Goal: Information Seeking & Learning: Check status

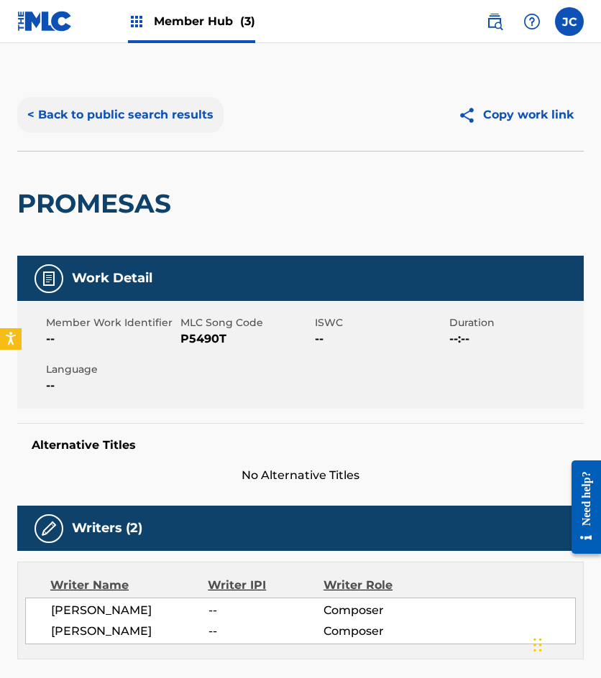
click at [125, 114] on button "< Back to public search results" at bounding box center [120, 115] width 206 height 36
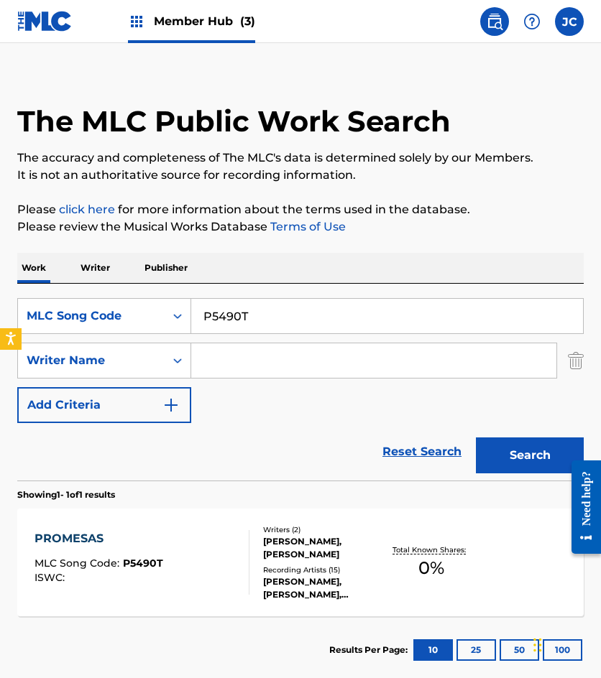
click at [290, 310] on input "P5490T" at bounding box center [387, 316] width 392 height 34
click at [156, 323] on div "MLC Song Code" at bounding box center [91, 316] width 147 height 27
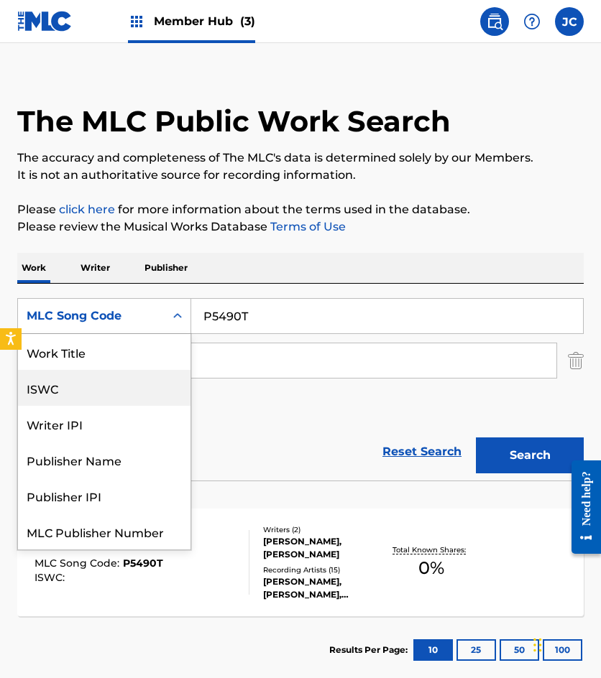
scroll to position [0, 0]
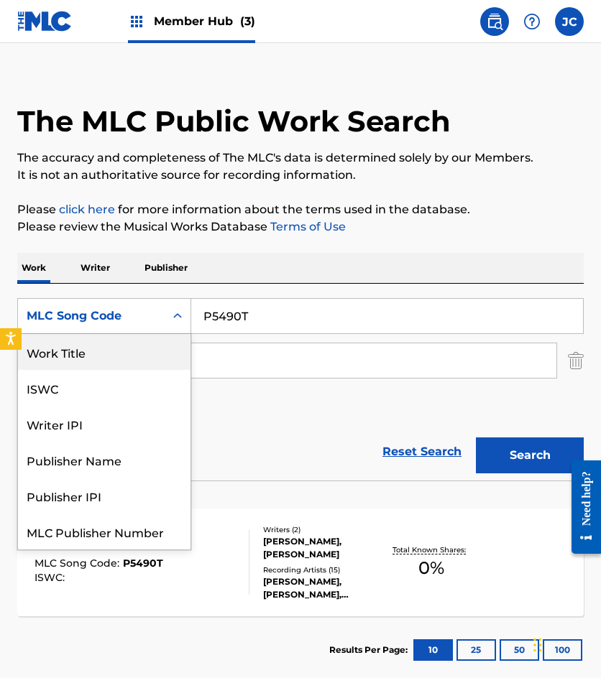
click at [120, 361] on div "Work Title" at bounding box center [104, 352] width 172 height 36
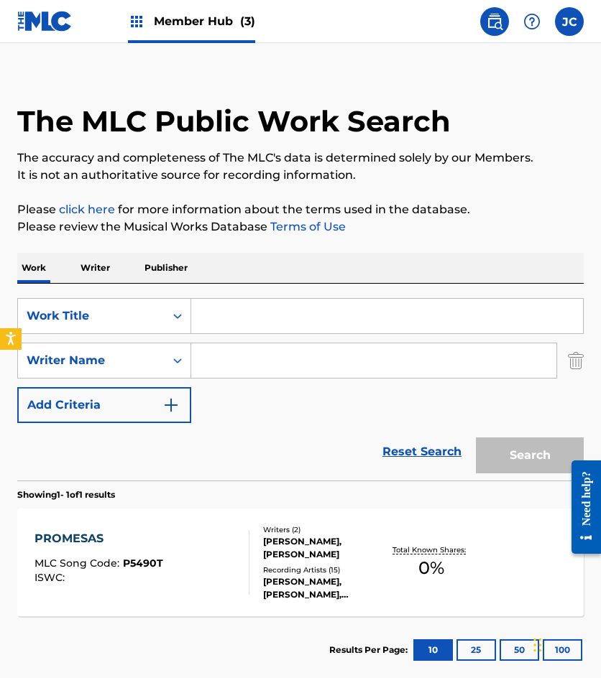
click at [259, 328] on input "Search Form" at bounding box center [387, 316] width 392 height 34
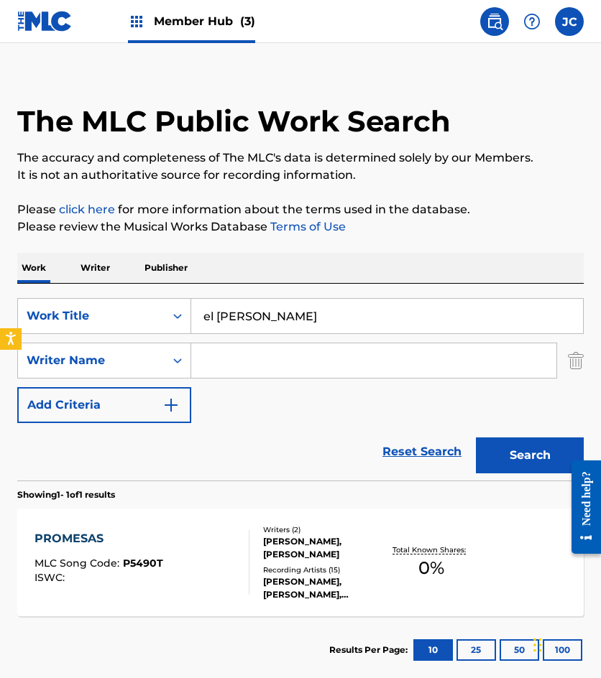
type input "el [PERSON_NAME]"
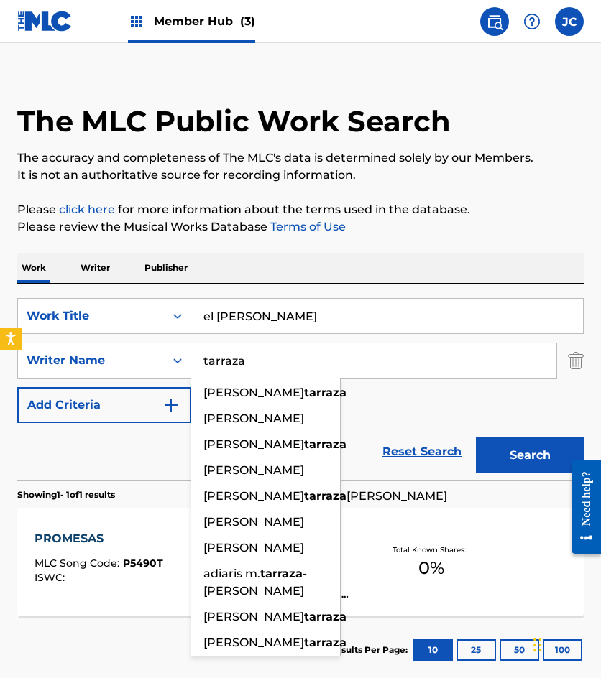
type input "tarraza"
click at [476, 438] on button "Search" at bounding box center [530, 456] width 108 height 36
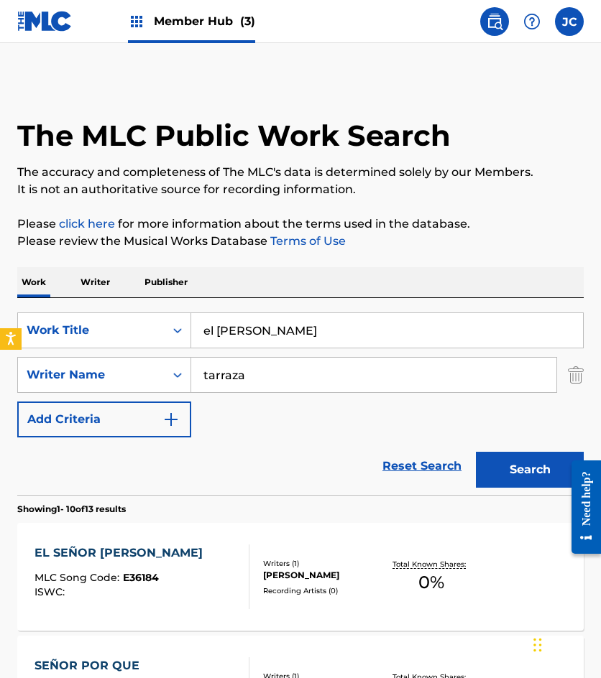
click at [389, 419] on div "SearchWithCriteria34c9df80-233d-4864-b657-4181506143a3 Work Title el senor [PER…" at bounding box center [300, 375] width 566 height 125
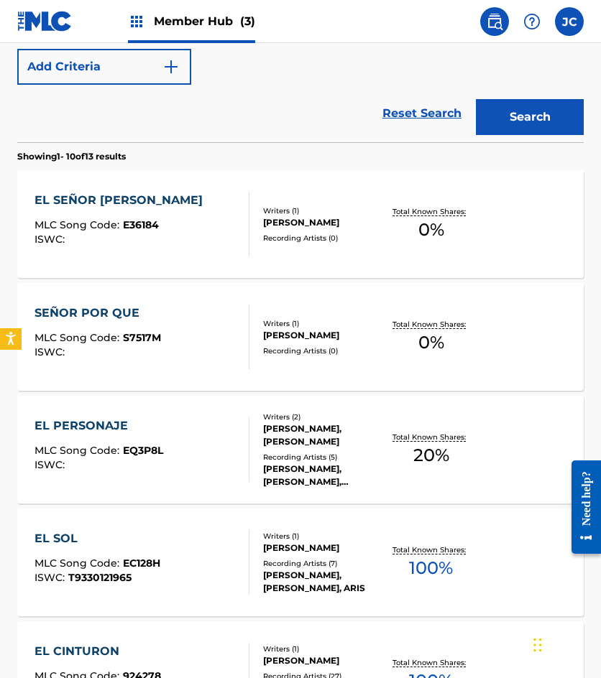
scroll to position [359, 0]
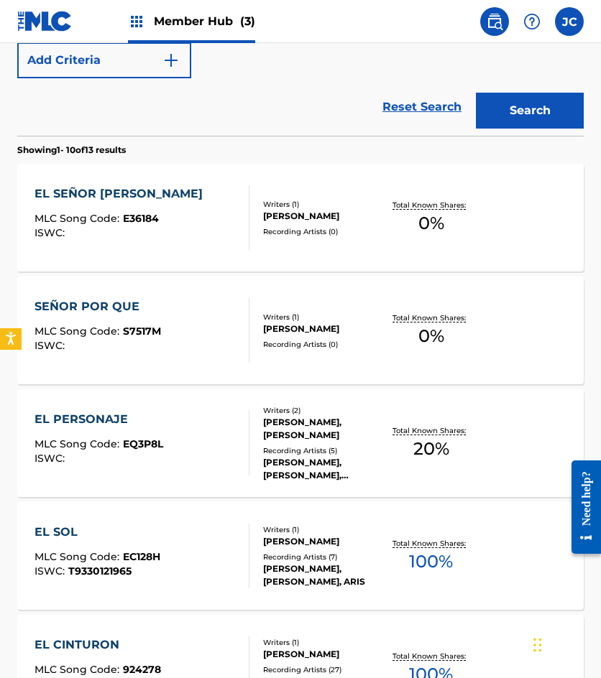
click at [256, 218] on div "Writers ( 1 ) [PERSON_NAME] Recording Artists ( 0 )" at bounding box center [316, 218] width 134 height 38
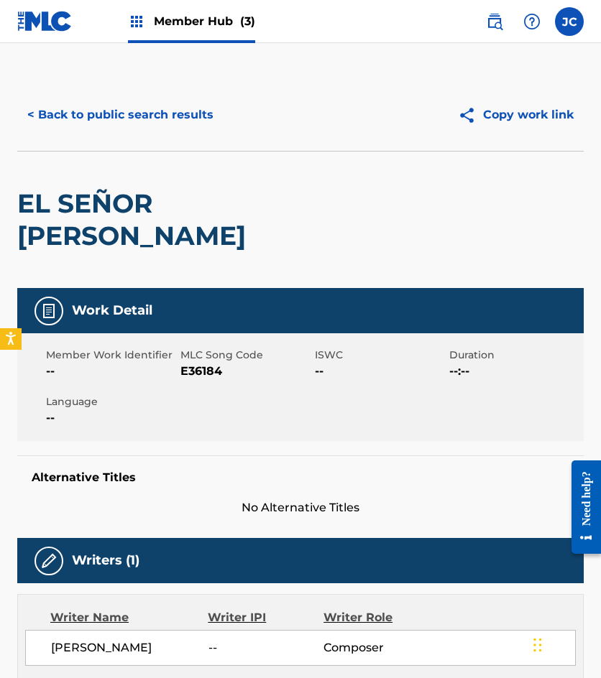
click at [196, 363] on span "E36184" at bounding box center [245, 371] width 131 height 17
copy span "E36184"
click at [59, 106] on button "< Back to public search results" at bounding box center [120, 115] width 206 height 36
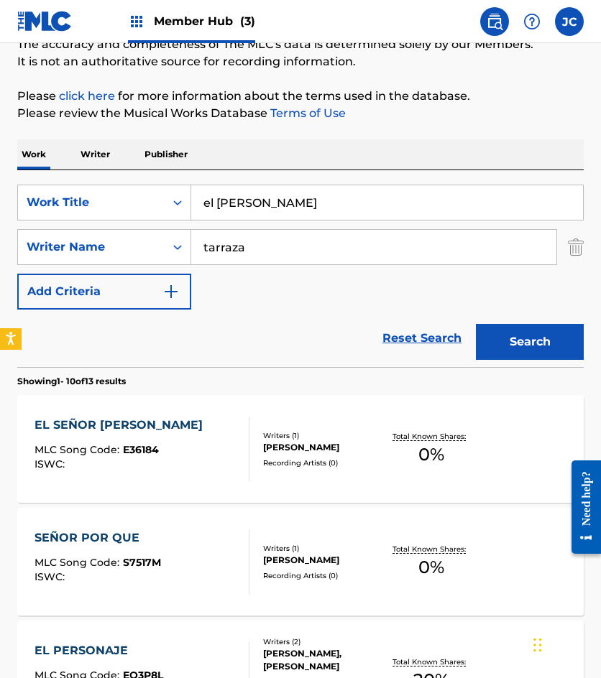
scroll to position [82, 0]
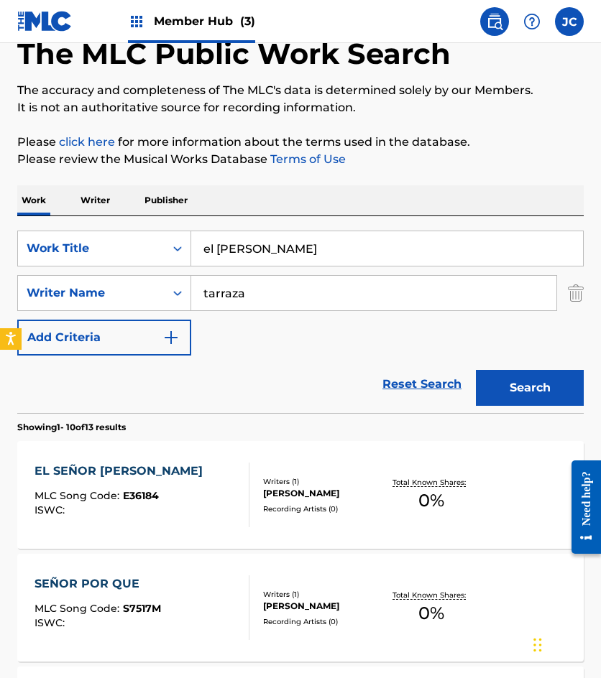
click at [207, 244] on input "el [PERSON_NAME]" at bounding box center [387, 248] width 392 height 34
type input "e"
type input "lo poco de amor"
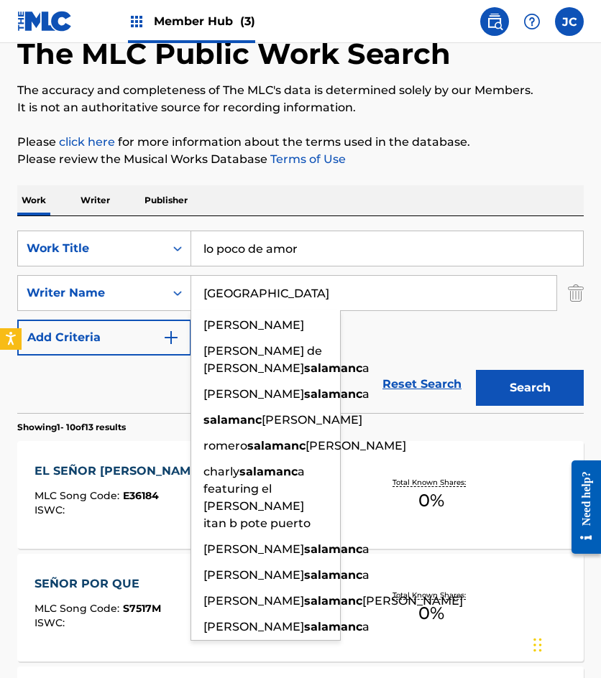
type input "[GEOGRAPHIC_DATA]"
click at [476, 370] on button "Search" at bounding box center [530, 388] width 108 height 36
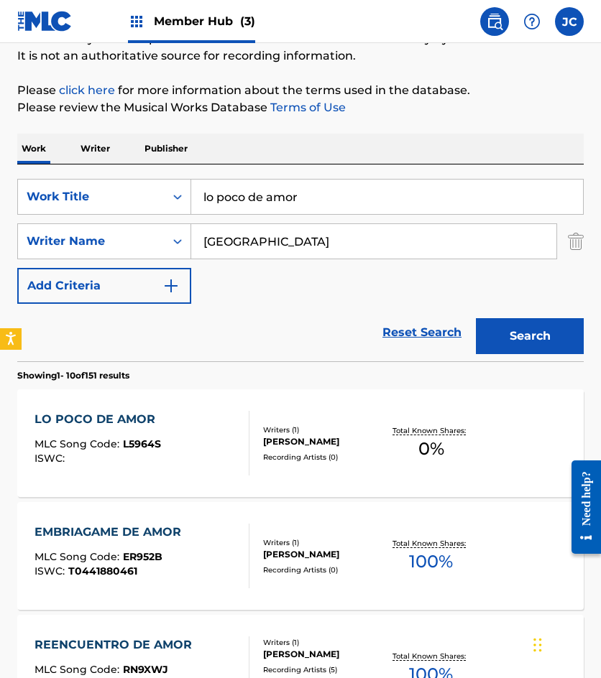
scroll to position [287, 0]
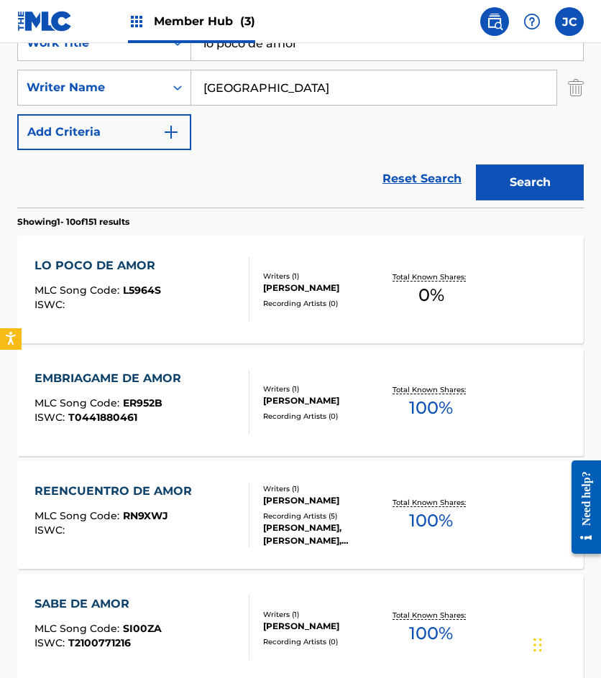
click at [270, 285] on div "[PERSON_NAME]" at bounding box center [323, 288] width 121 height 13
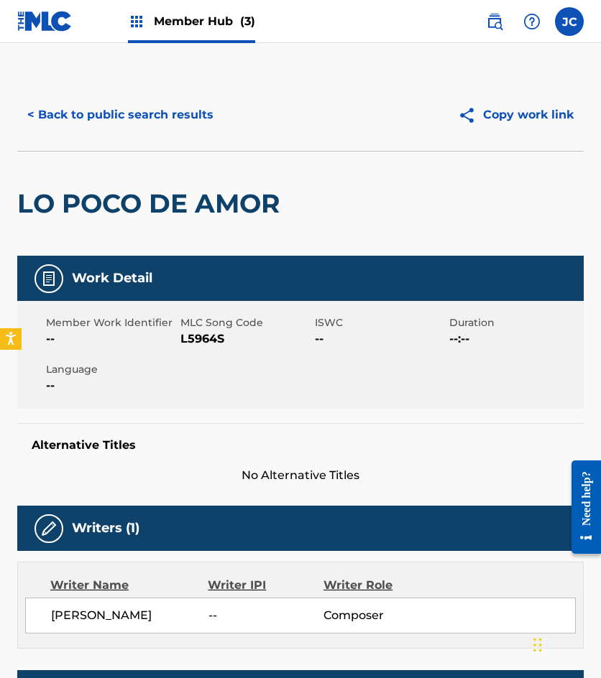
click at [202, 337] on span "L5964S" at bounding box center [245, 339] width 131 height 17
copy span "L5964S"
drag, startPoint x: 110, startPoint y: 117, endPoint x: 208, endPoint y: 6, distance: 148.7
click at [110, 117] on button "< Back to public search results" at bounding box center [120, 115] width 206 height 36
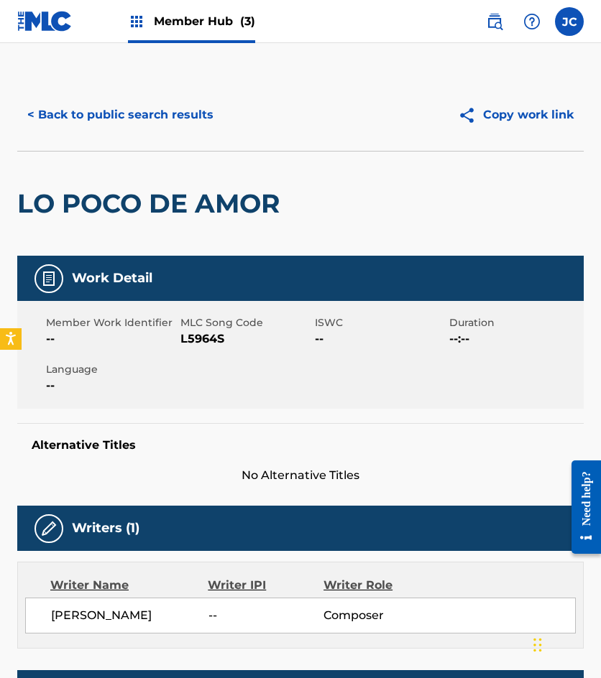
scroll to position [287, 0]
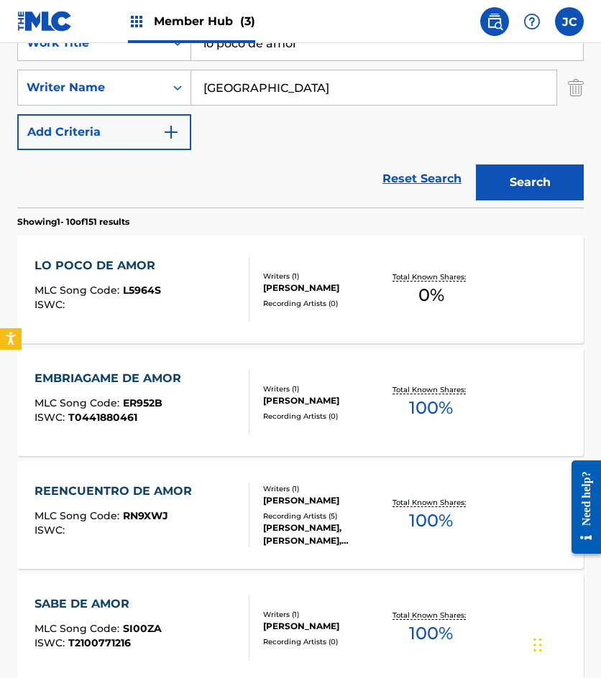
click at [219, 45] on input "lo poco de amor" at bounding box center [387, 43] width 392 height 34
type input "l"
type input "[PERSON_NAME]"
click at [476, 165] on button "Search" at bounding box center [530, 183] width 108 height 36
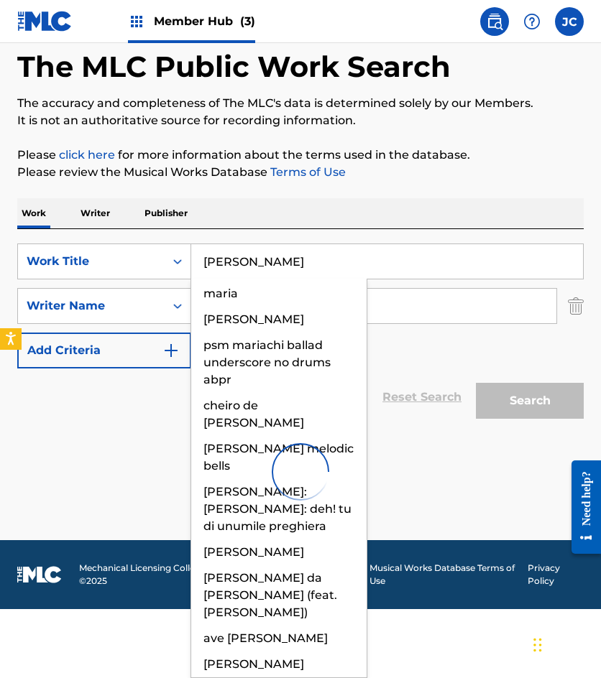
scroll to position [0, 0]
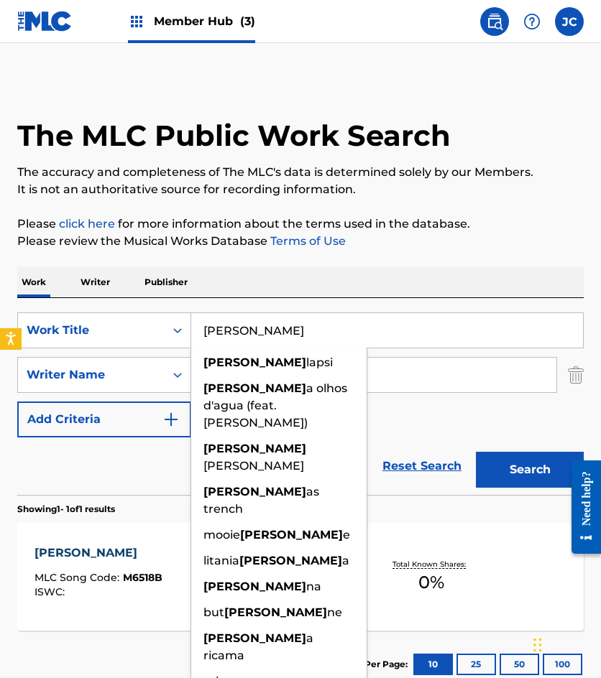
click at [447, 437] on form "SearchWithCriteria34c9df80-233d-4864-b657-4181506143a3 Work Title [PERSON_NAME]…" at bounding box center [300, 404] width 566 height 183
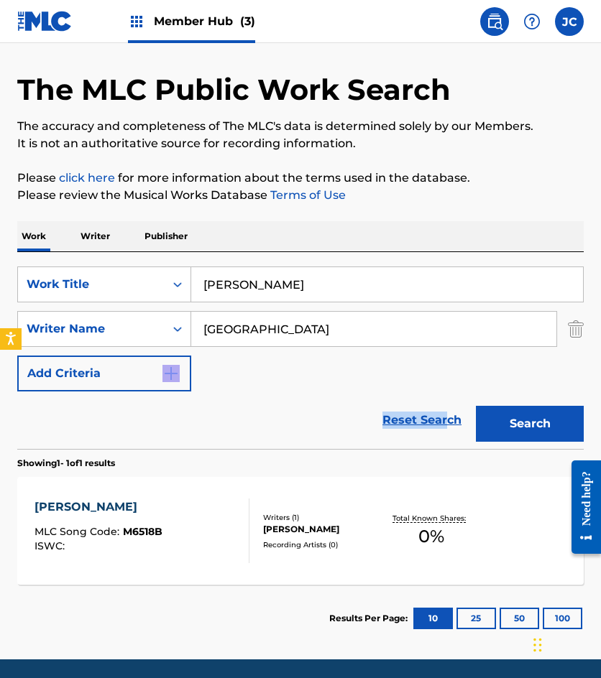
scroll to position [72, 0]
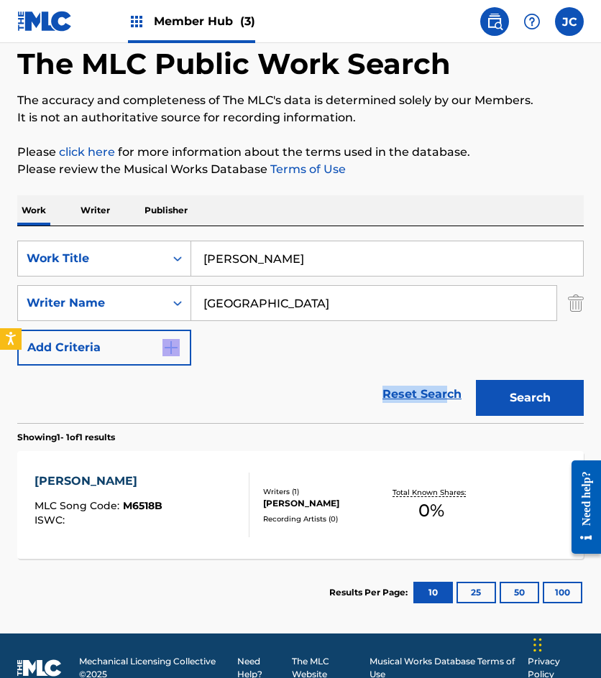
click at [270, 468] on div "[PERSON_NAME] MLC Song Code : M6518B ISWC : Writers ( 1 ) [PERSON_NAME] Recordi…" at bounding box center [300, 505] width 566 height 108
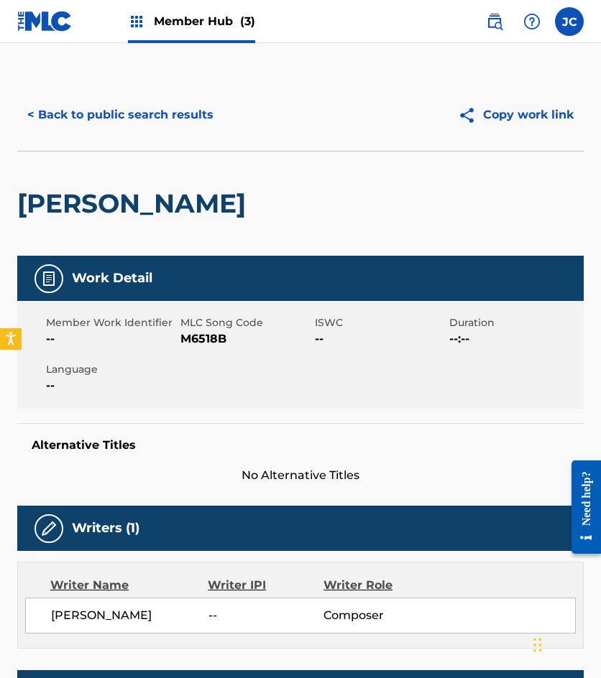
click at [175, 336] on span "--" at bounding box center [111, 339] width 131 height 17
click at [198, 341] on span "M6518B" at bounding box center [245, 339] width 131 height 17
copy span "M6518B"
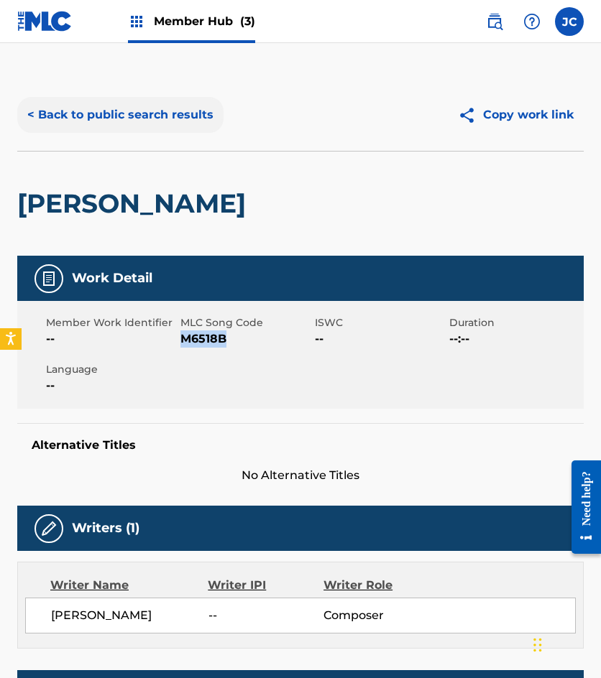
click at [134, 122] on button "< Back to public search results" at bounding box center [120, 115] width 206 height 36
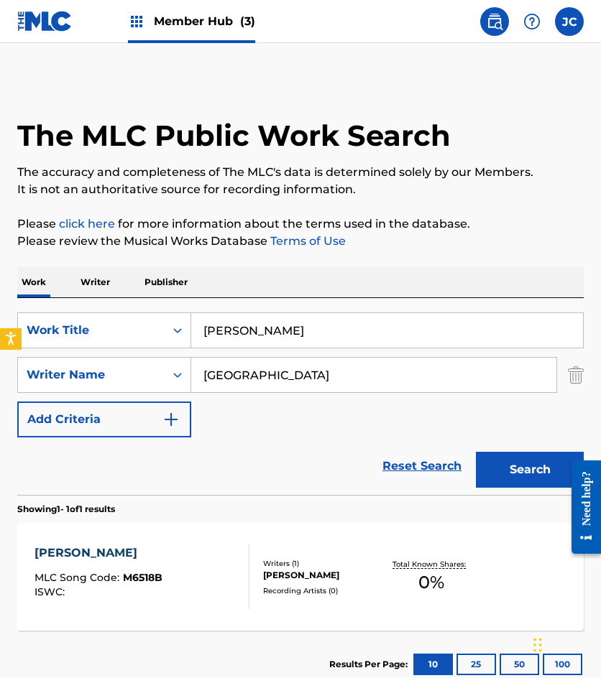
scroll to position [14, 0]
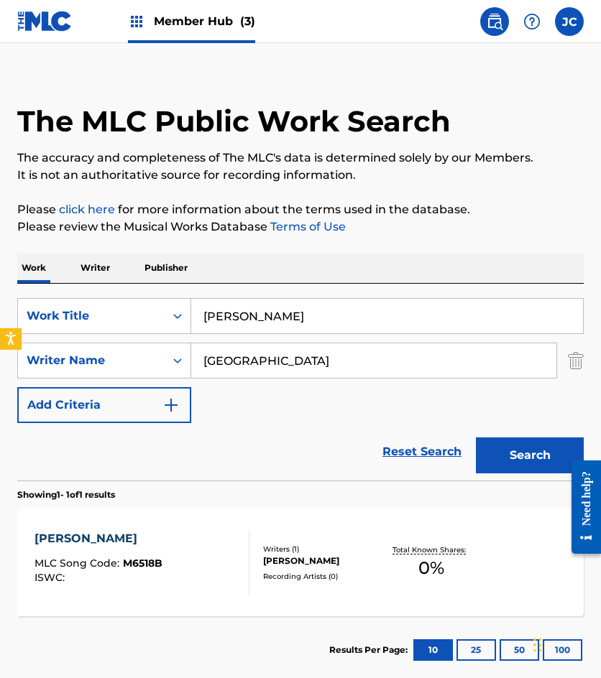
click at [206, 331] on input "[PERSON_NAME]" at bounding box center [387, 316] width 392 height 34
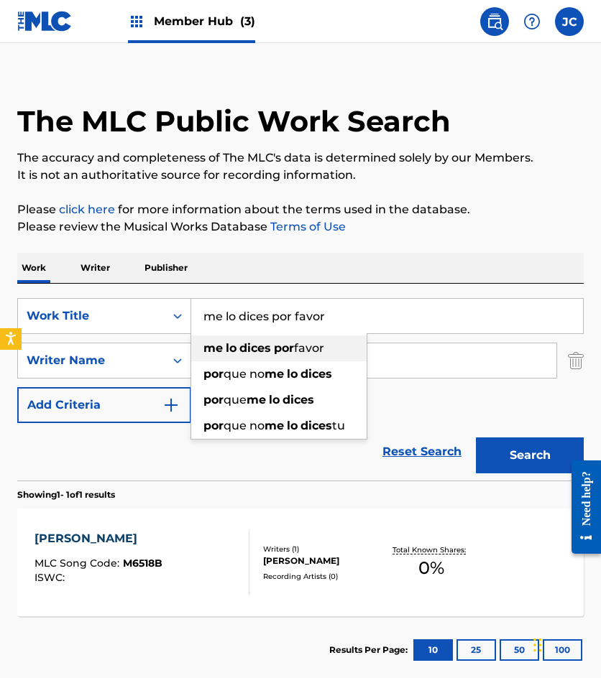
type input "me lo dices por favor"
click at [476, 438] on button "Search" at bounding box center [530, 456] width 108 height 36
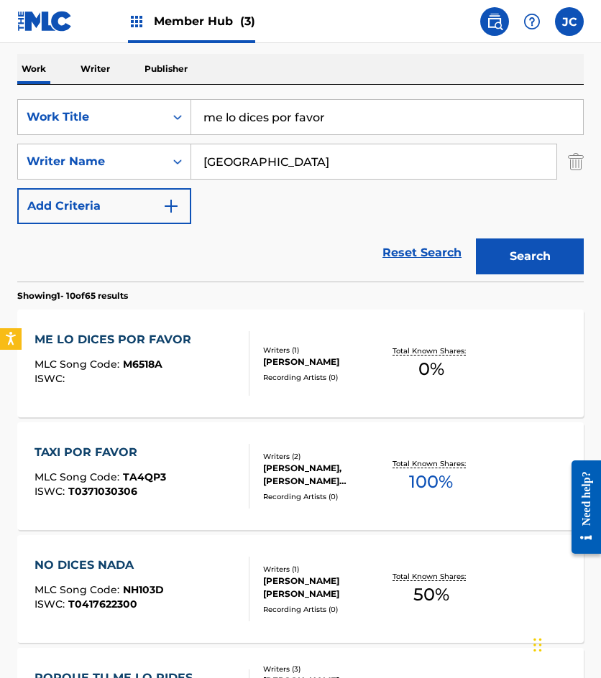
scroll to position [216, 0]
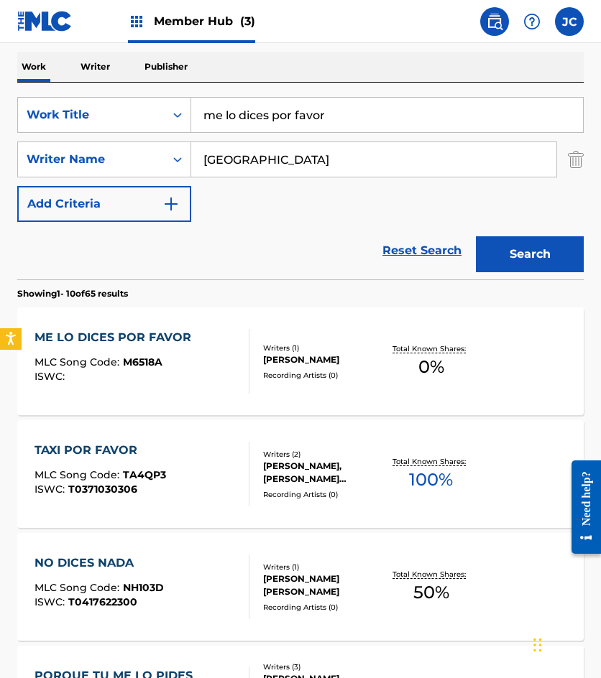
click at [79, 347] on div "ME LO DICES POR FAVOR MLC Song Code : M6518A ISWC :" at bounding box center [116, 361] width 164 height 65
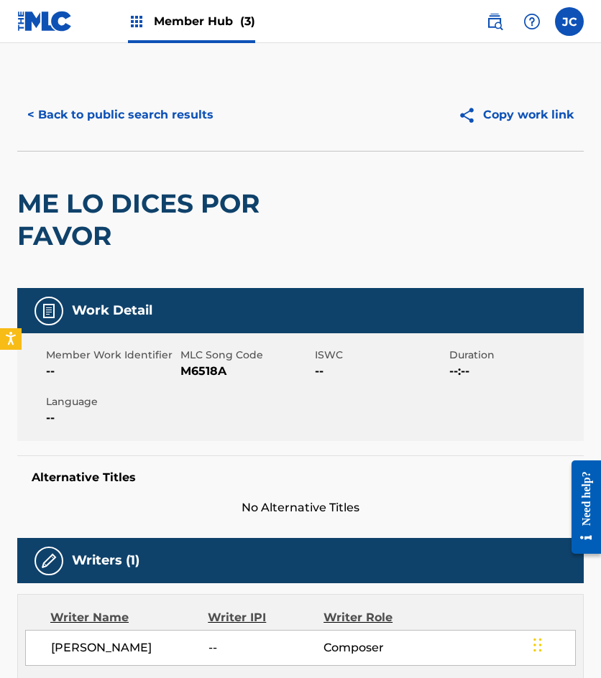
click at [193, 372] on span "M6518A" at bounding box center [245, 371] width 131 height 17
copy span "M6518A"
drag, startPoint x: 155, startPoint y: 110, endPoint x: 162, endPoint y: 103, distance: 10.7
click at [155, 110] on button "< Back to public search results" at bounding box center [120, 115] width 206 height 36
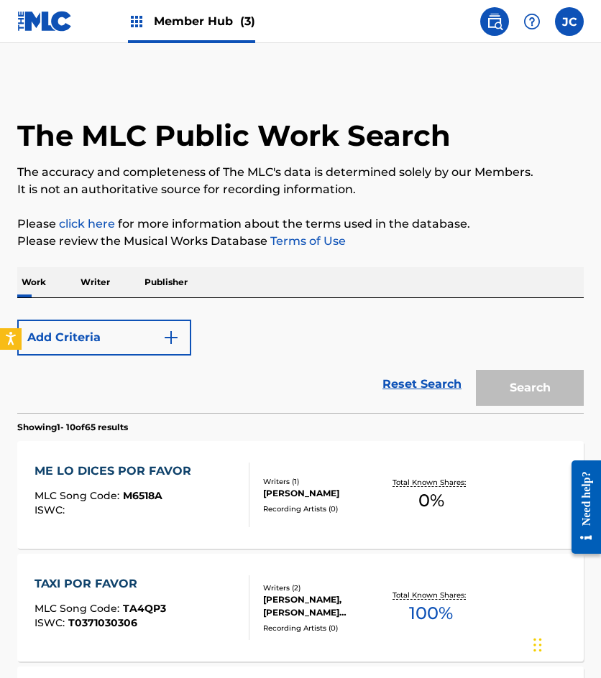
scroll to position [216, 0]
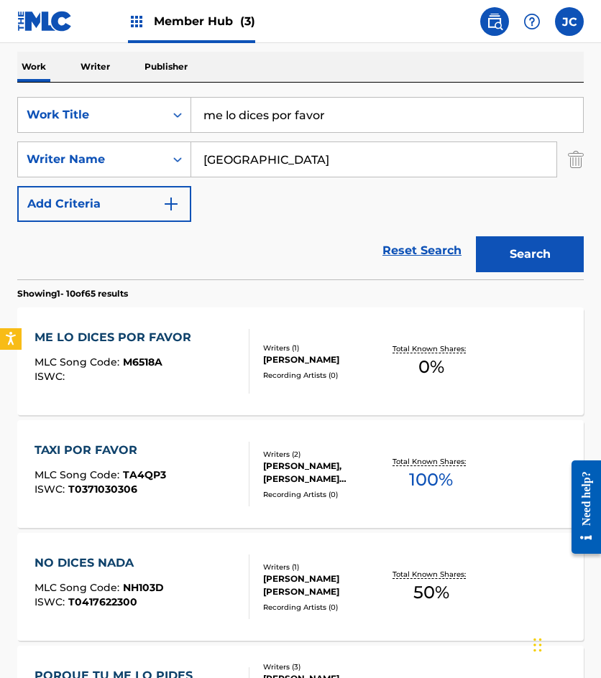
drag, startPoint x: 328, startPoint y: 115, endPoint x: 101, endPoint y: 137, distance: 228.9
click at [101, 137] on div "SearchWithCriteria34c9df80-233d-4864-b657-4181506143a3 Work Title me lo dices p…" at bounding box center [300, 159] width 566 height 125
type input "no es necesario"
click at [476, 236] on button "Search" at bounding box center [530, 254] width 108 height 36
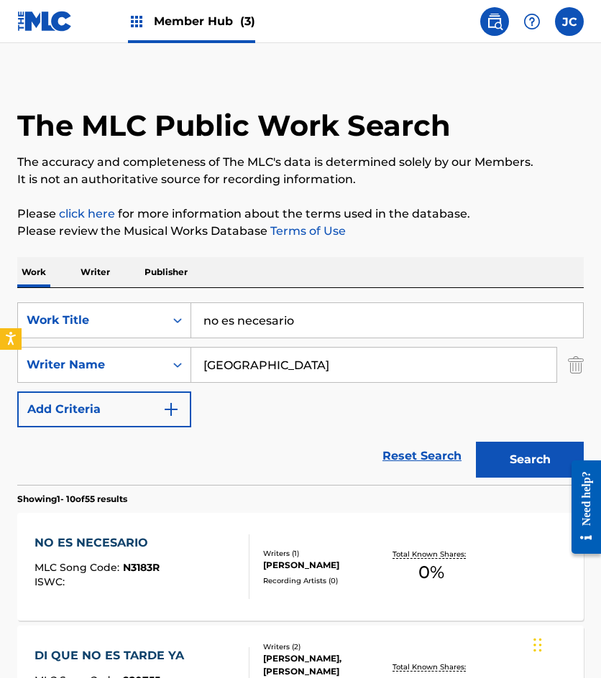
scroll to position [72, 0]
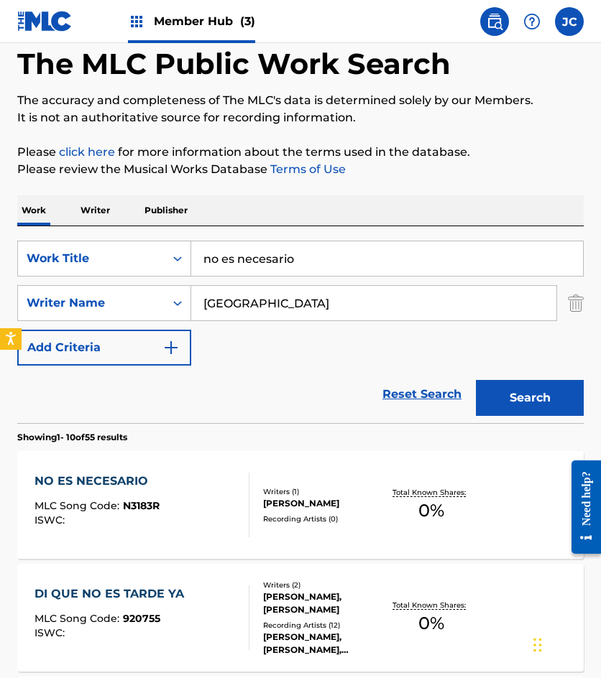
click at [181, 488] on div "NO ES NECESARIO MLC Song Code : N3183R ISWC :" at bounding box center [141, 505] width 215 height 65
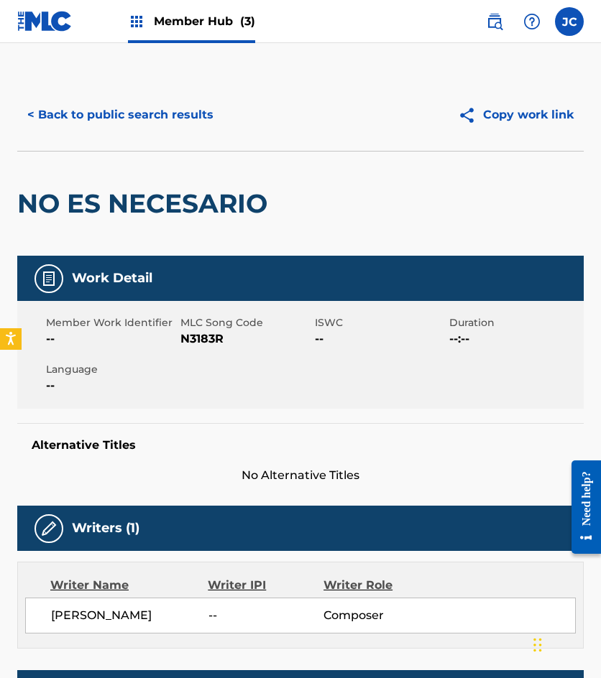
click at [210, 345] on span "N3183R" at bounding box center [245, 339] width 131 height 17
click at [210, 344] on span "N3183R" at bounding box center [245, 339] width 131 height 17
copy span "N3183R"
click at [99, 118] on button "< Back to public search results" at bounding box center [120, 115] width 206 height 36
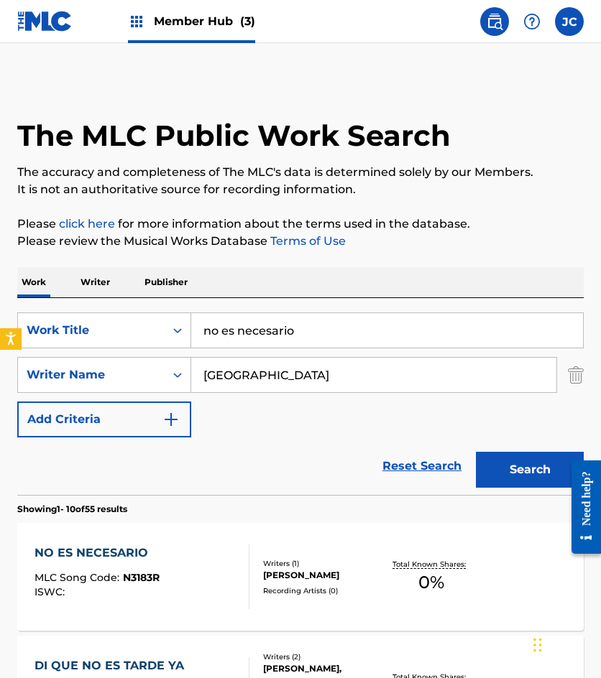
scroll to position [72, 0]
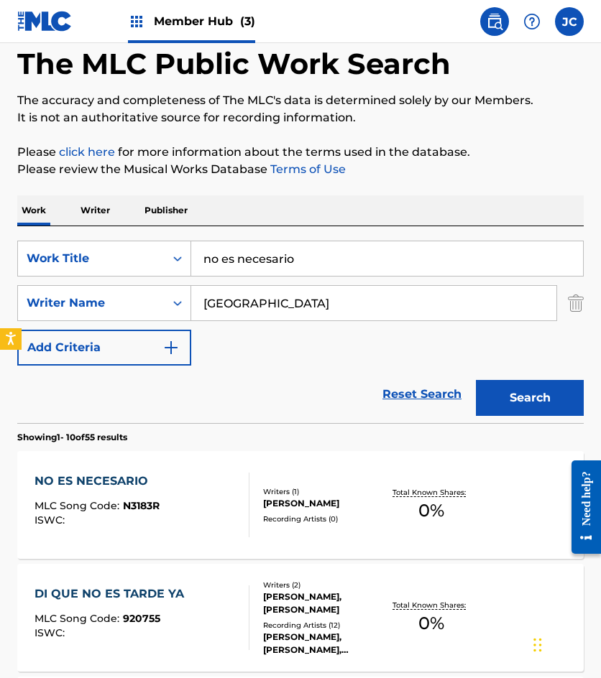
click at [326, 246] on input "no es necesario" at bounding box center [387, 258] width 392 height 34
type input "eva"
click at [476, 380] on button "Search" at bounding box center [530, 398] width 108 height 36
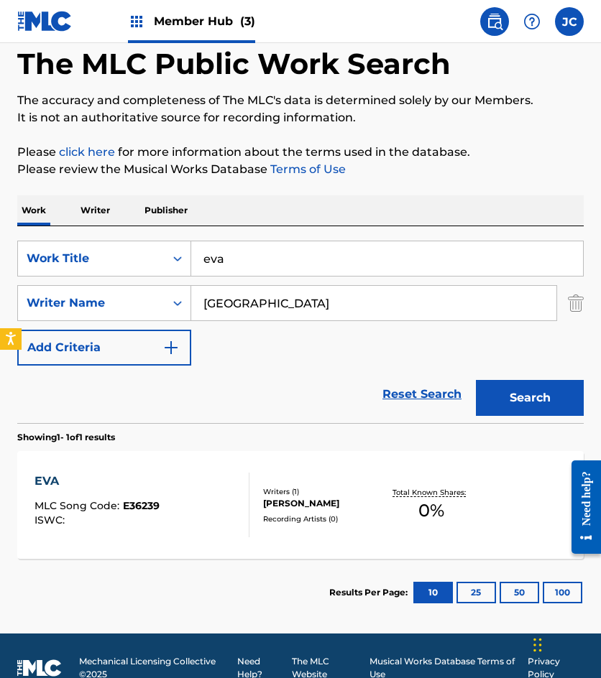
click at [393, 350] on div "SearchWithCriteria34c9df80-233d-4864-b657-4181506143a3 Work Title [PERSON_NAME]…" at bounding box center [300, 303] width 566 height 125
click at [323, 487] on div "Writers ( 1 )" at bounding box center [323, 492] width 121 height 11
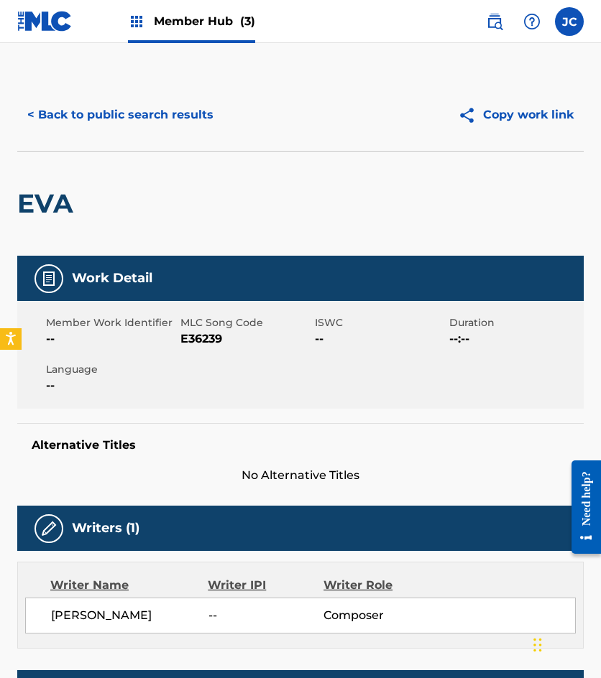
click at [199, 341] on span "E36239" at bounding box center [245, 339] width 131 height 17
copy span "E36239"
click at [112, 119] on button "< Back to public search results" at bounding box center [120, 115] width 206 height 36
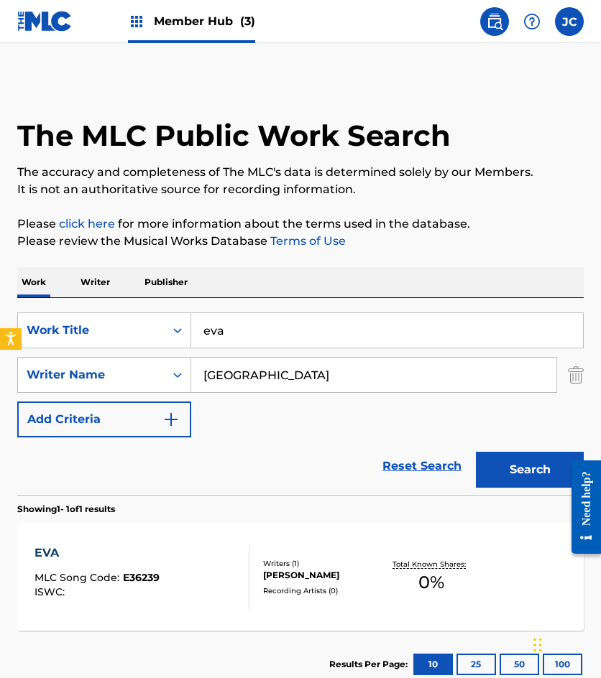
scroll to position [14, 0]
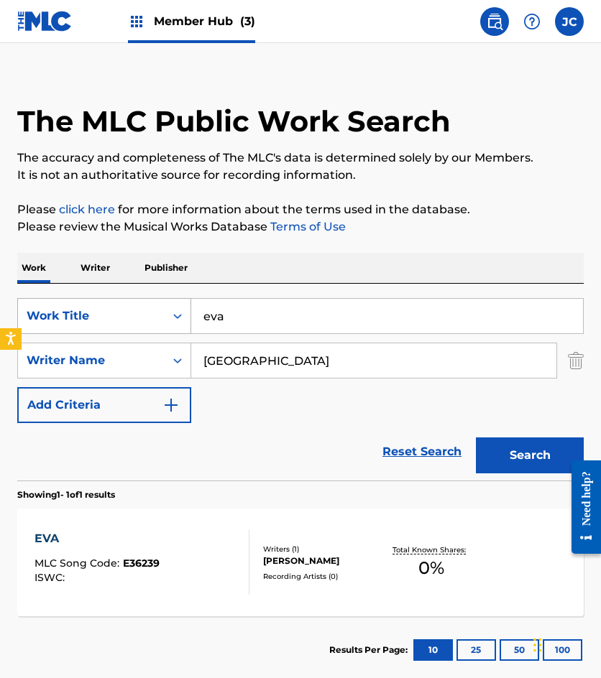
drag, startPoint x: 287, startPoint y: 311, endPoint x: 120, endPoint y: 310, distance: 167.5
click at [120, 310] on div "SearchWithCriteria34c9df80-233d-4864-b657-4181506143a3 Work Title [PERSON_NAME]" at bounding box center [300, 316] width 566 height 36
type input "tientame nomas"
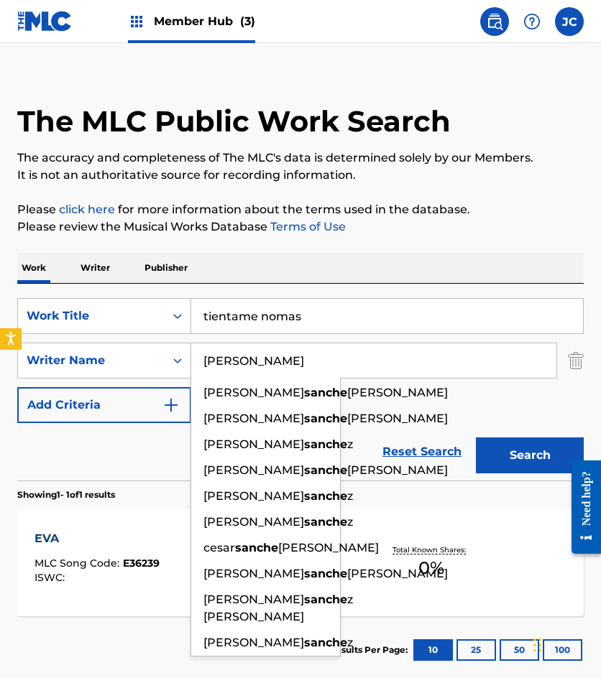
type input "[PERSON_NAME]"
click at [476, 438] on button "Search" at bounding box center [530, 456] width 108 height 36
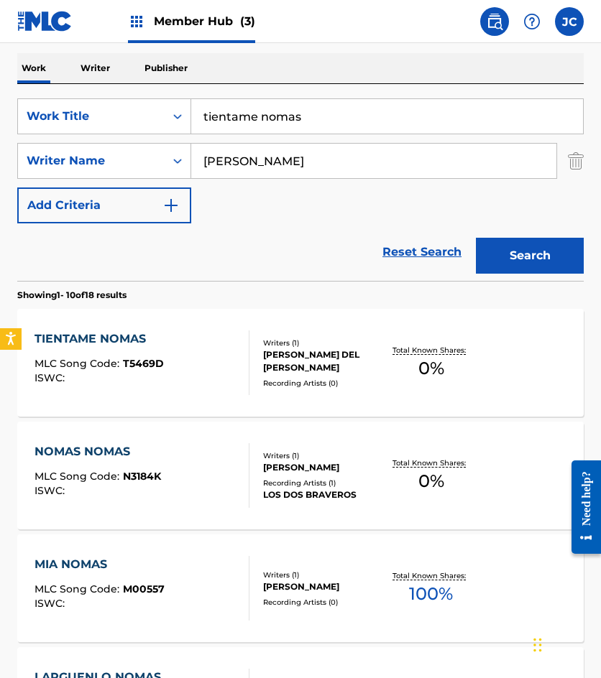
scroll to position [216, 0]
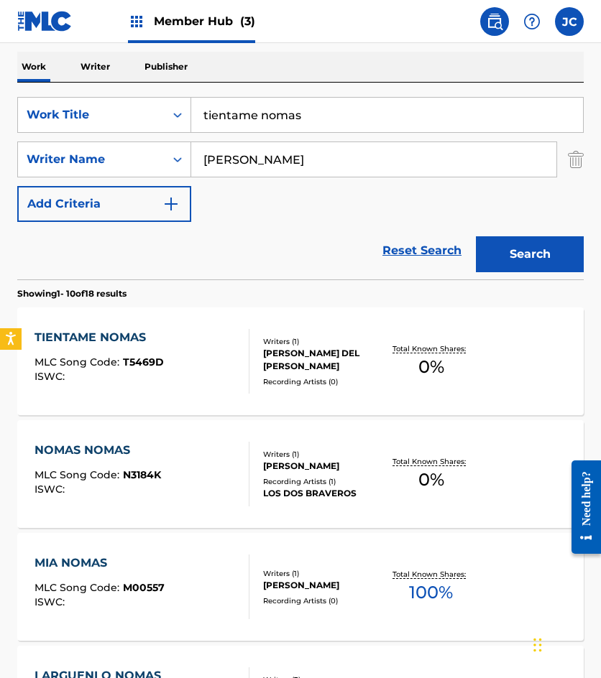
click at [165, 356] on div "TIENTAME NOMAS MLC Song Code : T5469D ISWC :" at bounding box center [141, 361] width 215 height 65
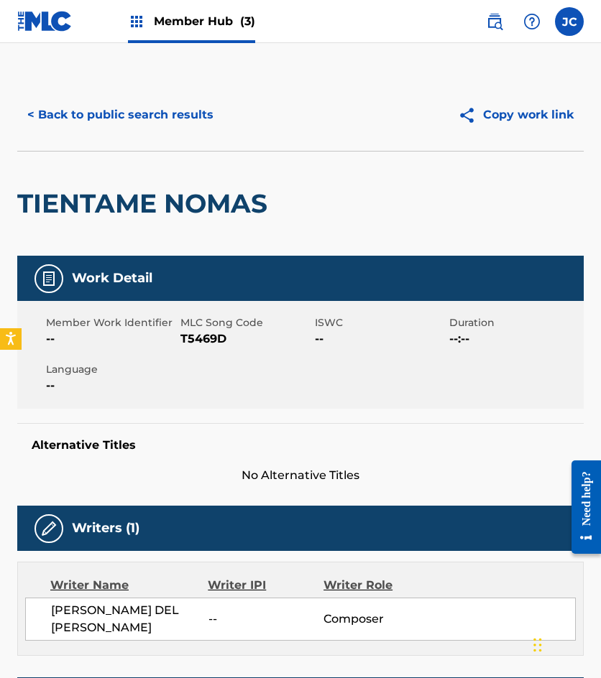
click at [202, 341] on span "T5469D" at bounding box center [245, 339] width 131 height 17
copy span "T5469D"
click at [167, 111] on button "< Back to public search results" at bounding box center [120, 115] width 206 height 36
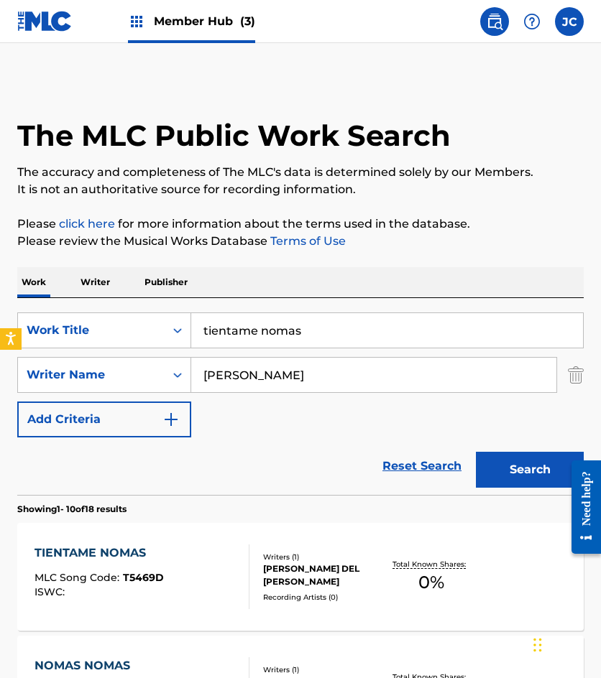
scroll to position [216, 0]
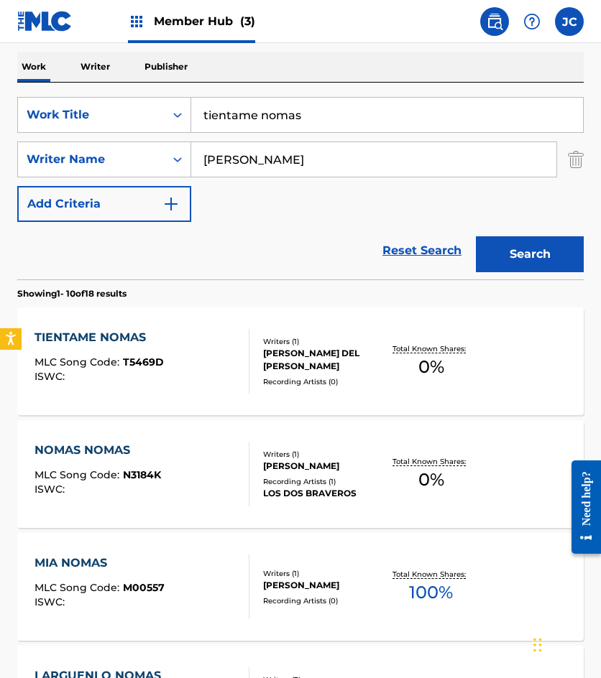
click at [300, 116] on input "tientame nomas" at bounding box center [387, 115] width 392 height 34
type input "[PERSON_NAME]"
click at [476, 236] on button "Search" at bounding box center [530, 254] width 108 height 36
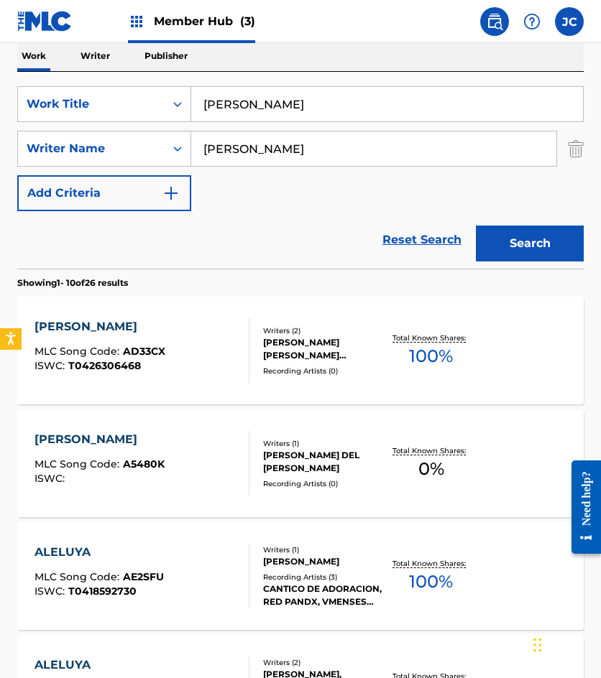
scroll to position [359, 0]
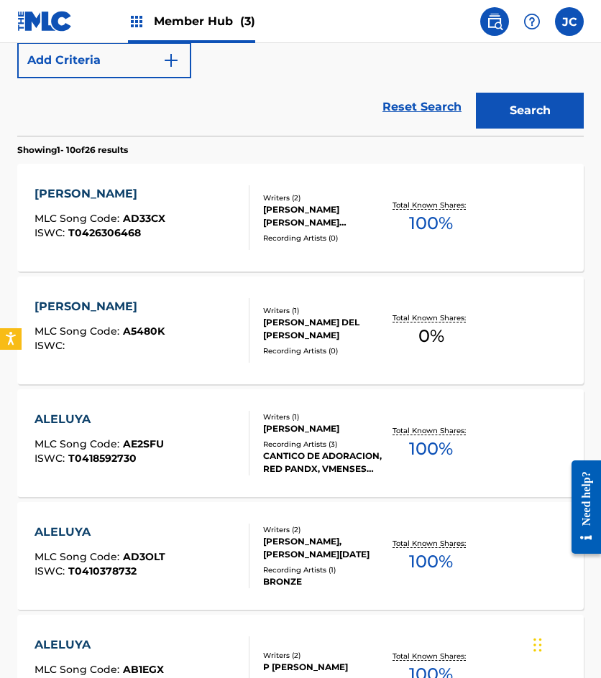
click at [208, 321] on div "ALELUYA ALELUYA MLC Song Code : A5480K ISWC :" at bounding box center [141, 330] width 215 height 65
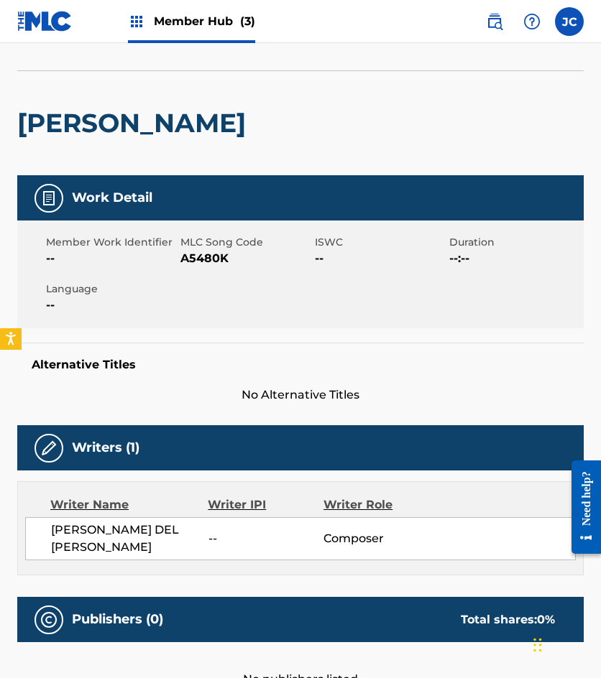
scroll to position [144, 0]
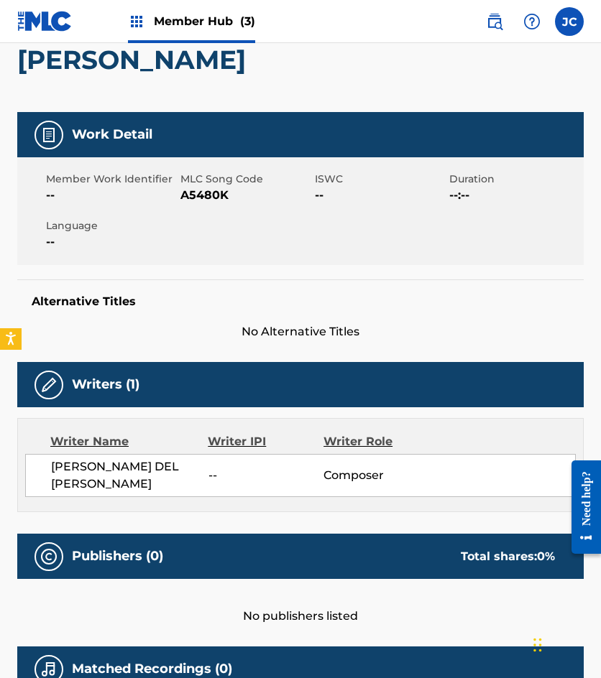
click at [201, 198] on span "A5480K" at bounding box center [245, 195] width 131 height 17
copy span "A5480K"
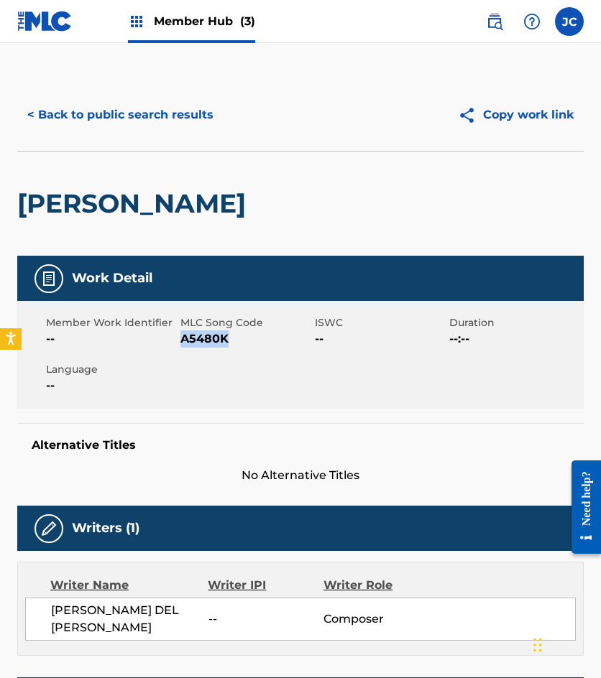
click at [567, 280] on div "Work Detail" at bounding box center [300, 278] width 566 height 45
click at [124, 126] on button "< Back to public search results" at bounding box center [120, 115] width 206 height 36
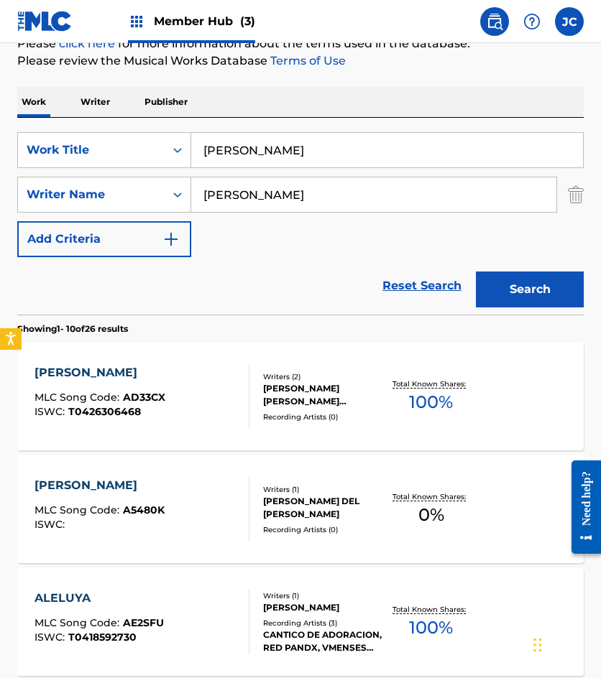
scroll to position [154, 0]
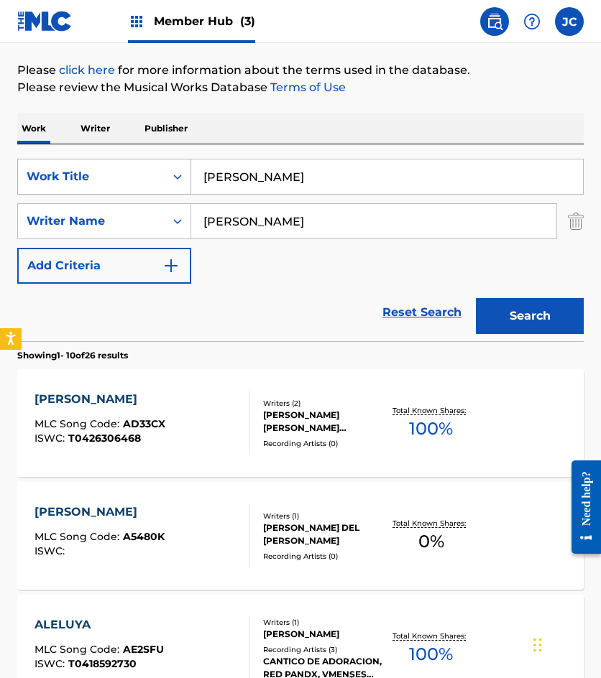
drag, startPoint x: 332, startPoint y: 188, endPoint x: 82, endPoint y: 166, distance: 251.1
click at [104, 178] on div "SearchWithCriteria34c9df80-233d-4864-b657-4181506143a3 Work Title [PERSON_NAME]" at bounding box center [300, 177] width 566 height 36
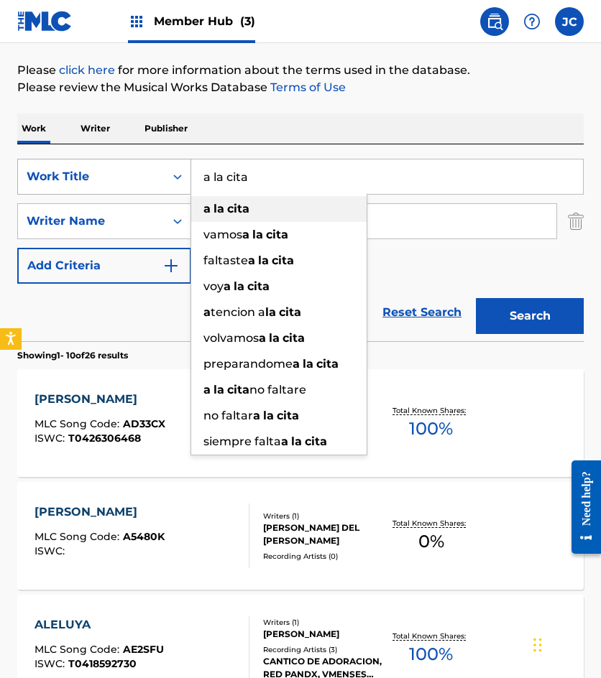
type input "a la cita"
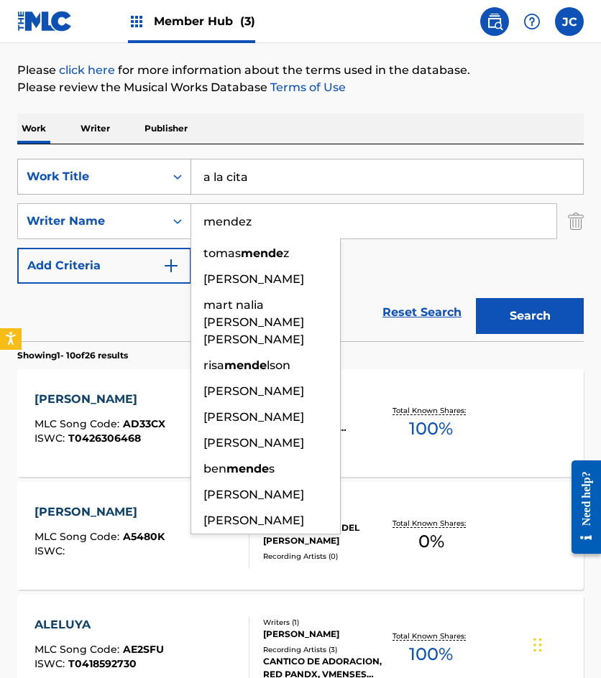
type input "mendez"
click at [476, 298] on button "Search" at bounding box center [530, 316] width 108 height 36
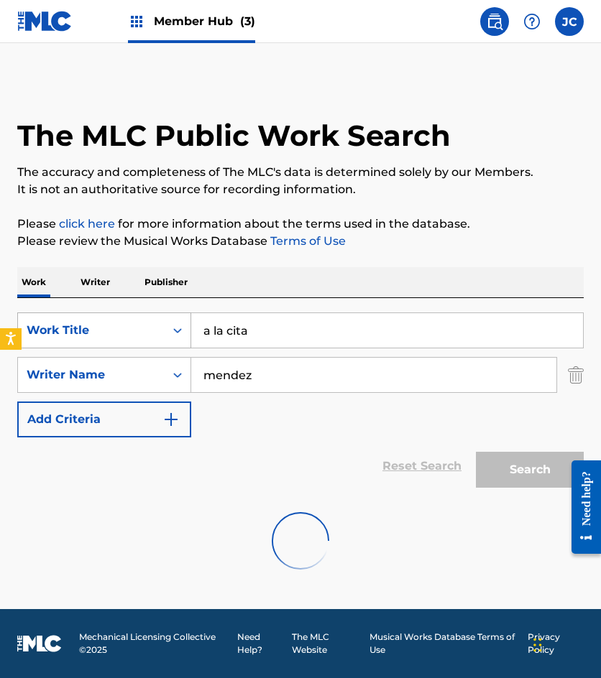
scroll to position [0, 0]
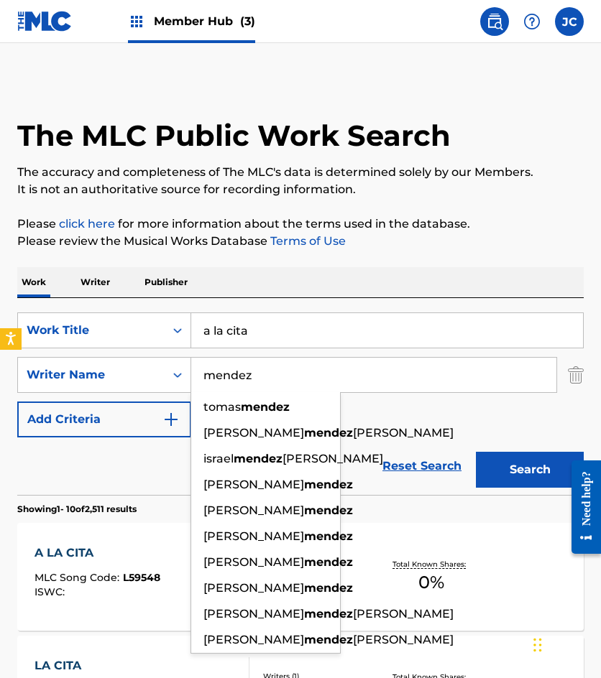
click at [400, 428] on div "SearchWithCriteria34c9df80-233d-4864-b657-4181506143a3 Work Title a la cita Sea…" at bounding box center [300, 375] width 566 height 125
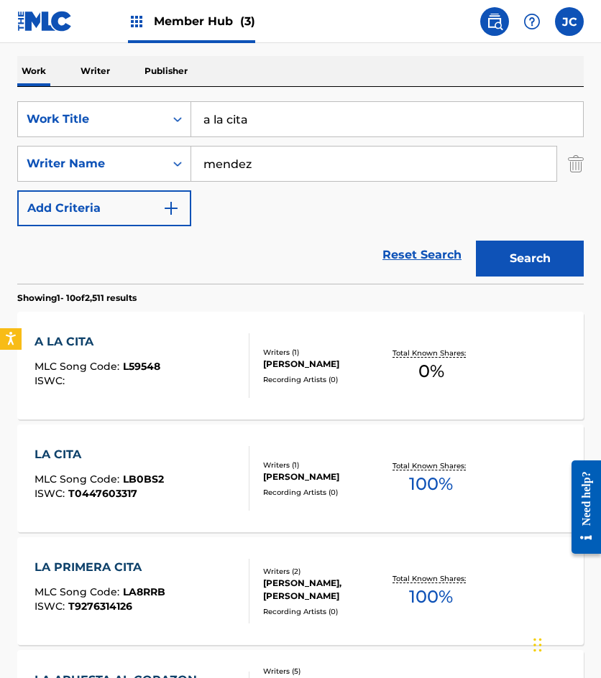
scroll to position [216, 0]
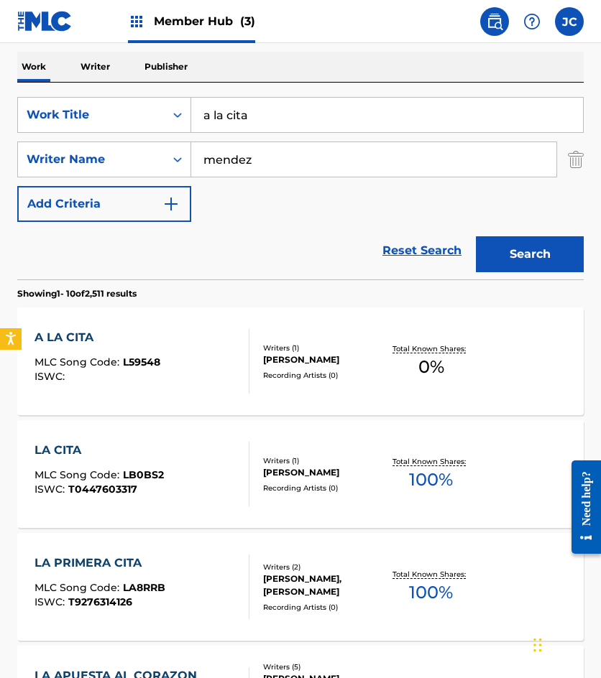
click at [198, 365] on div "A LA CITA MLC Song Code : L59548 ISWC :" at bounding box center [141, 361] width 215 height 65
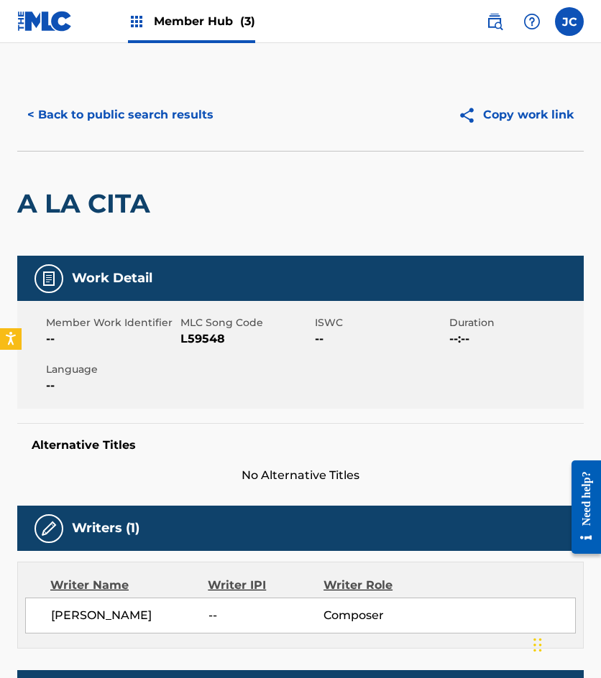
click at [214, 333] on span "L59548" at bounding box center [245, 339] width 131 height 17
copy span "L59548"
drag, startPoint x: 165, startPoint y: 104, endPoint x: 233, endPoint y: 33, distance: 98.6
click at [165, 104] on button "< Back to public search results" at bounding box center [120, 115] width 206 height 36
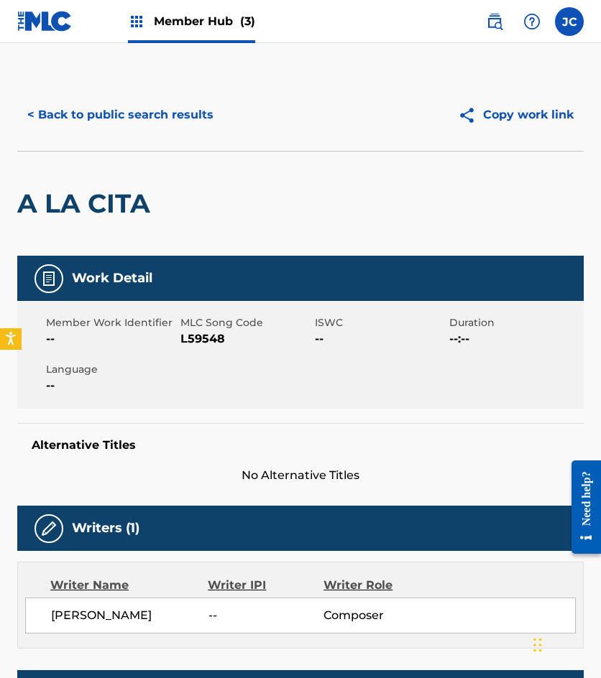
scroll to position [216, 0]
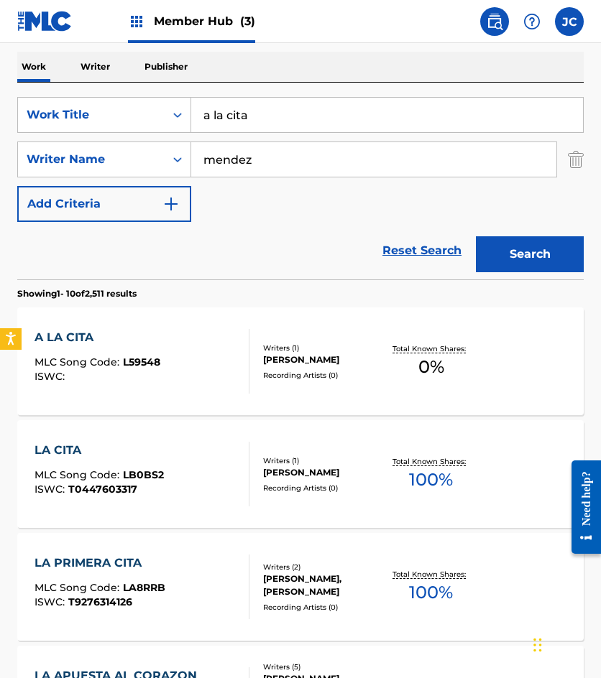
click at [421, 121] on input "a la cita" at bounding box center [387, 115] width 392 height 34
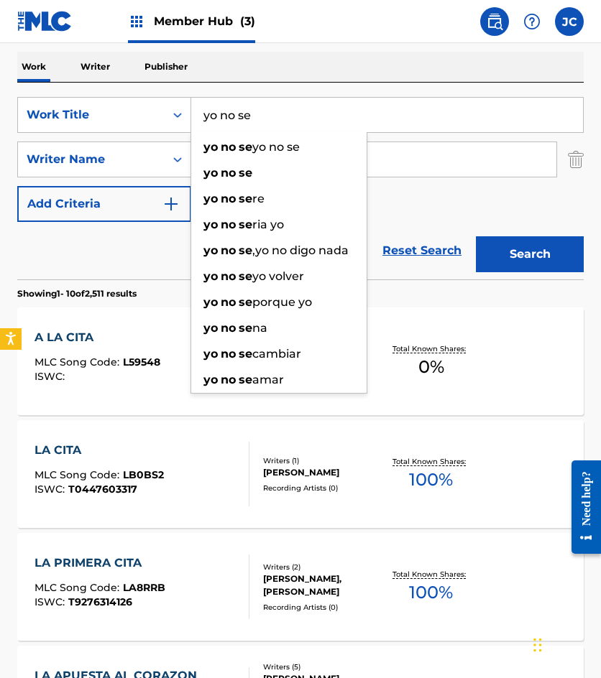
type input "yo no se"
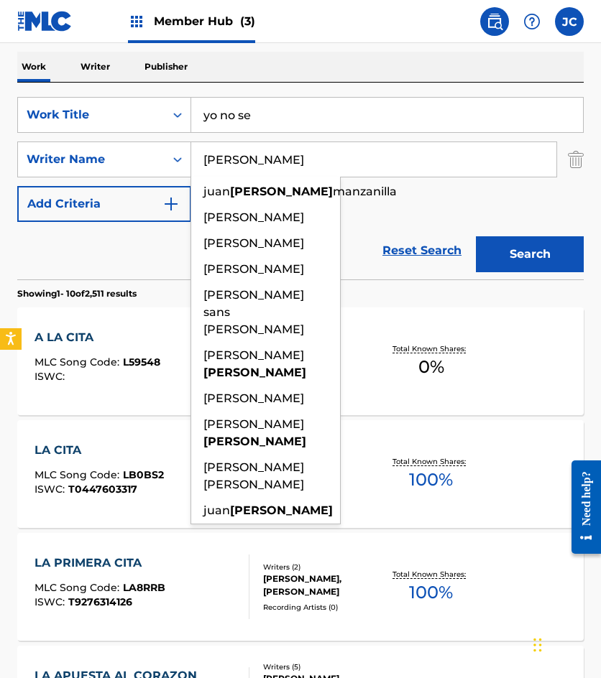
type input "[PERSON_NAME]"
click at [476, 236] on button "Search" at bounding box center [530, 254] width 108 height 36
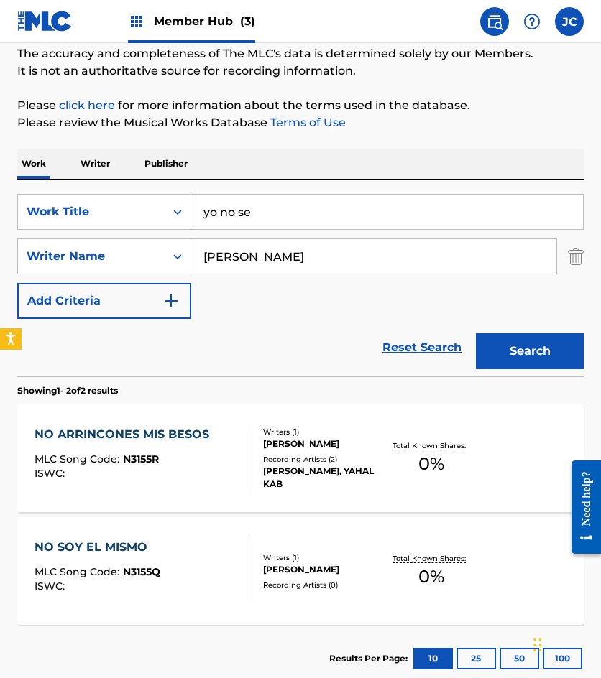
scroll to position [144, 0]
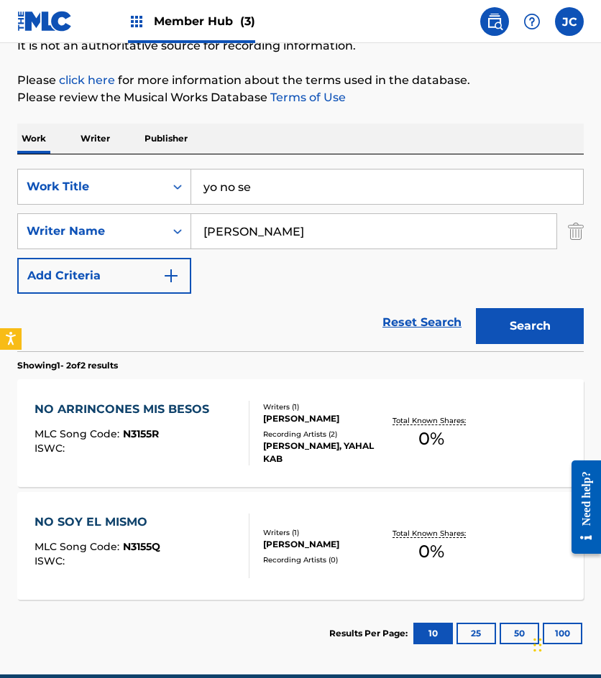
click at [283, 425] on div "[PERSON_NAME]" at bounding box center [323, 419] width 121 height 13
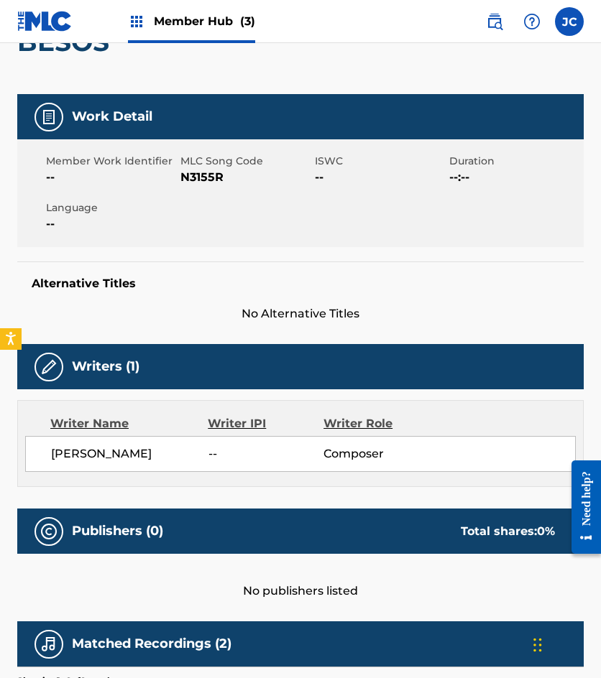
scroll to position [50, 0]
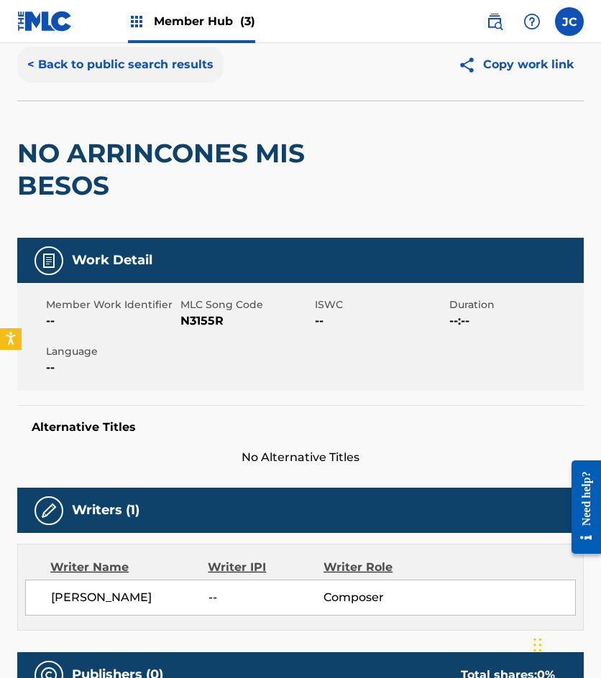
click at [143, 70] on button "< Back to public search results" at bounding box center [120, 65] width 206 height 36
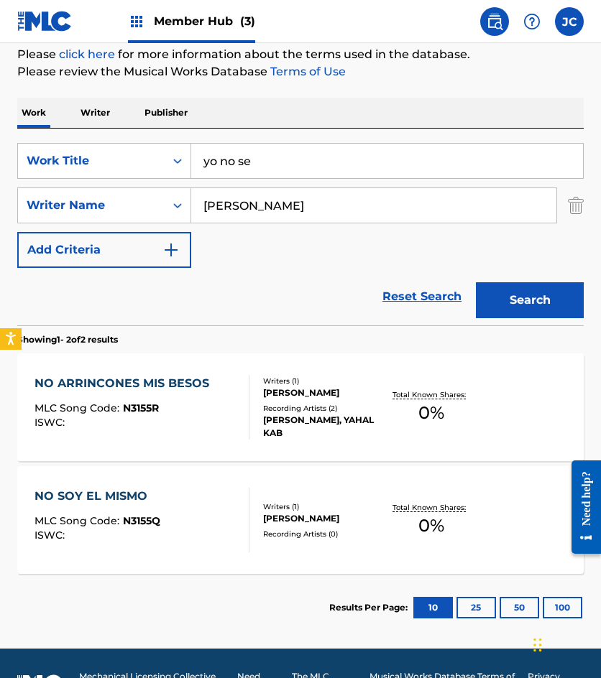
scroll to position [209, 0]
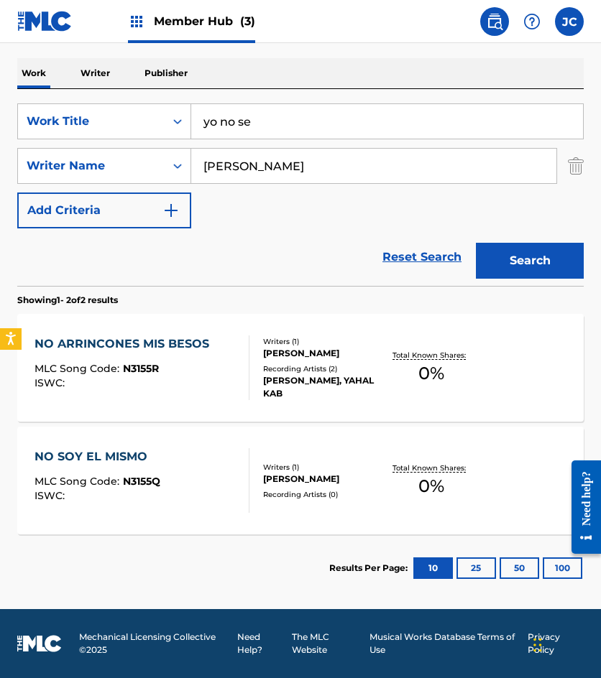
click at [285, 167] on input "[PERSON_NAME]" at bounding box center [373, 166] width 365 height 34
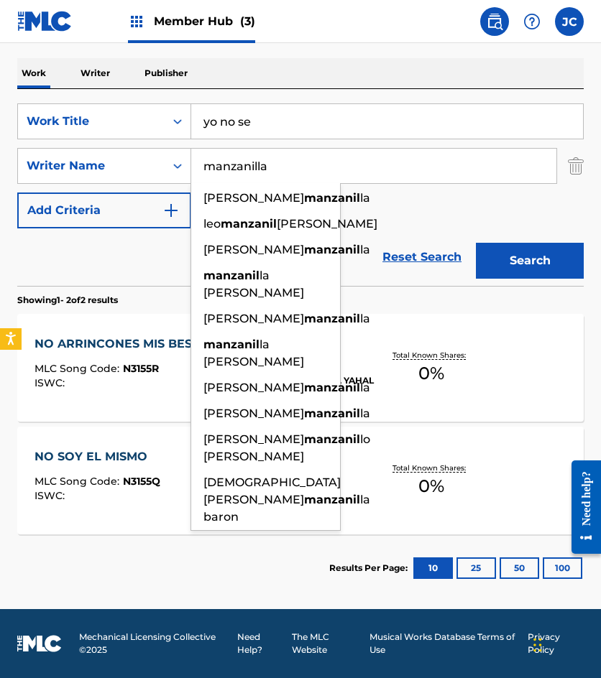
type input "manzanilla"
click at [476, 243] on button "Search" at bounding box center [530, 261] width 108 height 36
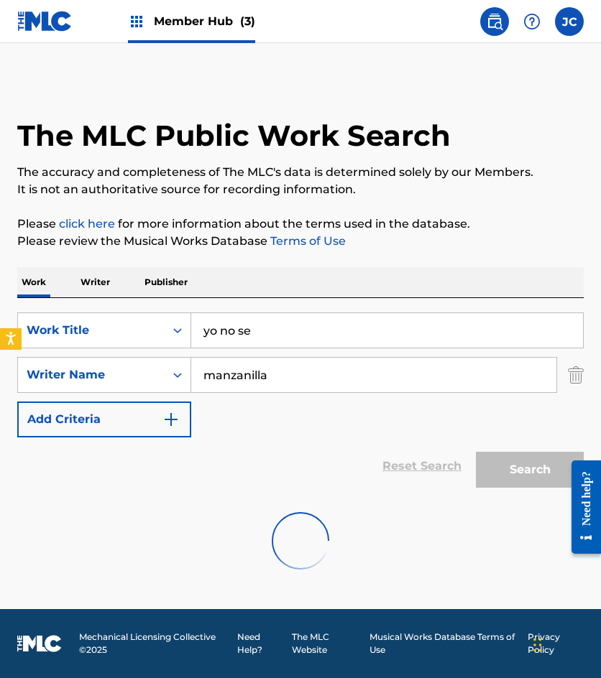
scroll to position [0, 0]
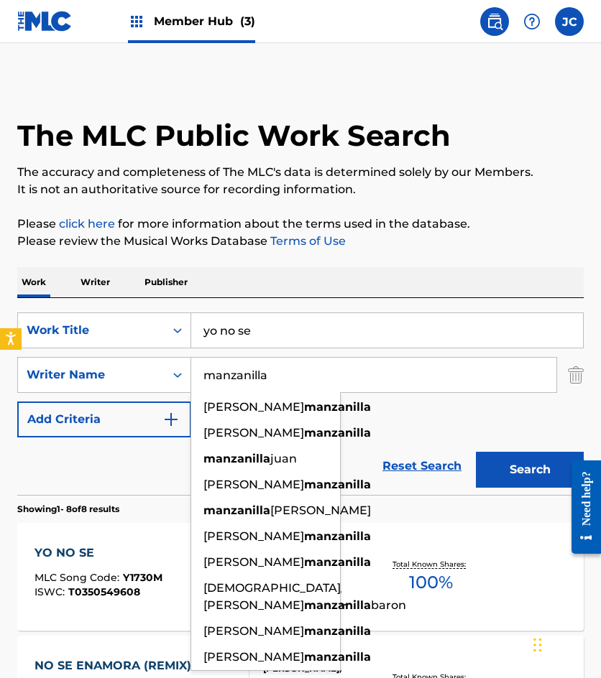
click at [397, 428] on div "SearchWithCriteria34c9df80-233d-4864-b657-4181506143a3 Work Title yo no se Sear…" at bounding box center [300, 375] width 566 height 125
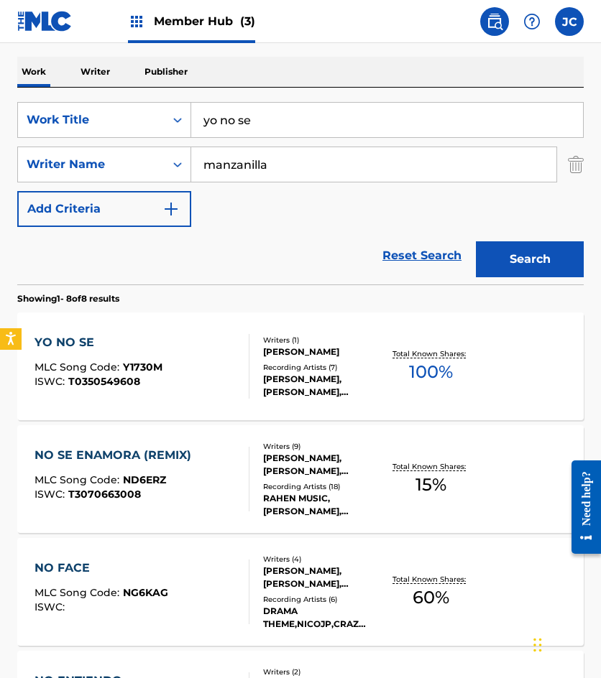
scroll to position [216, 0]
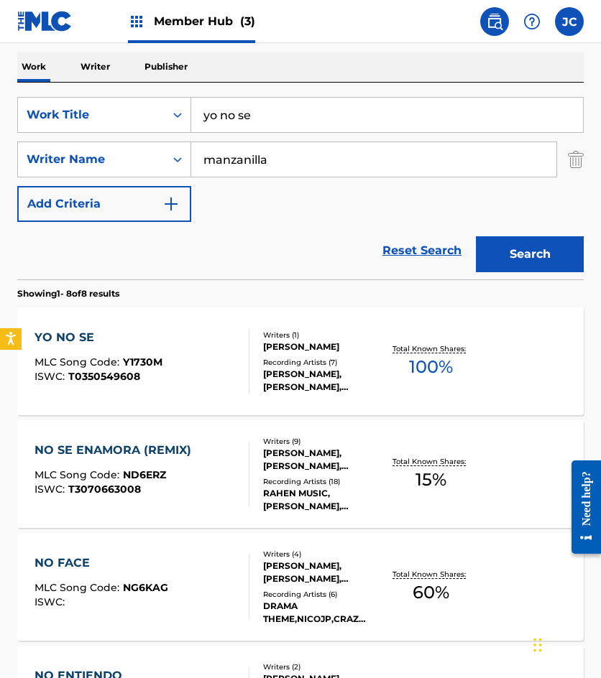
click at [165, 351] on div "YO NO SE MLC Song Code : Y1730M ISWC : T0350549608" at bounding box center [141, 361] width 215 height 65
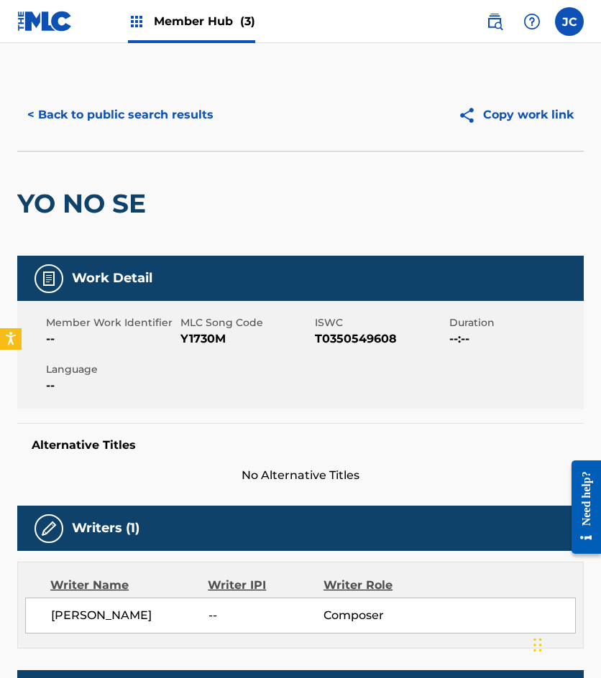
click at [182, 324] on span "MLC Song Code" at bounding box center [245, 323] width 131 height 15
click at [184, 336] on span "Y1730M" at bounding box center [245, 339] width 131 height 17
click at [187, 337] on span "Y1730M" at bounding box center [245, 339] width 131 height 17
click at [190, 333] on span "Y1730M" at bounding box center [245, 339] width 131 height 17
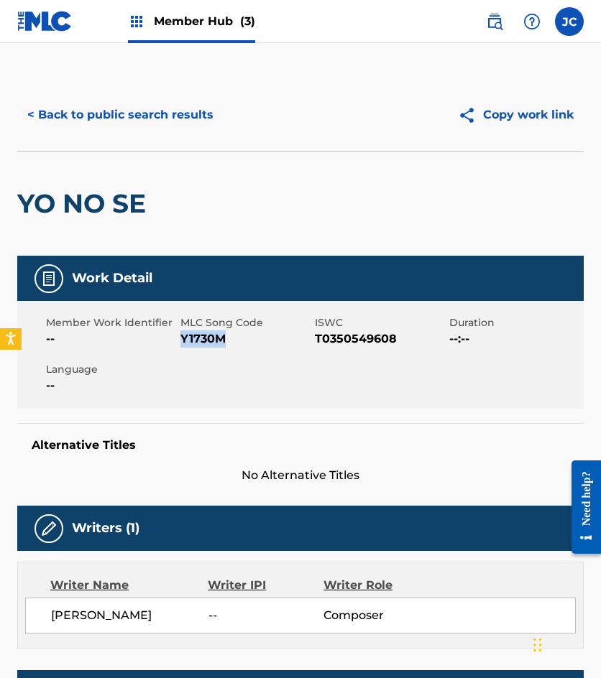
copy span "Y1730M"
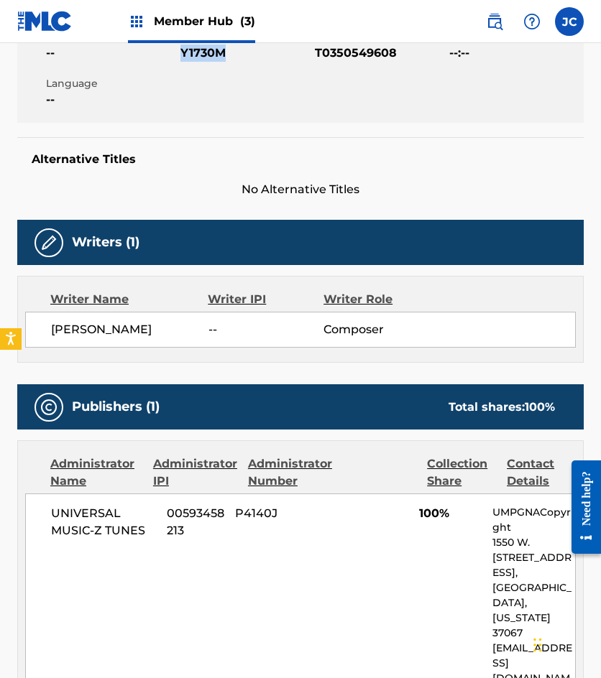
scroll to position [287, 0]
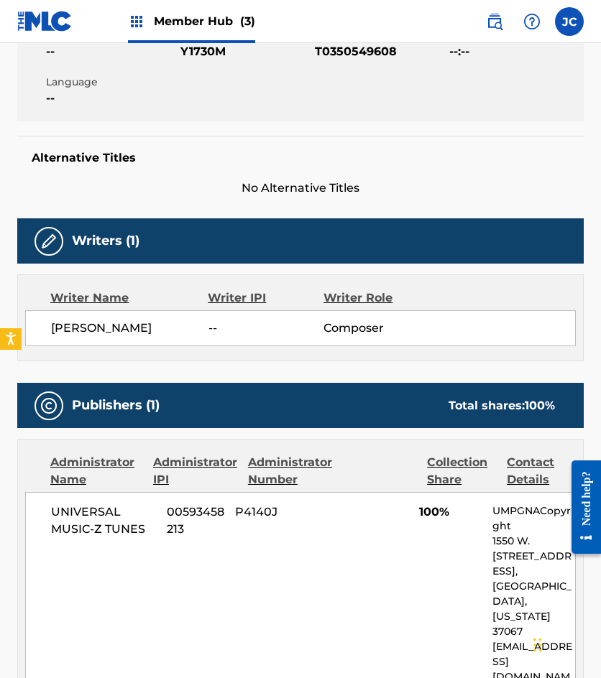
click at [175, 155] on h5 "Alternative Titles" at bounding box center [301, 158] width 538 height 14
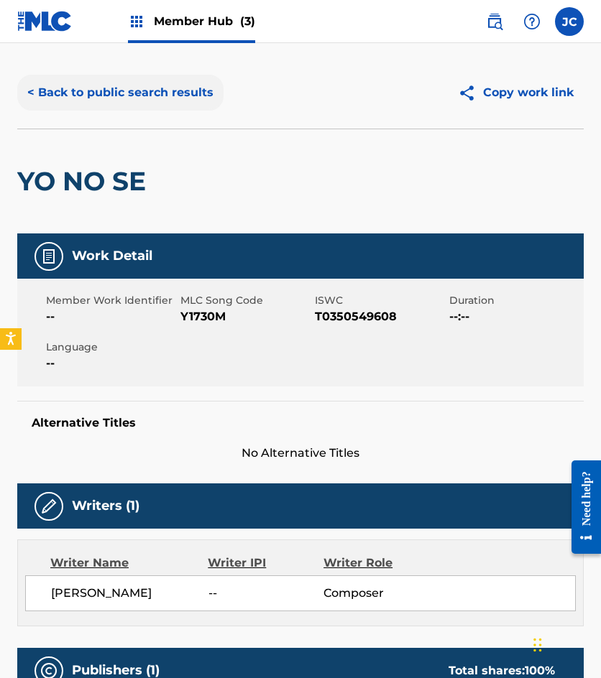
scroll to position [0, 0]
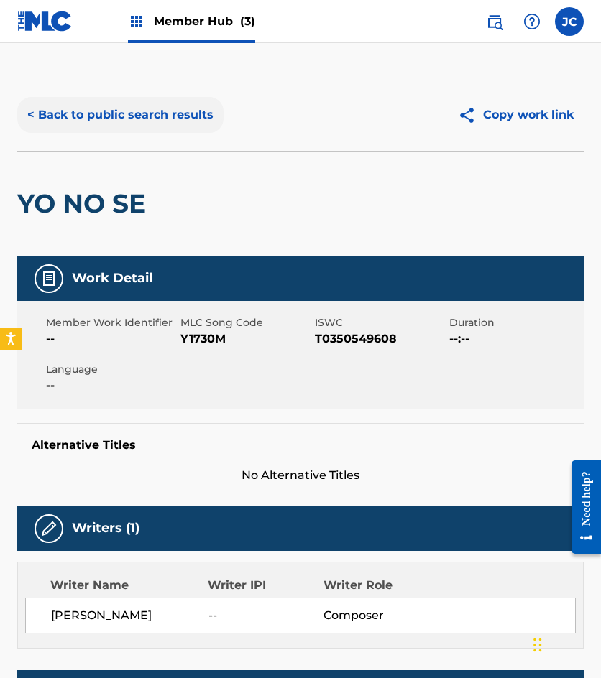
drag, startPoint x: 166, startPoint y: 129, endPoint x: 277, endPoint y: 3, distance: 168.6
click at [165, 129] on button "< Back to public search results" at bounding box center [120, 115] width 206 height 36
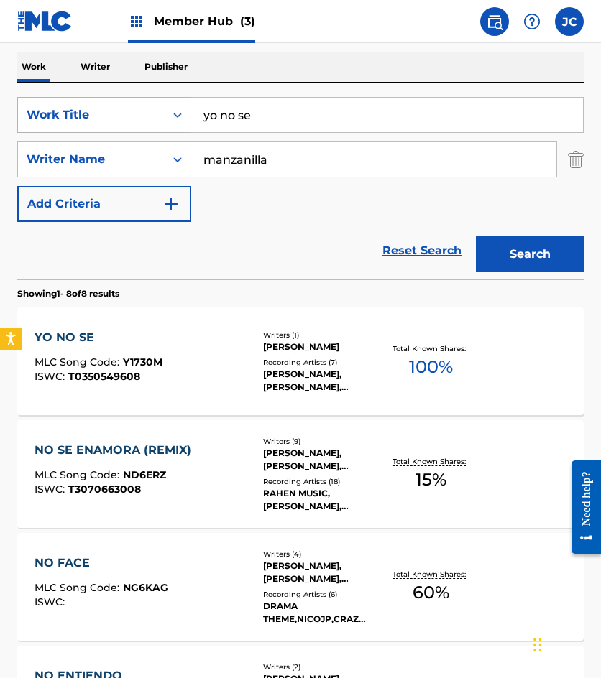
click at [179, 117] on div "SearchWithCriteria34c9df80-233d-4864-b657-4181506143a3 Work Title yo no se" at bounding box center [300, 115] width 566 height 36
type input "panama me tombe"
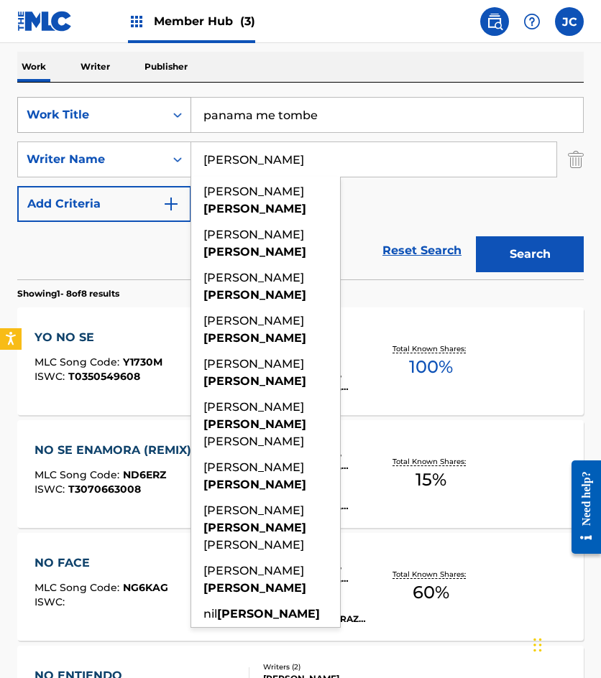
type input "[PERSON_NAME]"
click at [476, 236] on button "Search" at bounding box center [530, 254] width 108 height 36
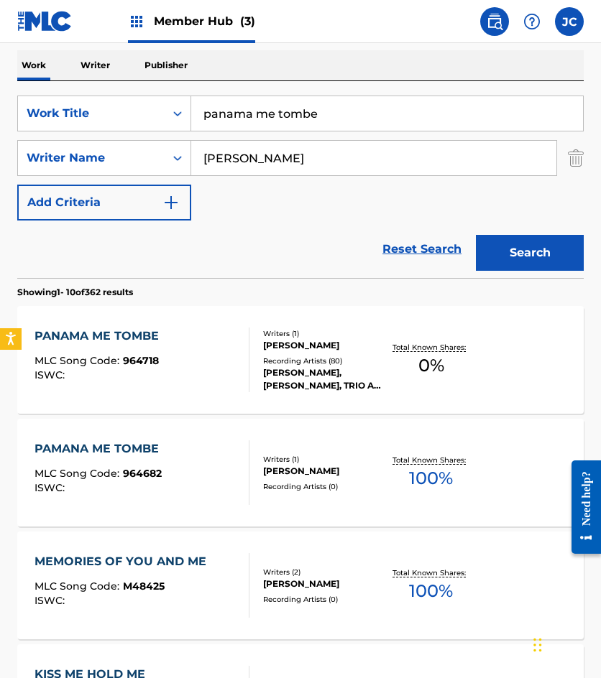
scroll to position [287, 0]
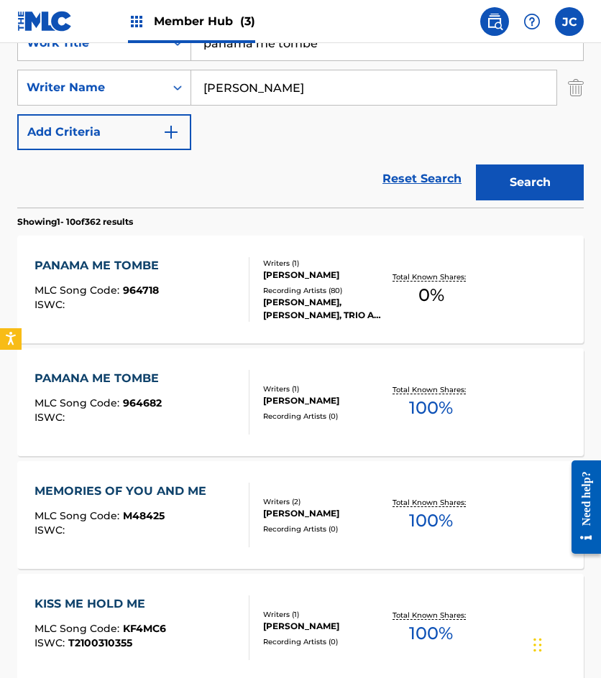
click at [277, 282] on div "[PERSON_NAME]" at bounding box center [323, 275] width 121 height 13
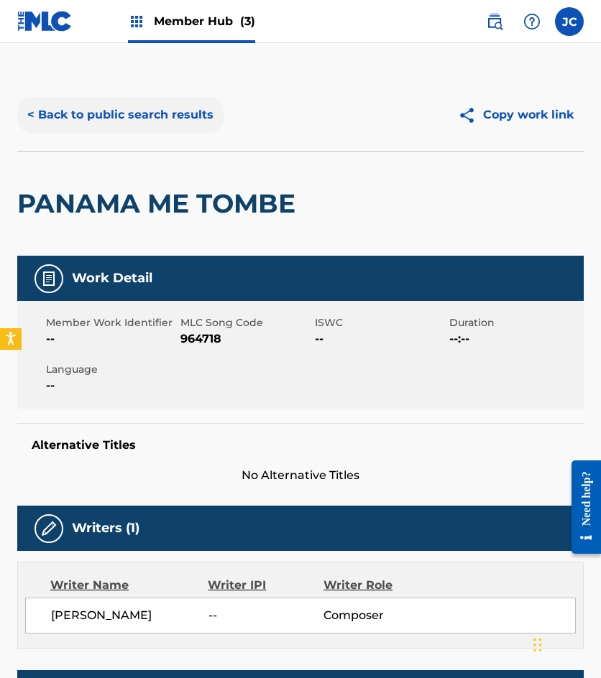
click at [144, 117] on button "< Back to public search results" at bounding box center [120, 115] width 206 height 36
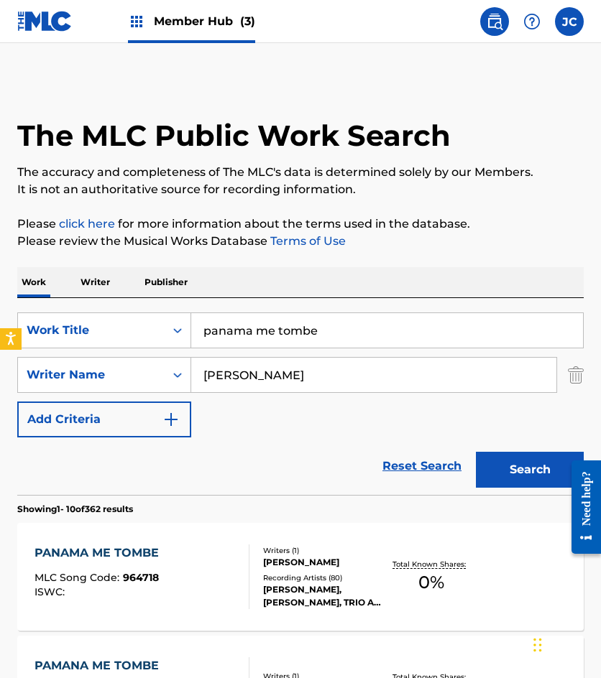
scroll to position [287, 0]
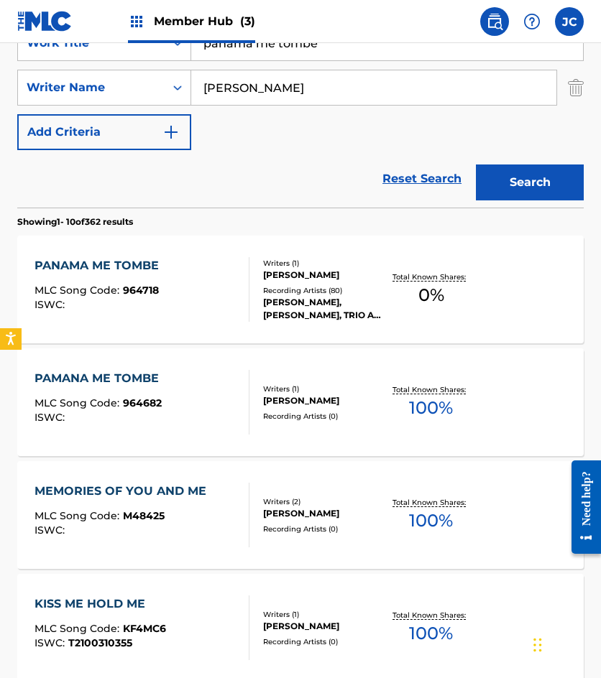
click at [321, 393] on div "Writers ( 1 )" at bounding box center [323, 389] width 121 height 11
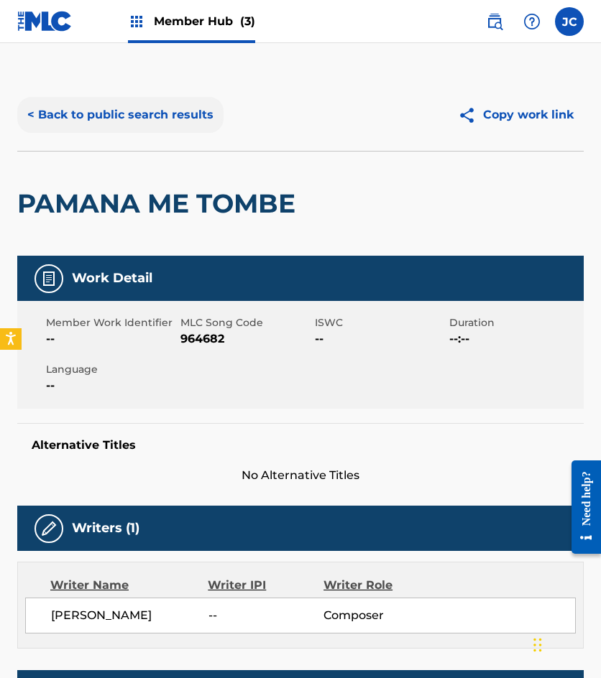
click at [147, 128] on button "< Back to public search results" at bounding box center [120, 115] width 206 height 36
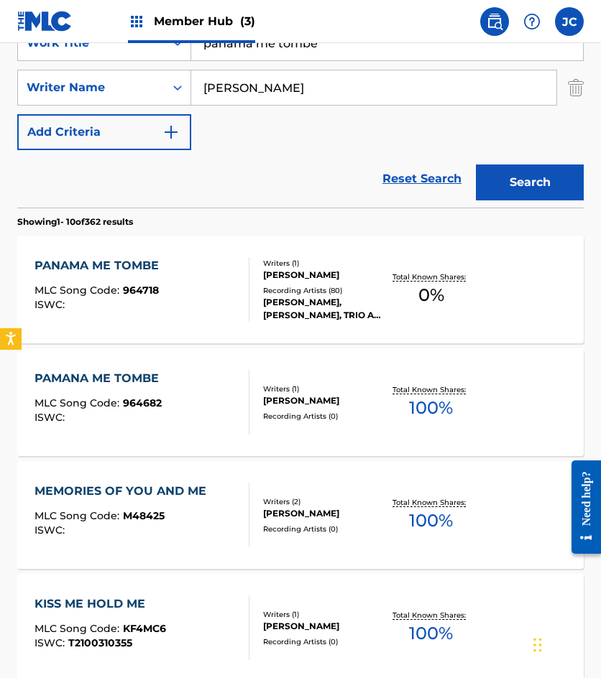
click at [260, 263] on div "Writers ( 1 ) [PERSON_NAME] Recording Artists ( 80 ) [PERSON_NAME], [PERSON_NAM…" at bounding box center [316, 290] width 134 height 64
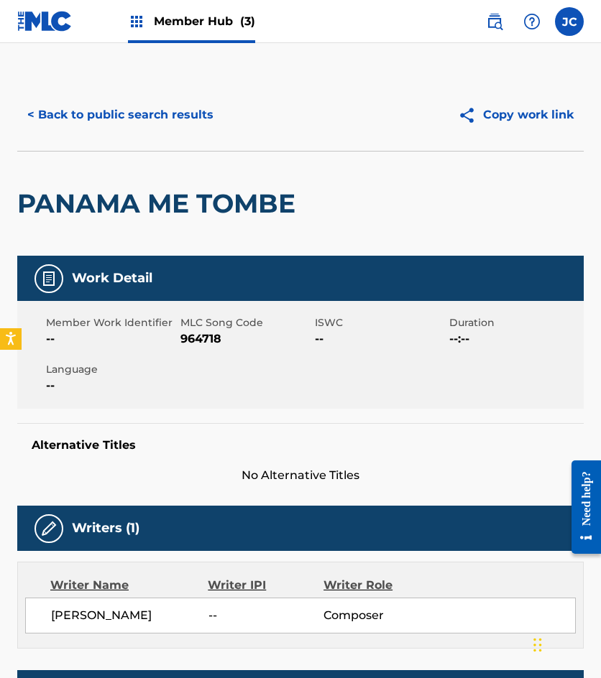
click at [207, 341] on span "964718" at bounding box center [245, 339] width 131 height 17
click at [159, 109] on button "< Back to public search results" at bounding box center [120, 115] width 206 height 36
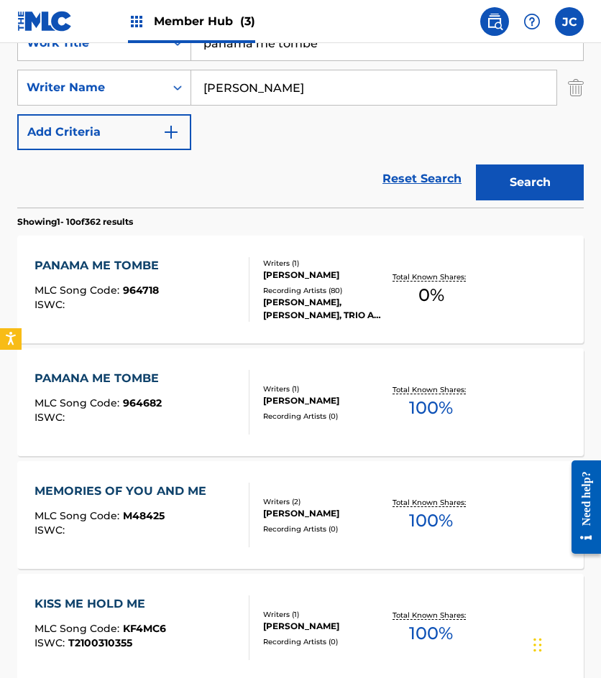
click at [172, 366] on div "PAMANA ME TOMBE MLC Song Code : 964682 ISWC : Writers ( 1 ) [PERSON_NAME] Recor…" at bounding box center [300, 403] width 566 height 108
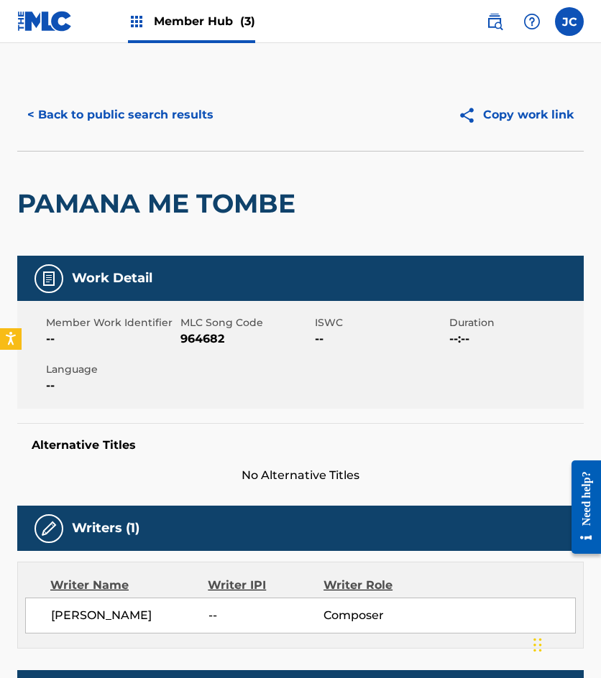
click at [197, 338] on span "964682" at bounding box center [245, 339] width 131 height 17
click at [149, 119] on button "< Back to public search results" at bounding box center [120, 115] width 206 height 36
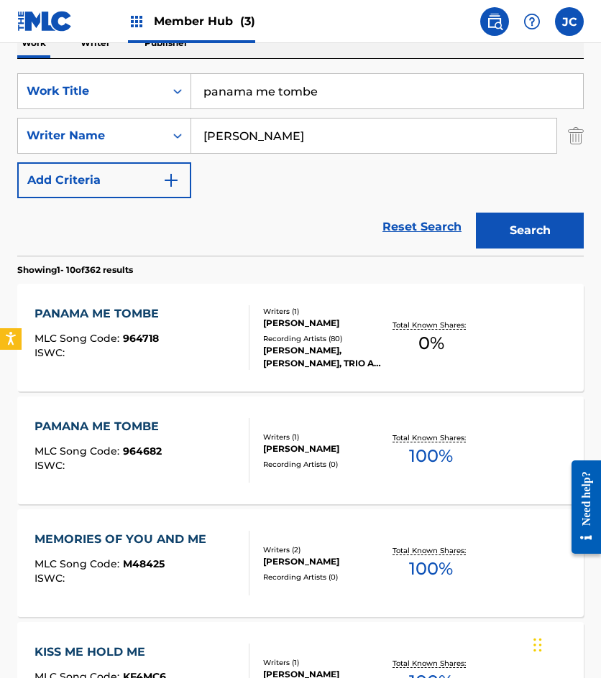
scroll to position [216, 0]
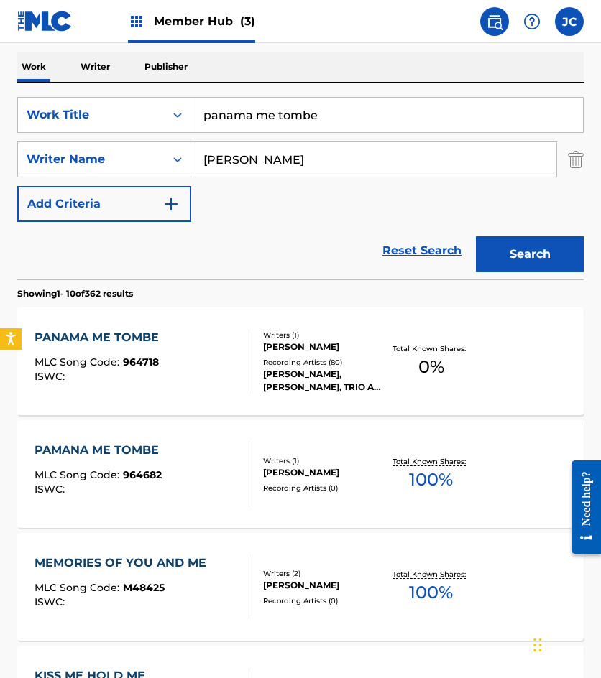
click at [341, 122] on input "panama me tombe" at bounding box center [387, 115] width 392 height 34
click at [341, 121] on input "panama me tombe" at bounding box center [387, 115] width 392 height 34
type input "el apasionado"
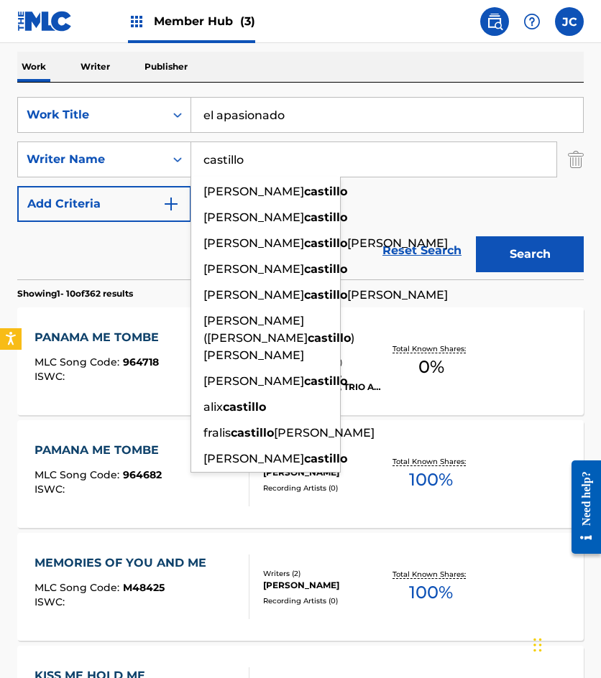
type input "castillo"
click at [476, 236] on button "Search" at bounding box center [530, 254] width 108 height 36
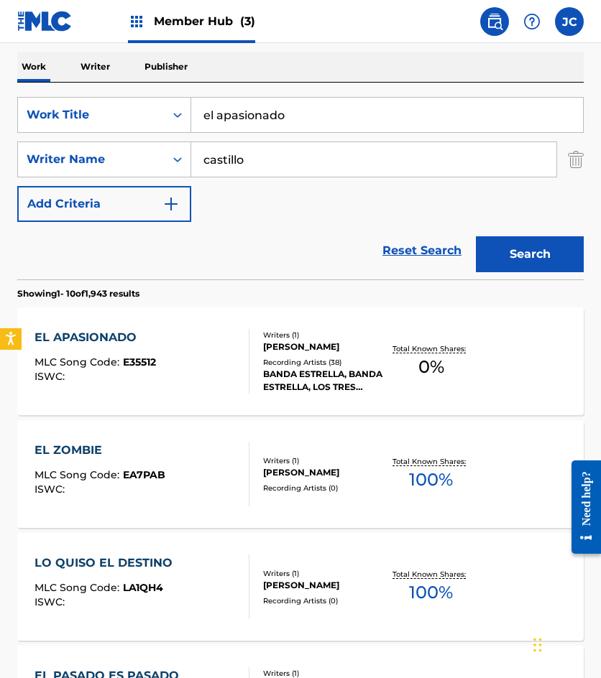
click at [300, 363] on div "Recording Artists ( 38 )" at bounding box center [323, 362] width 121 height 11
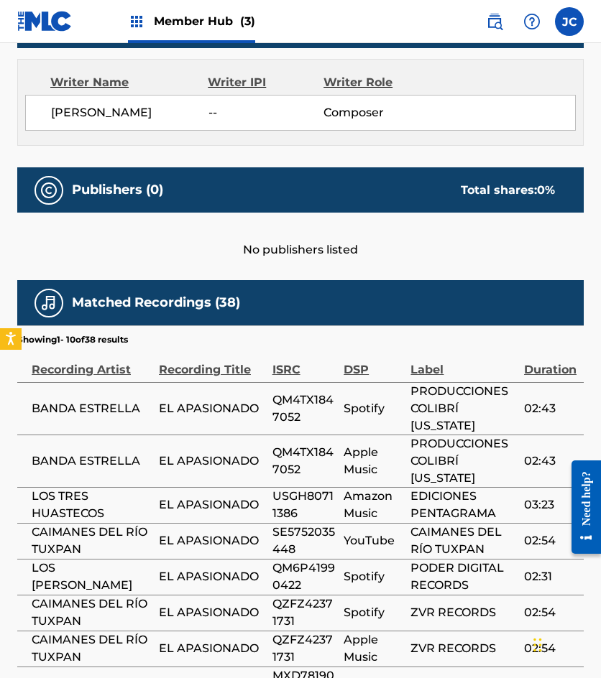
scroll to position [717, 0]
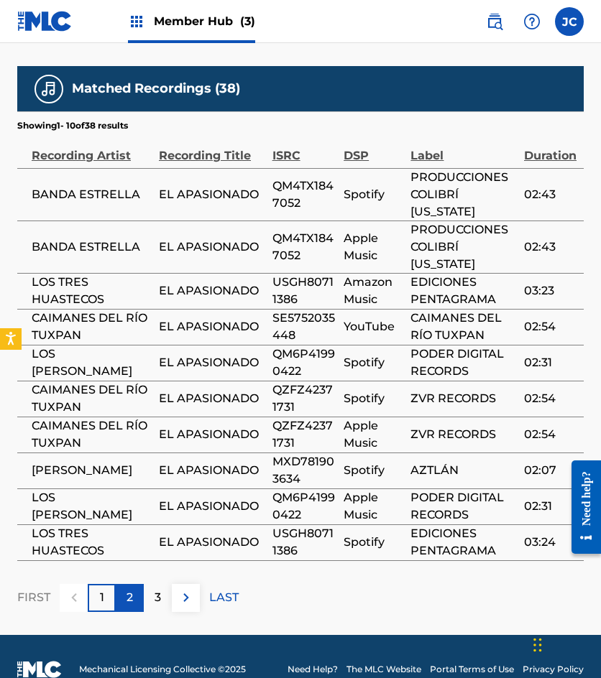
click at [138, 584] on div "2" at bounding box center [130, 598] width 28 height 28
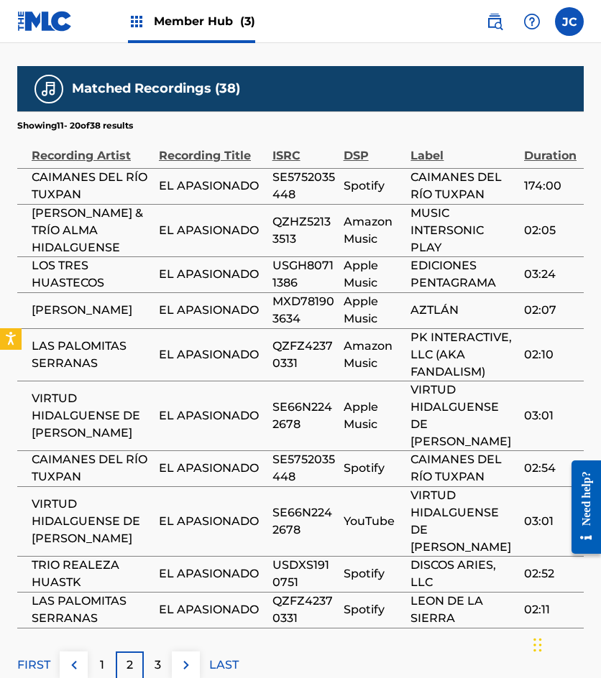
scroll to position [789, 0]
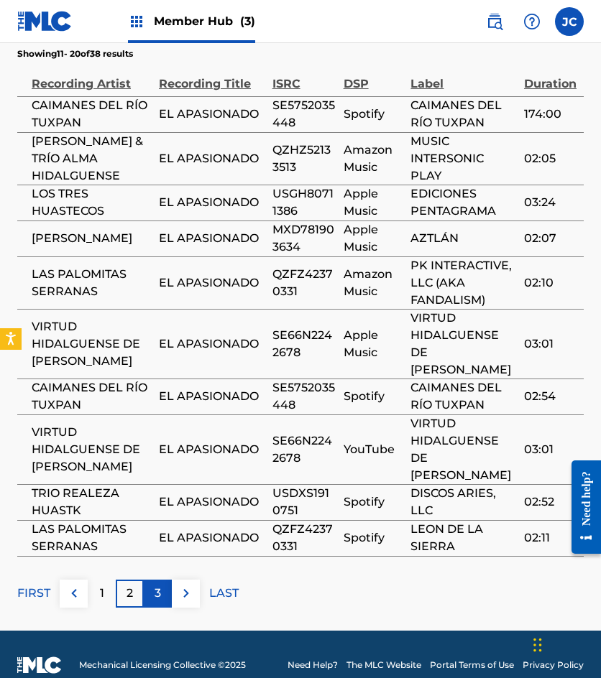
click at [155, 602] on p "3" at bounding box center [158, 593] width 6 height 17
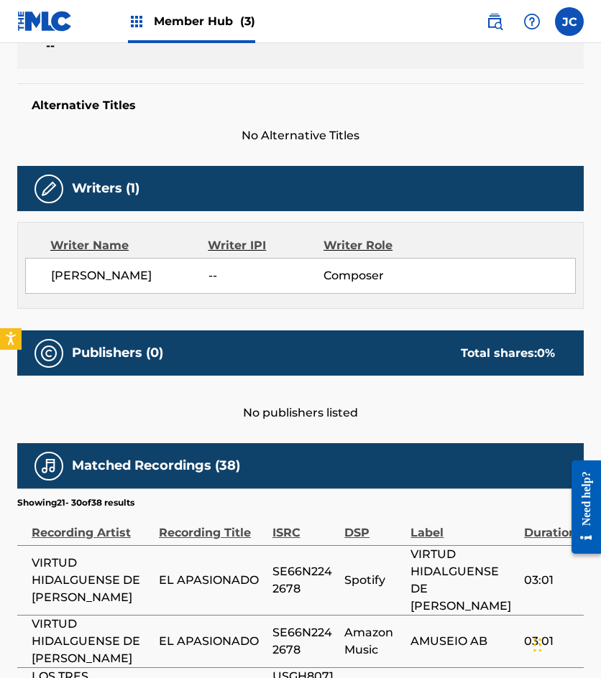
scroll to position [768, 0]
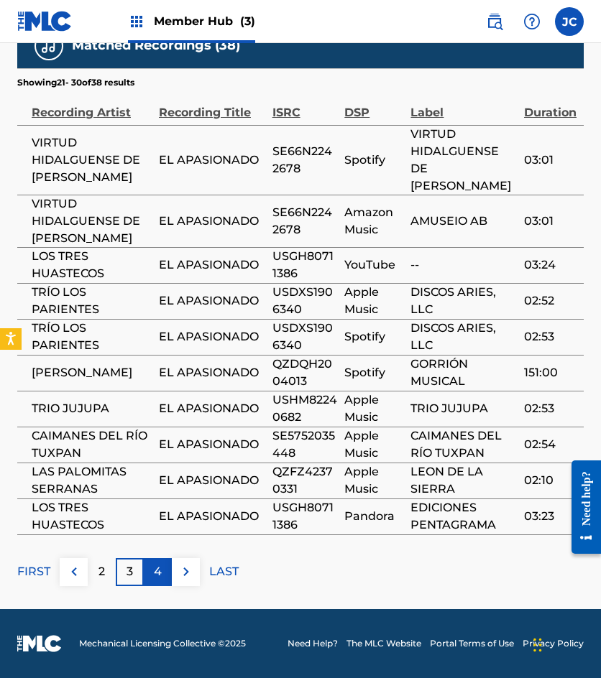
click at [167, 571] on div "4" at bounding box center [158, 572] width 28 height 28
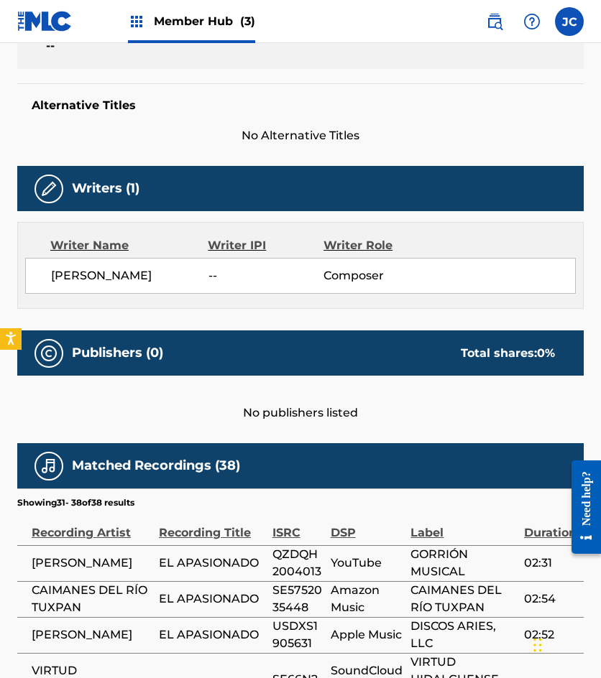
scroll to position [679, 0]
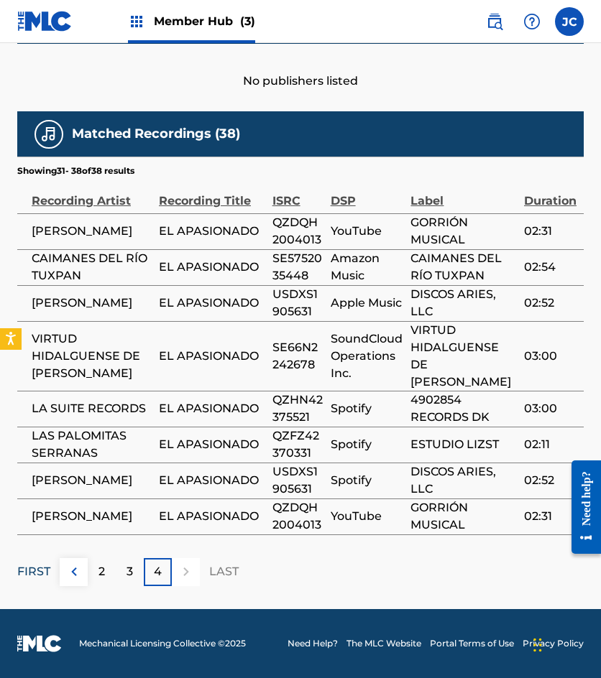
click at [42, 570] on p "FIRST" at bounding box center [33, 571] width 33 height 17
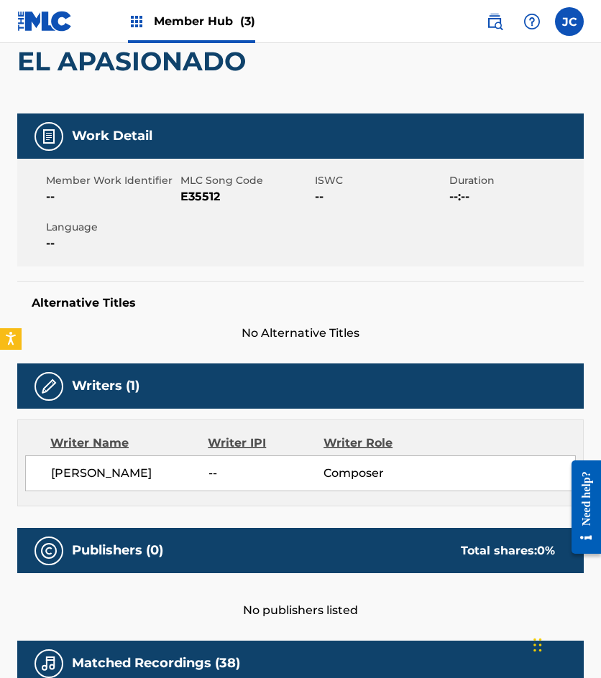
scroll to position [70, 0]
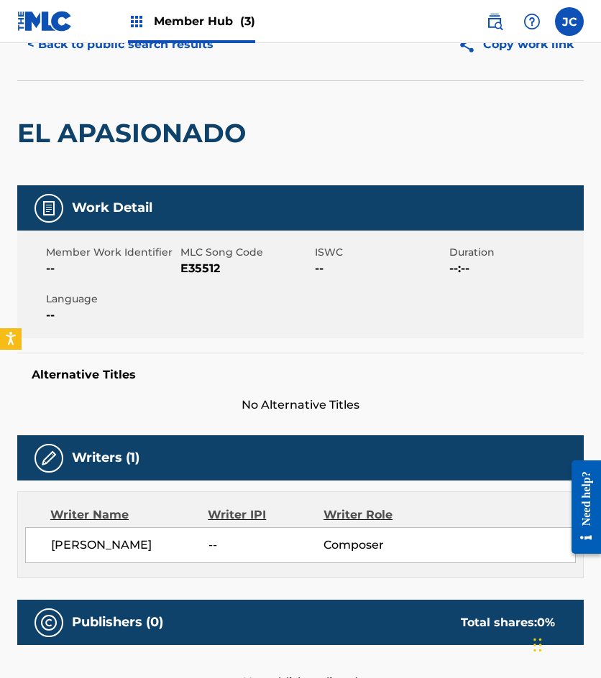
click at [192, 262] on span "E35512" at bounding box center [245, 268] width 131 height 17
click at [126, 190] on div "Work Detail" at bounding box center [300, 207] width 566 height 45
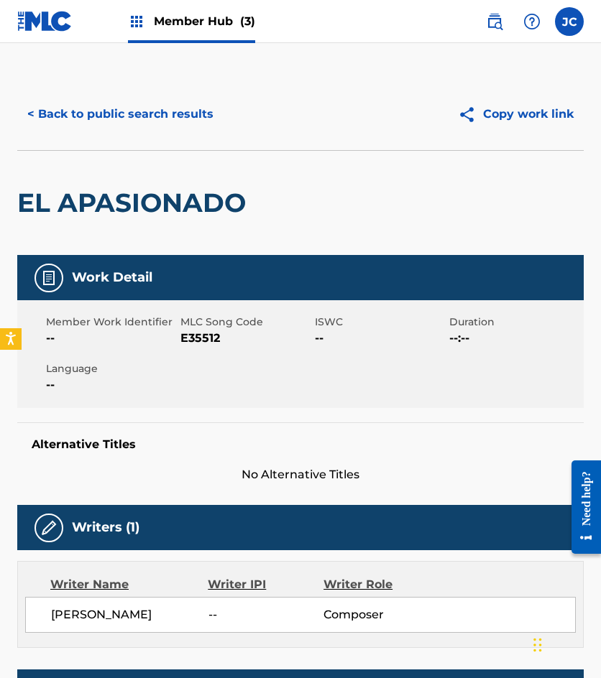
scroll to position [0, 0]
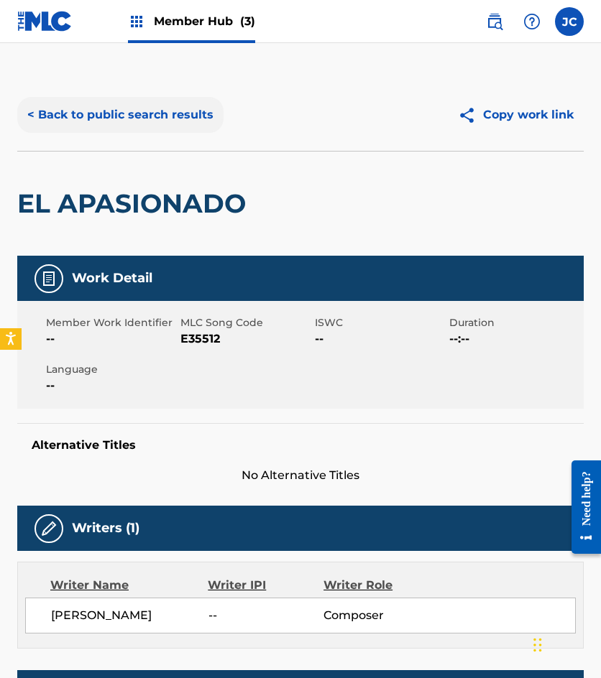
click at [141, 124] on button "< Back to public search results" at bounding box center [120, 115] width 206 height 36
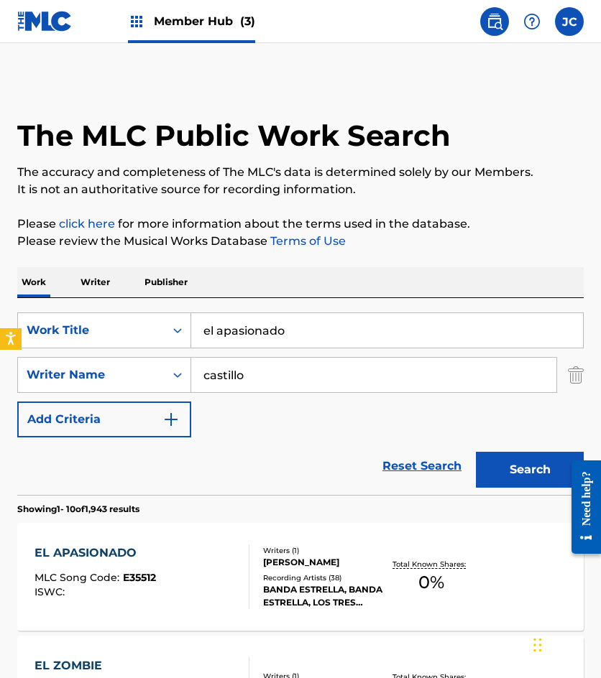
scroll to position [216, 0]
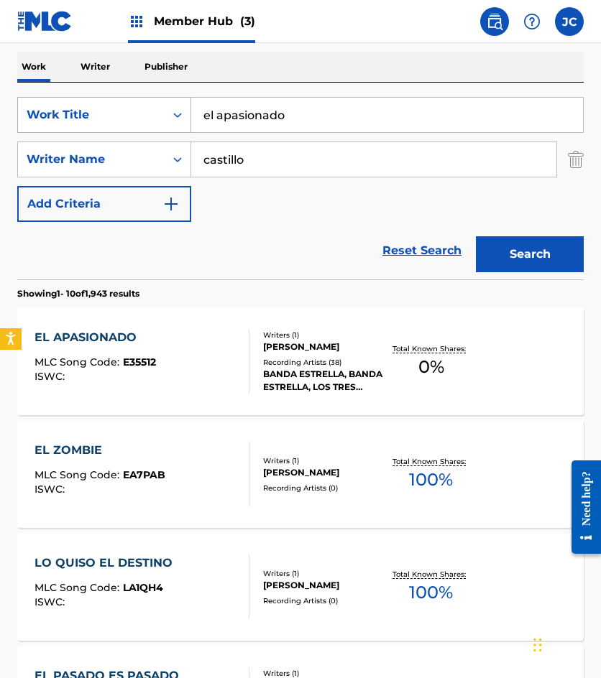
drag, startPoint x: 321, startPoint y: 103, endPoint x: 122, endPoint y: 108, distance: 198.4
click at [127, 115] on div "SearchWithCriteria34c9df80-233d-4864-b657-4181506143a3 Work Title el apasionado" at bounding box center [300, 115] width 566 height 36
type input "caminito indiano"
click at [476, 236] on button "Search" at bounding box center [530, 254] width 108 height 36
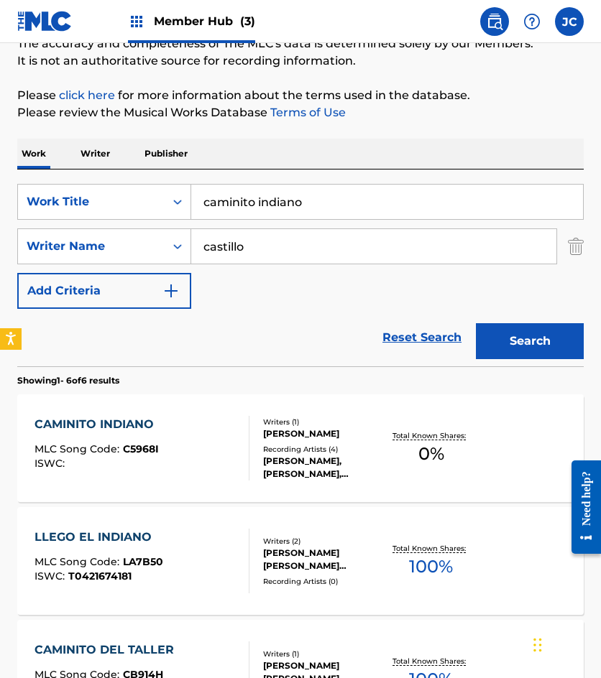
scroll to position [144, 0]
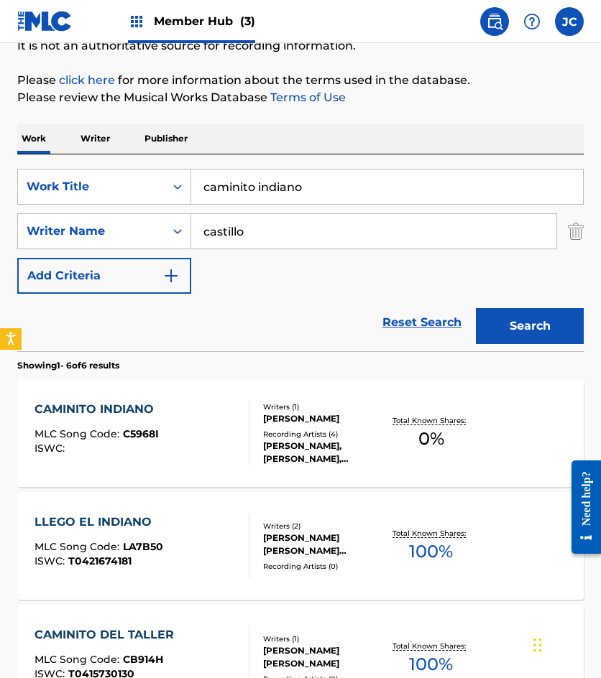
click at [283, 440] on div "Recording Artists ( 4 )" at bounding box center [323, 434] width 121 height 11
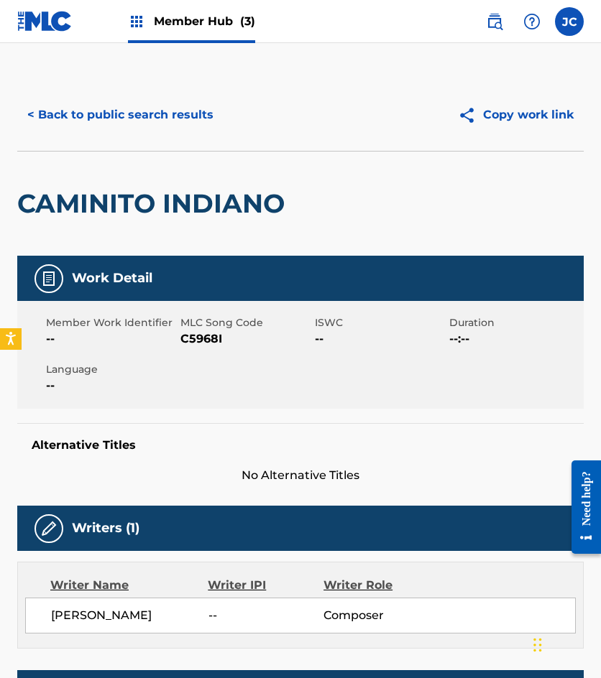
click at [198, 339] on span "C5968I" at bounding box center [245, 339] width 131 height 17
click at [146, 111] on button "< Back to public search results" at bounding box center [120, 115] width 206 height 36
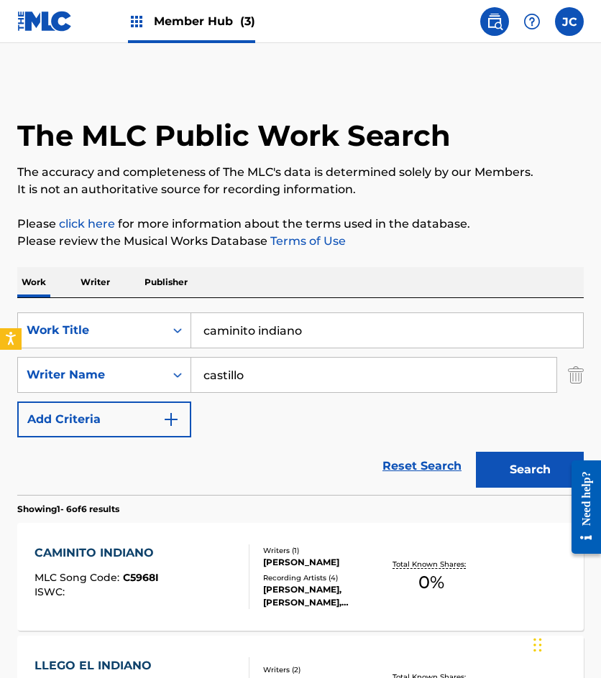
scroll to position [144, 0]
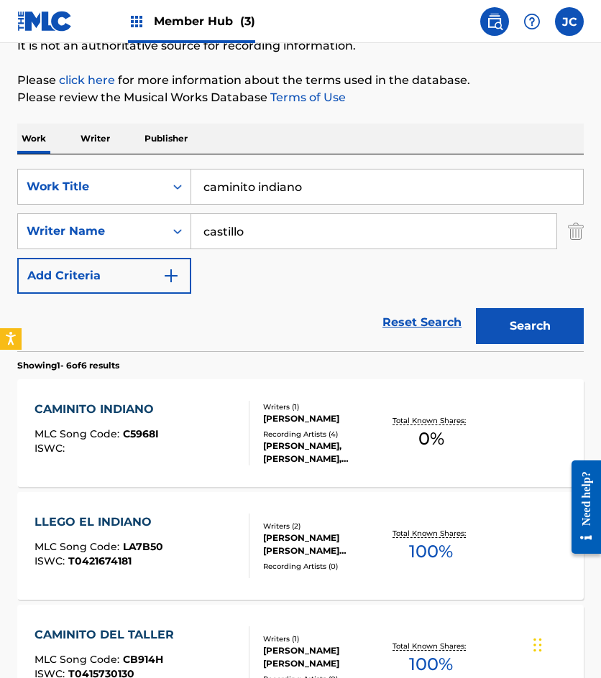
click at [303, 192] on input "caminito indiano" at bounding box center [387, 187] width 392 height 34
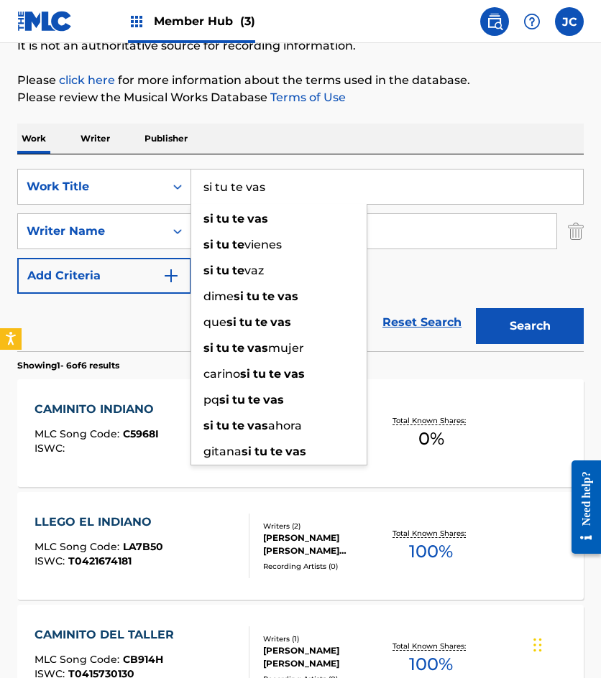
type input "si tu te vas"
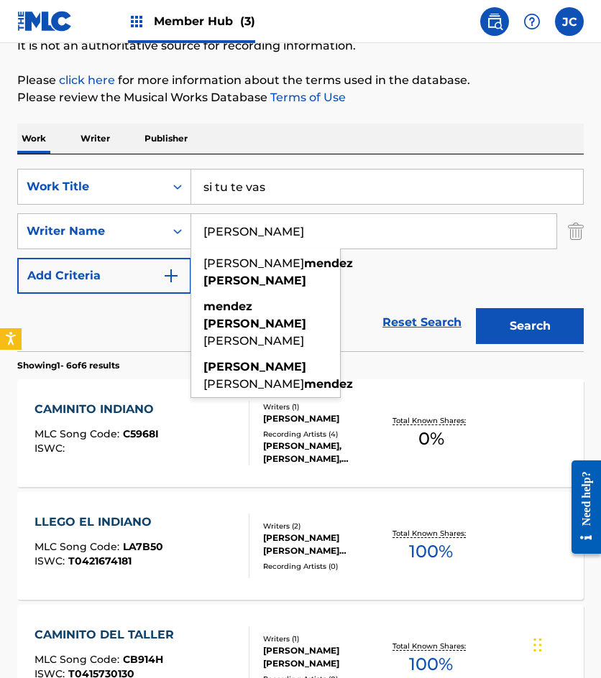
type input "[PERSON_NAME]"
click at [476, 308] on button "Search" at bounding box center [530, 326] width 108 height 36
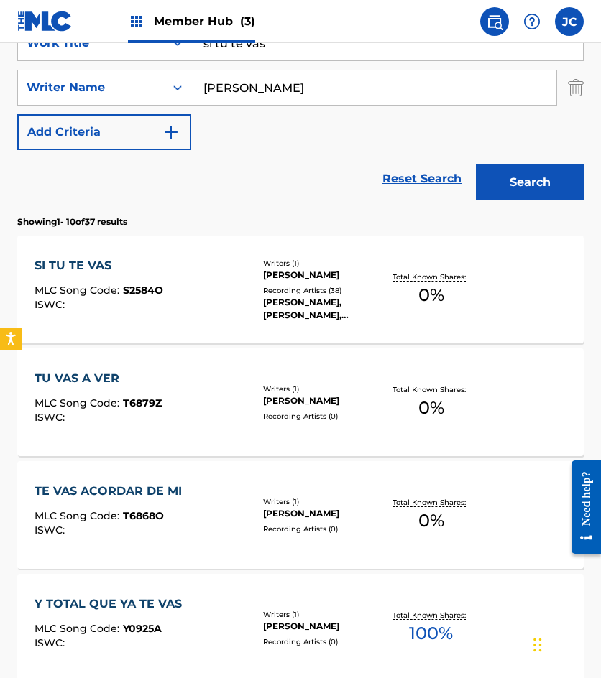
scroll to position [216, 0]
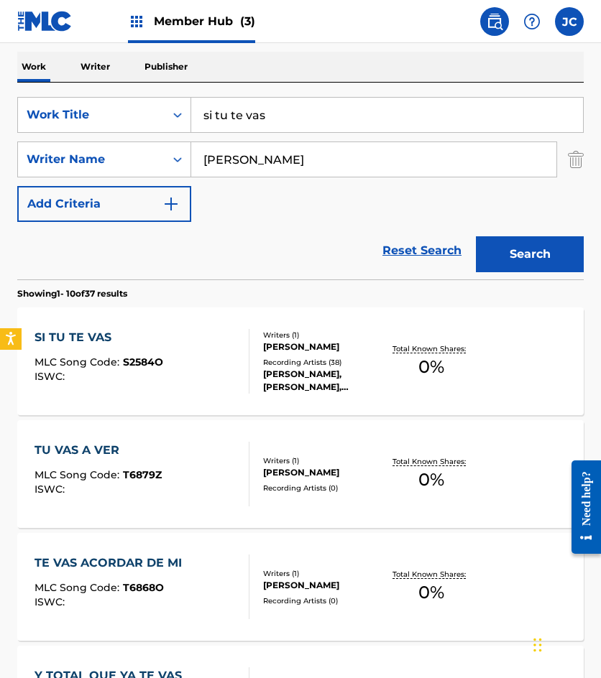
click at [285, 345] on div "[PERSON_NAME]" at bounding box center [323, 347] width 121 height 13
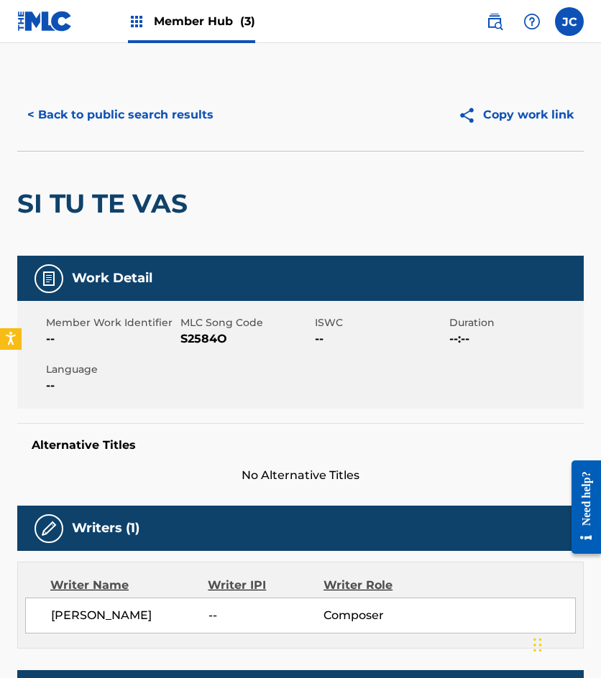
click at [201, 343] on span "S2584O" at bounding box center [245, 339] width 131 height 17
click at [132, 112] on button "< Back to public search results" at bounding box center [120, 115] width 206 height 36
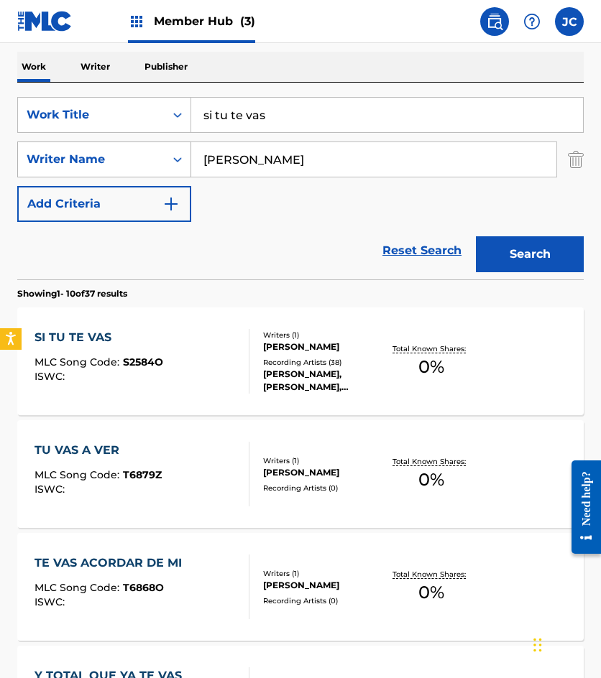
drag, startPoint x: 264, startPoint y: 123, endPoint x: 148, endPoint y: 146, distance: 118.7
click at [148, 147] on div "SearchWithCriteria34c9df80-233d-4864-b657-4181506143a3 Work Title si tu te vas …" at bounding box center [300, 159] width 566 height 125
type input "que mentira por [DEMOGRAPHIC_DATA]"
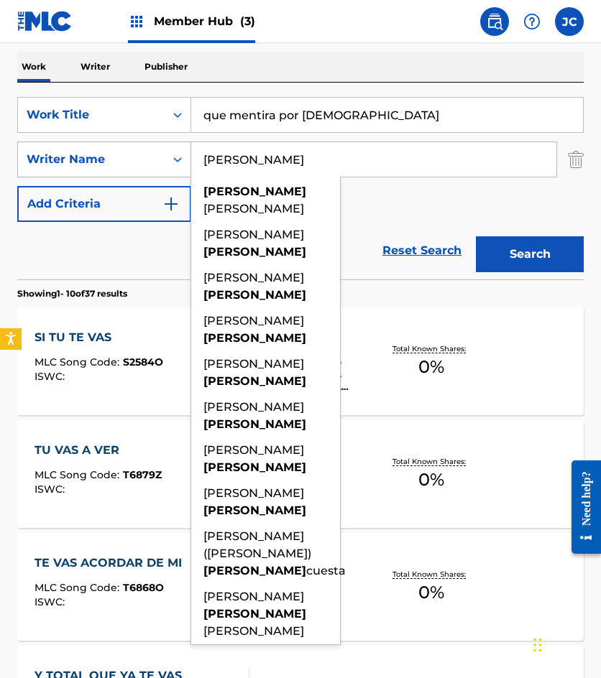
type input "[PERSON_NAME]"
click at [476, 236] on button "Search" at bounding box center [530, 254] width 108 height 36
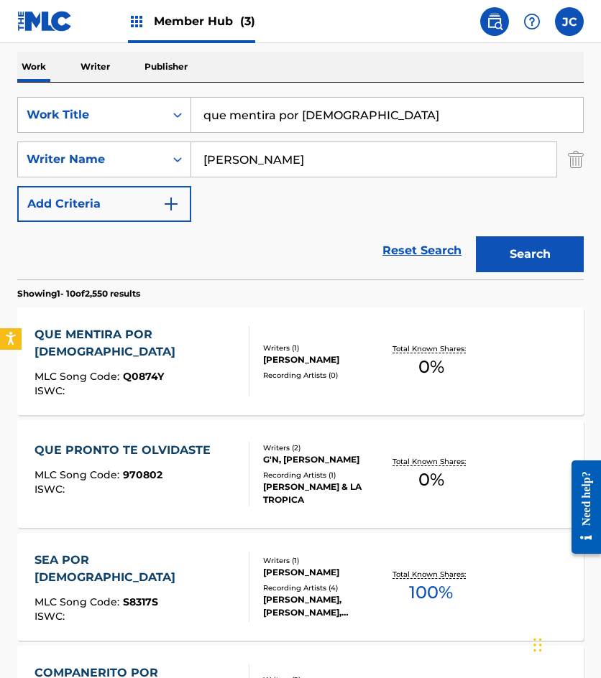
click at [195, 363] on div "QUE MENTIRA POR DIOS MLC Song Code : Q0874Y ISWC :" at bounding box center [141, 361] width 215 height 70
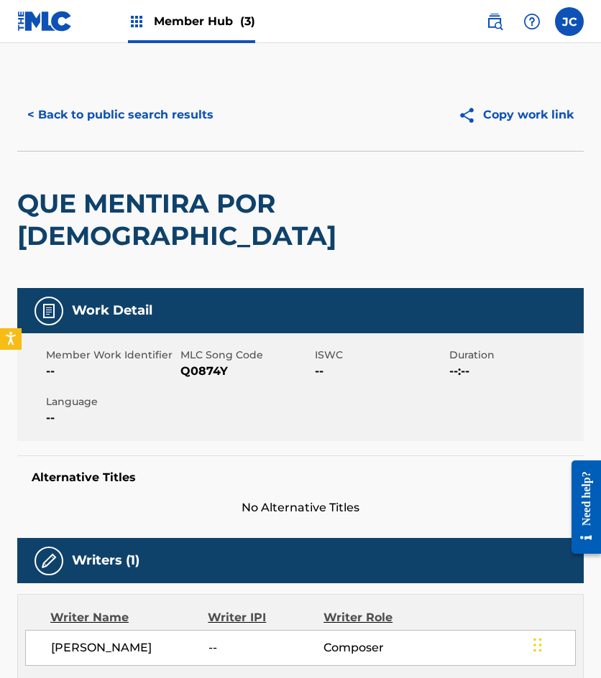
click at [188, 374] on span "Q0874Y" at bounding box center [245, 371] width 131 height 17
click at [180, 124] on button "< Back to public search results" at bounding box center [120, 115] width 206 height 36
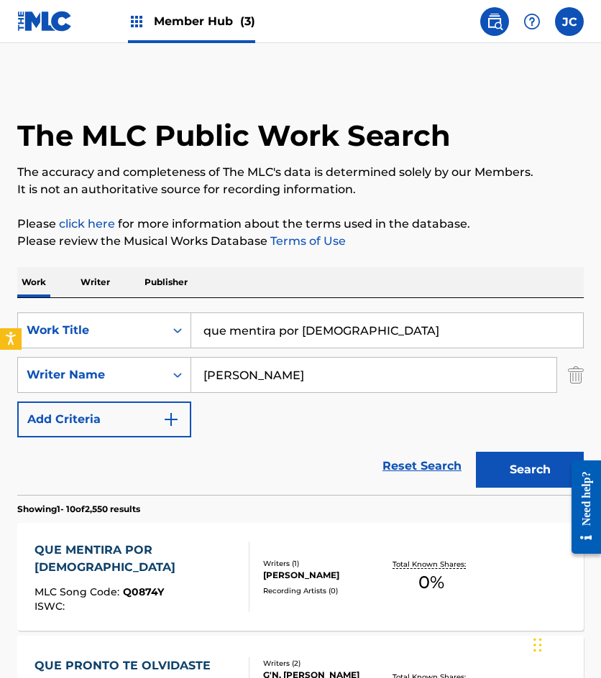
scroll to position [216, 0]
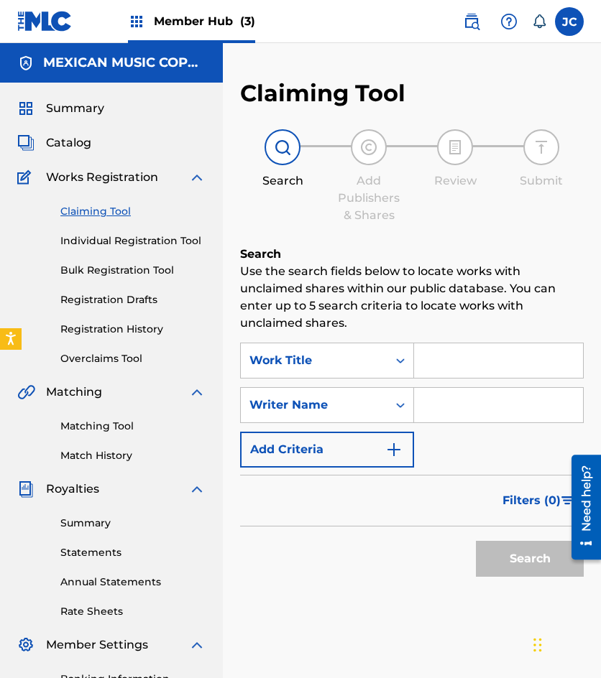
click at [31, 23] on img at bounding box center [44, 21] width 55 height 21
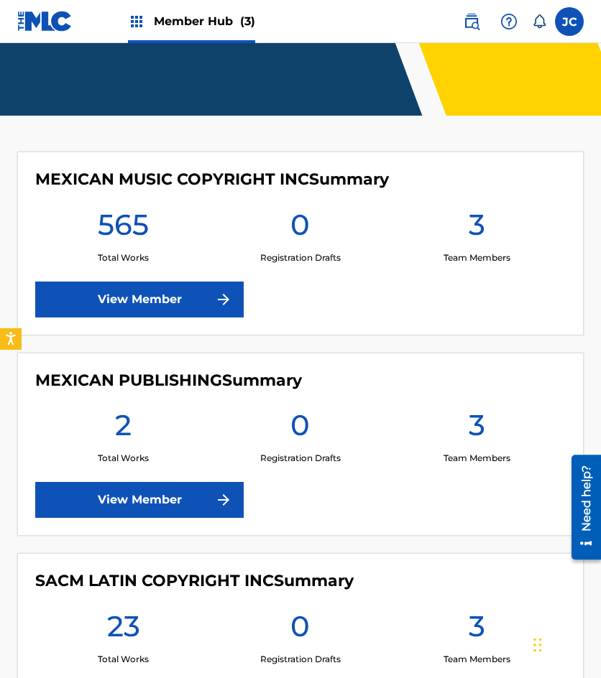
scroll to position [287, 0]
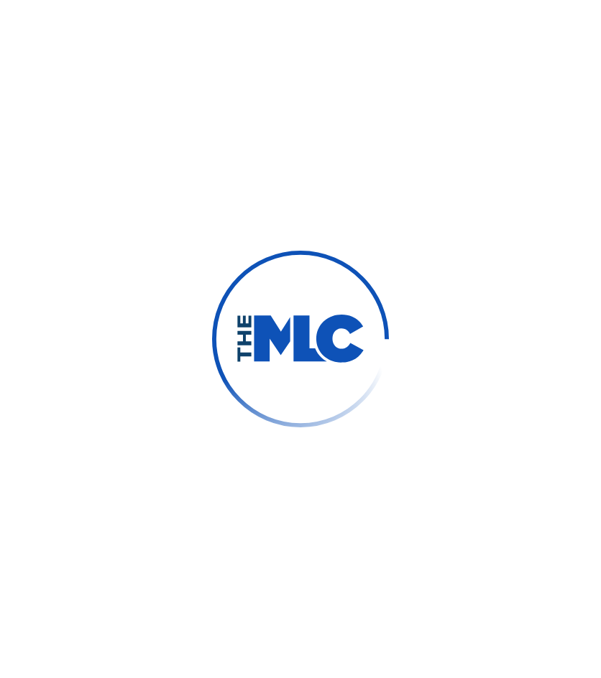
drag, startPoint x: 0, startPoint y: 0, endPoint x: 10, endPoint y: 263, distance: 263.3
click at [10, 263] on div at bounding box center [300, 339] width 601 height 678
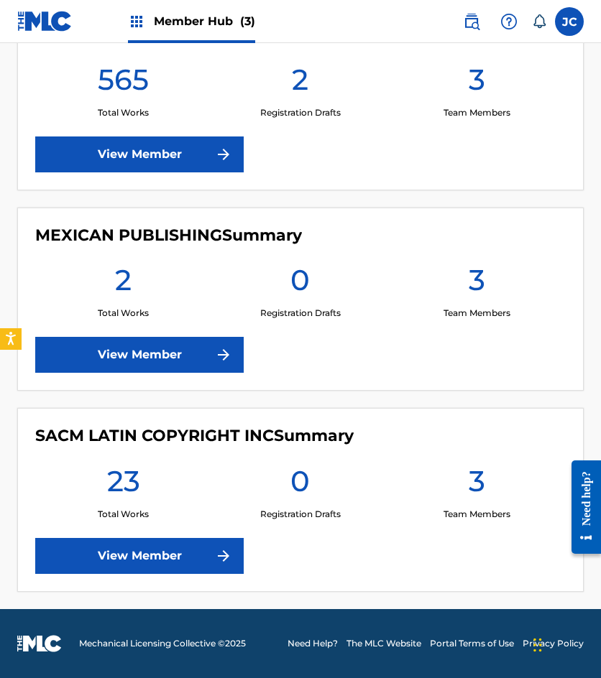
click at [10, 263] on div "MEXICAN MUSIC COPYRIGHT INC Summary 565 Total Works 2 Registration Drafts 3 Tea…" at bounding box center [300, 299] width 601 height 586
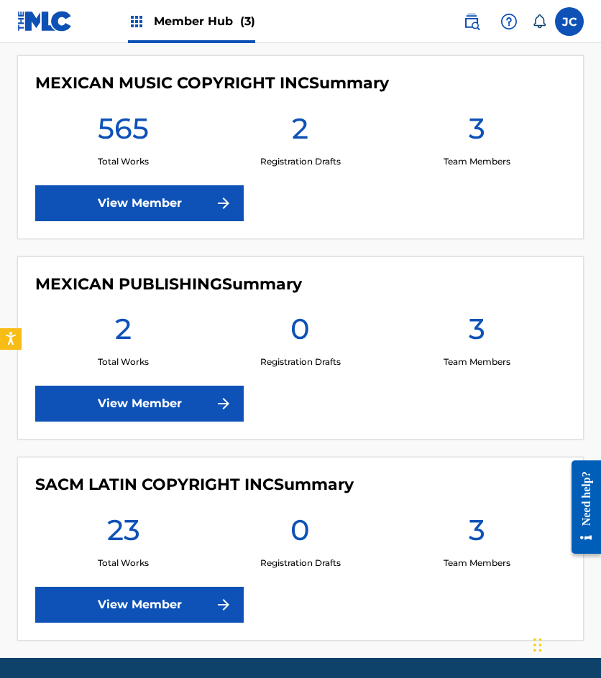
scroll to position [224, 0]
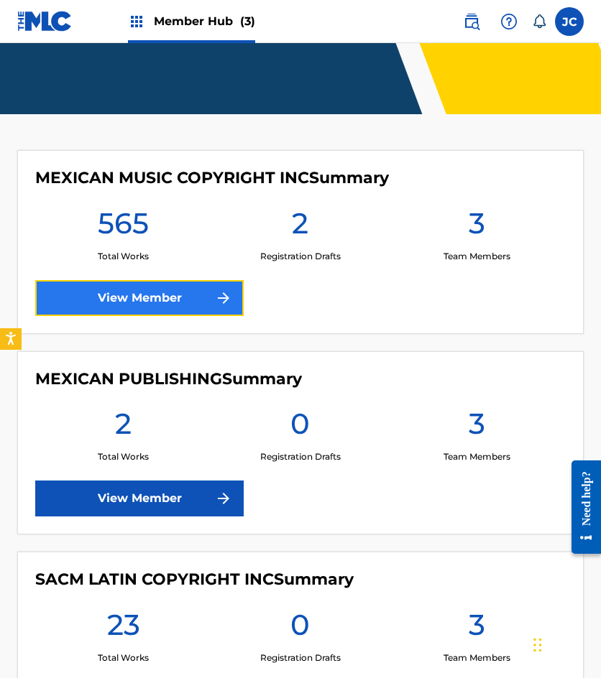
click at [142, 287] on link "View Member" at bounding box center [139, 298] width 208 height 36
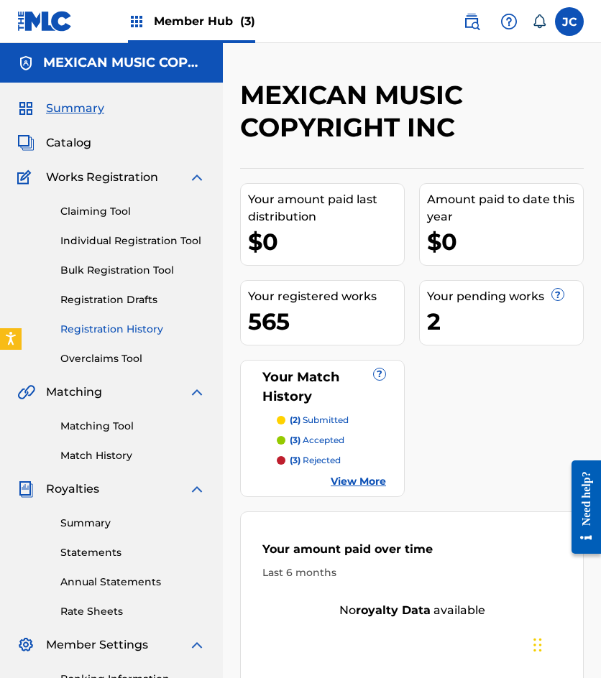
click at [114, 332] on link "Registration History" at bounding box center [132, 329] width 145 height 15
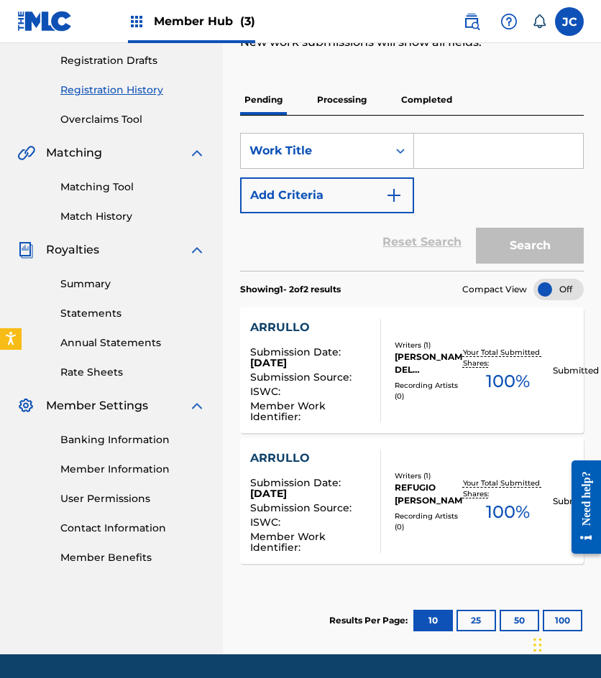
scroll to position [285, 0]
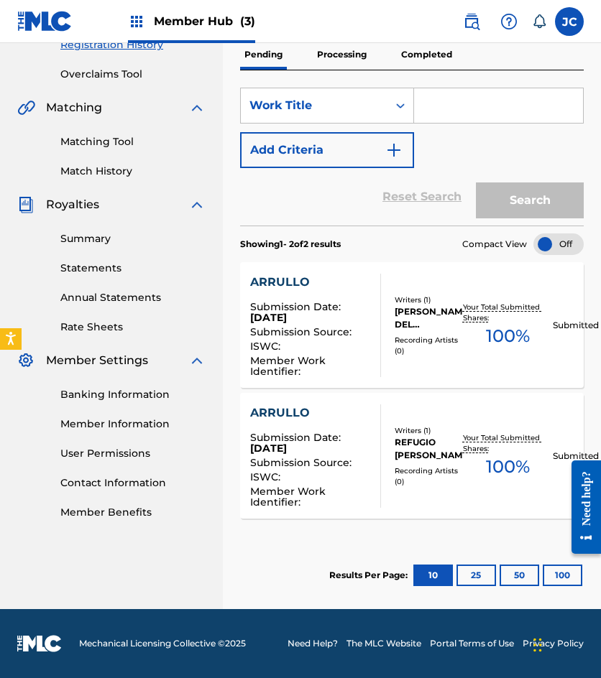
click at [415, 320] on div "[PERSON_NAME] DEL [PERSON_NAME]" at bounding box center [429, 318] width 68 height 26
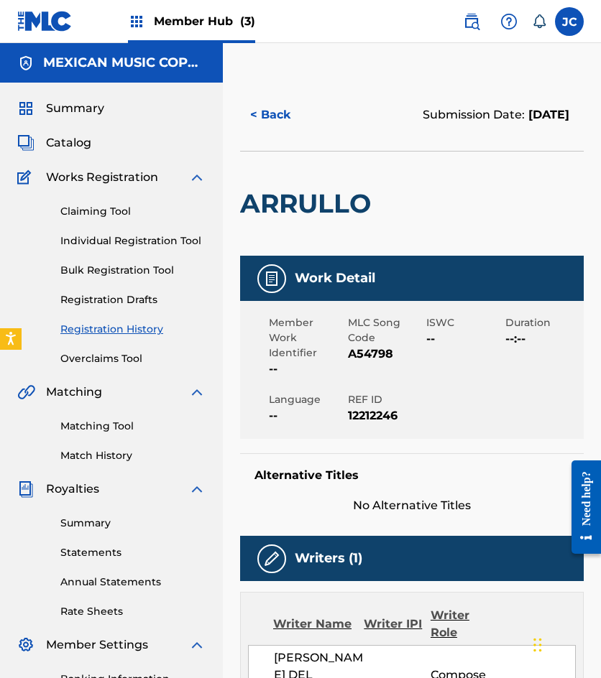
click at [267, 89] on div "< Back Submission Date: 30 de septiembre de 2025" at bounding box center [412, 115] width 344 height 72
click at [266, 117] on button "< Back" at bounding box center [283, 115] width 86 height 36
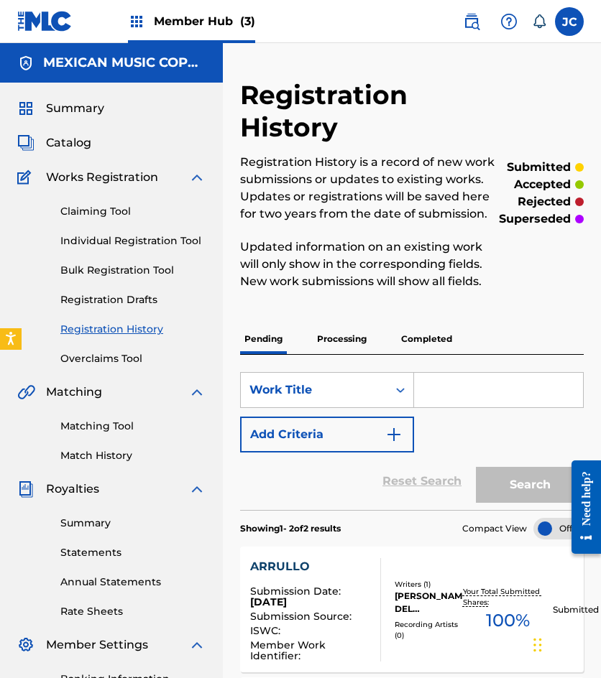
click at [44, 27] on img at bounding box center [44, 21] width 55 height 21
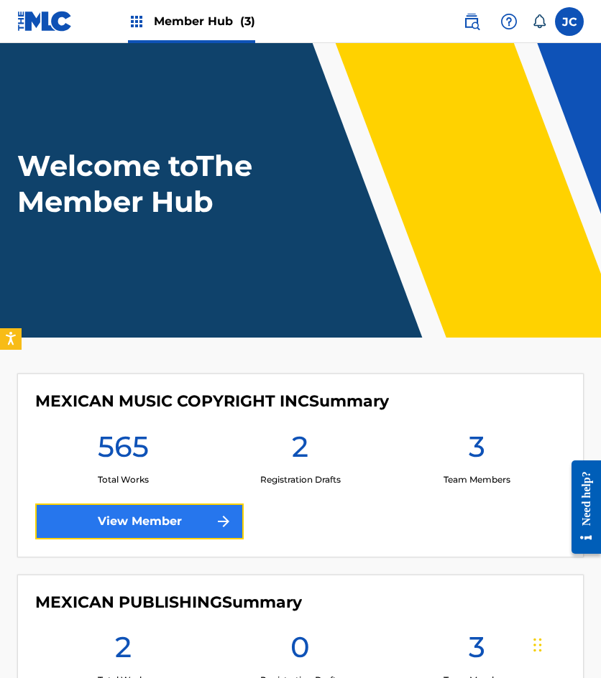
click at [158, 513] on link "View Member" at bounding box center [139, 522] width 208 height 36
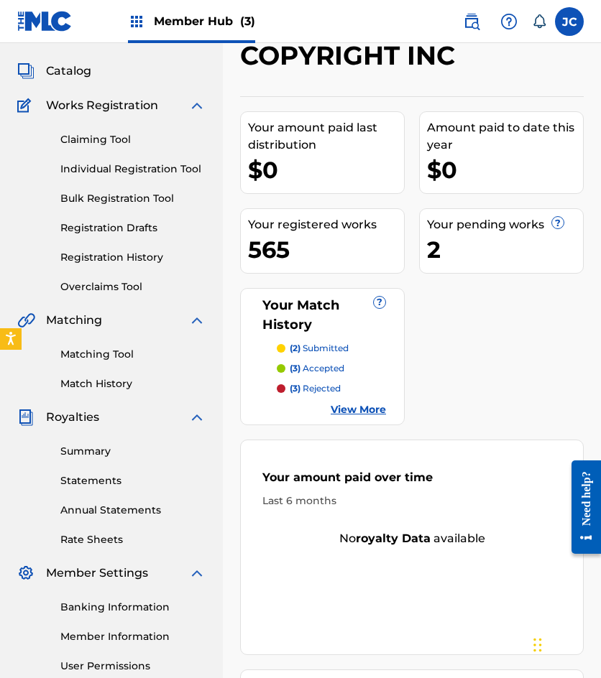
scroll to position [287, 0]
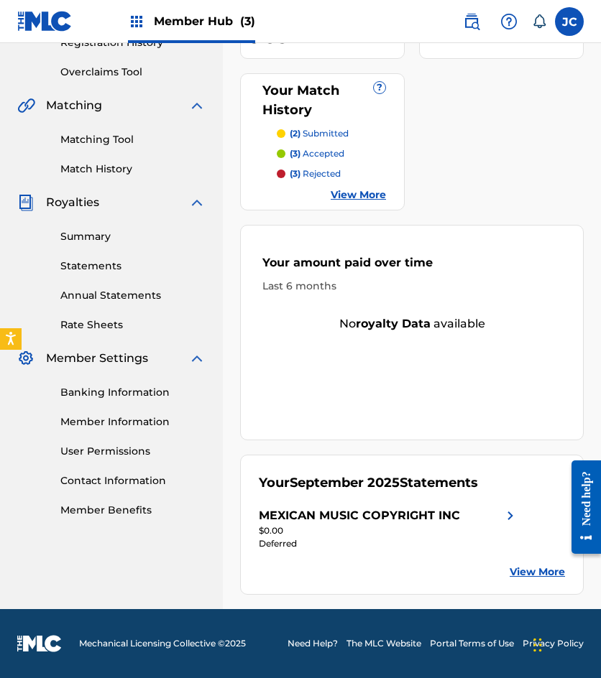
click at [561, 582] on div "Your September 2025 Statements MEXICAN MUSIC COPYRIGHT INC $0.00 Deferred View …" at bounding box center [412, 525] width 344 height 140
click at [545, 576] on link "View More" at bounding box center [537, 572] width 55 height 15
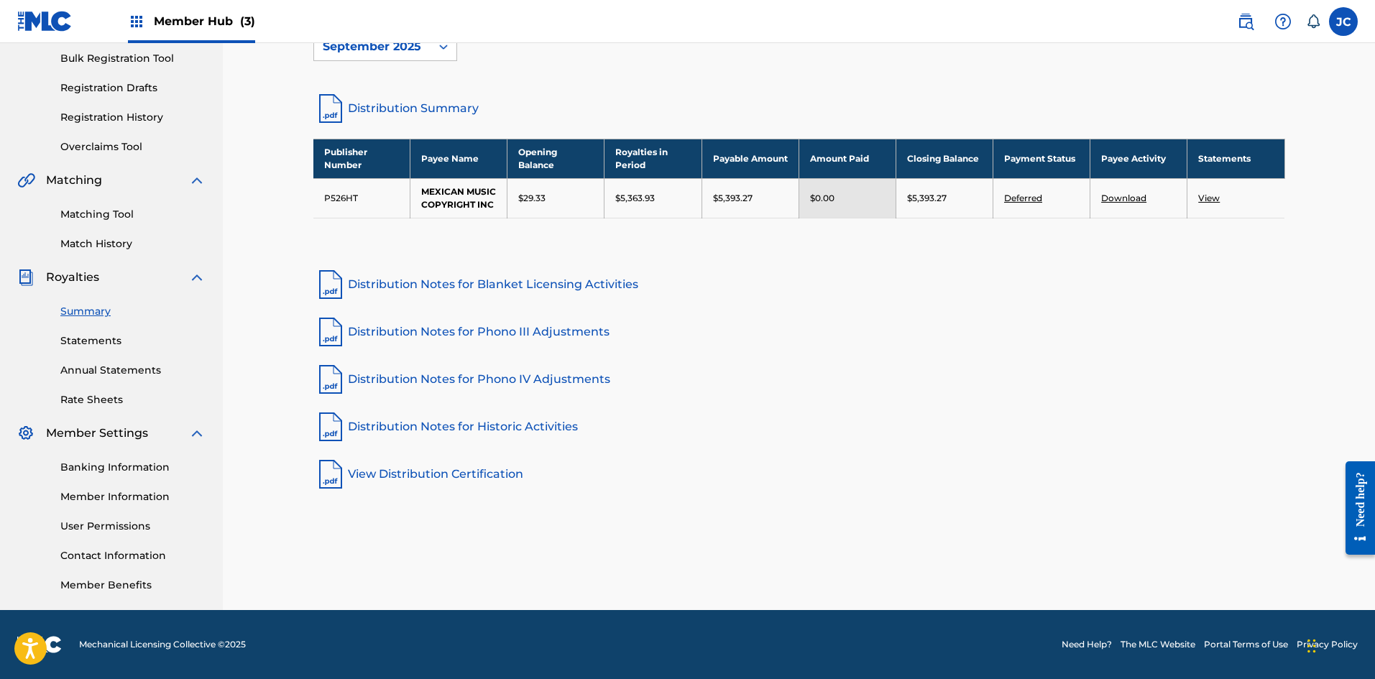
scroll to position [140, 0]
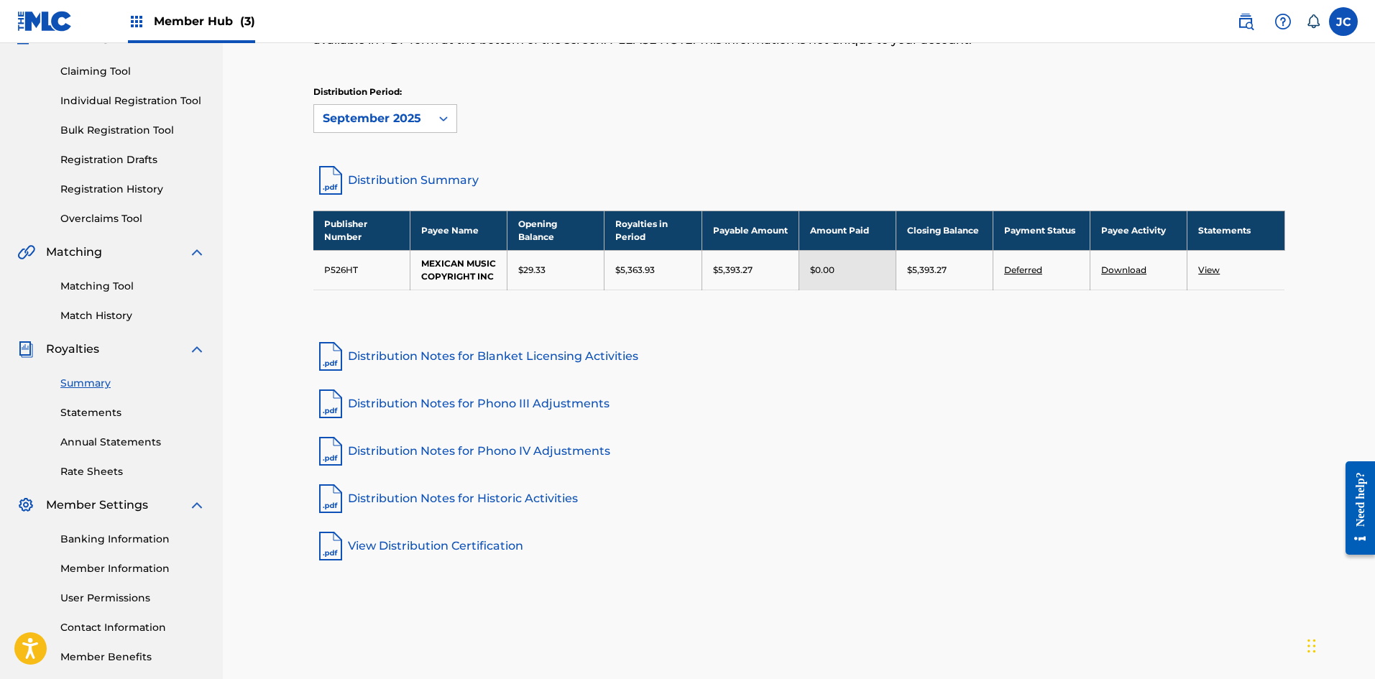
click at [600, 274] on link "Download" at bounding box center [1123, 269] width 45 height 11
click at [24, 26] on img at bounding box center [44, 21] width 55 height 21
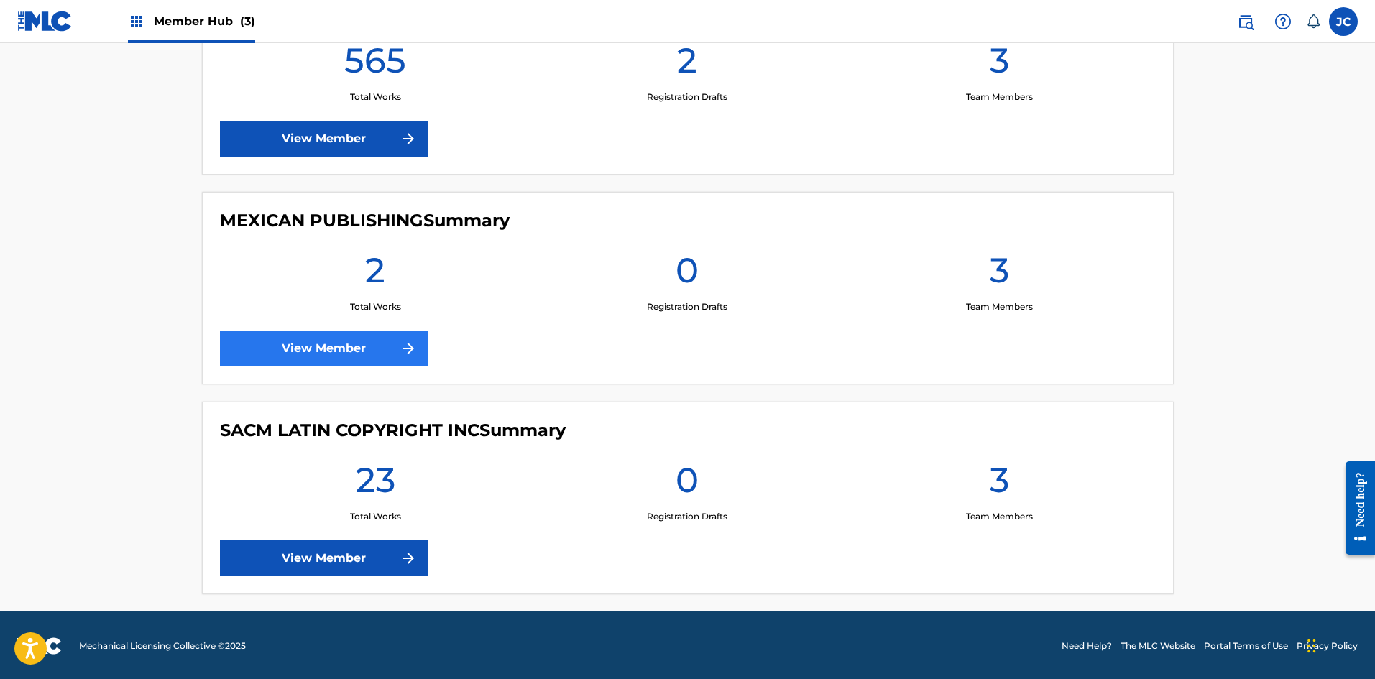
scroll to position [451, 0]
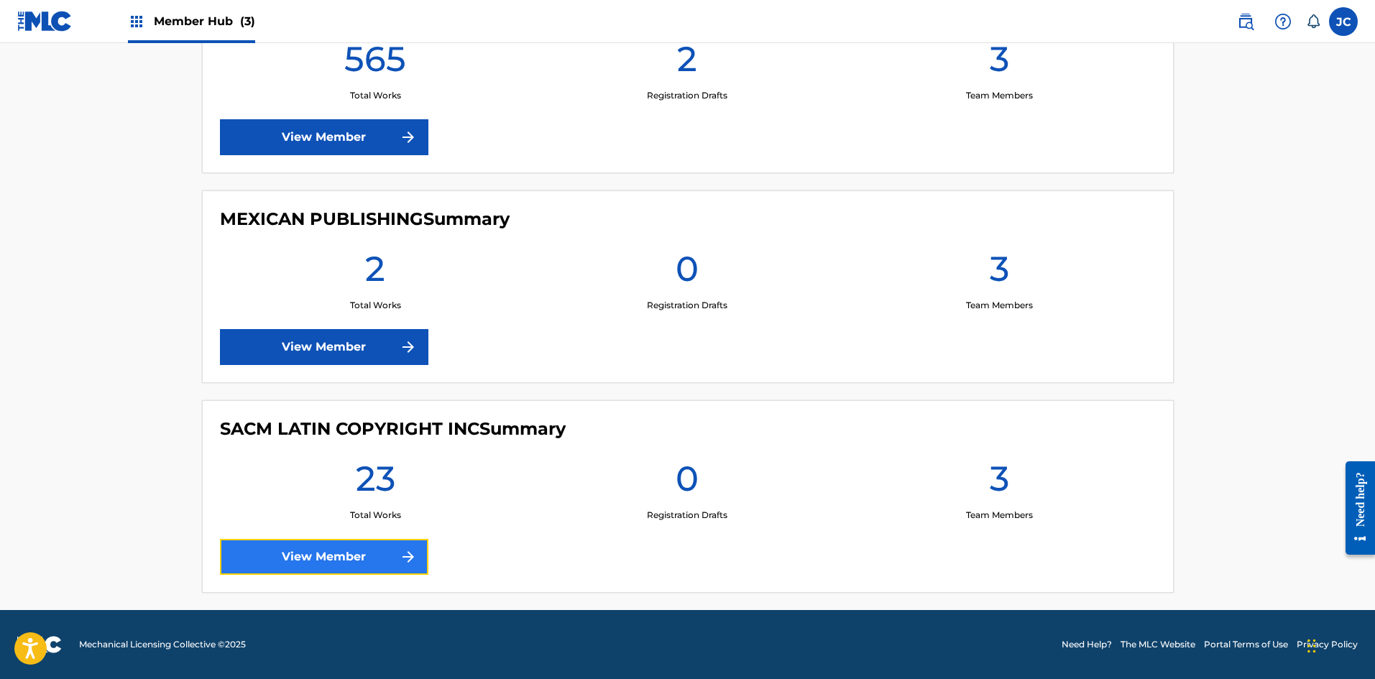
click at [321, 549] on link "View Member" at bounding box center [324, 557] width 208 height 36
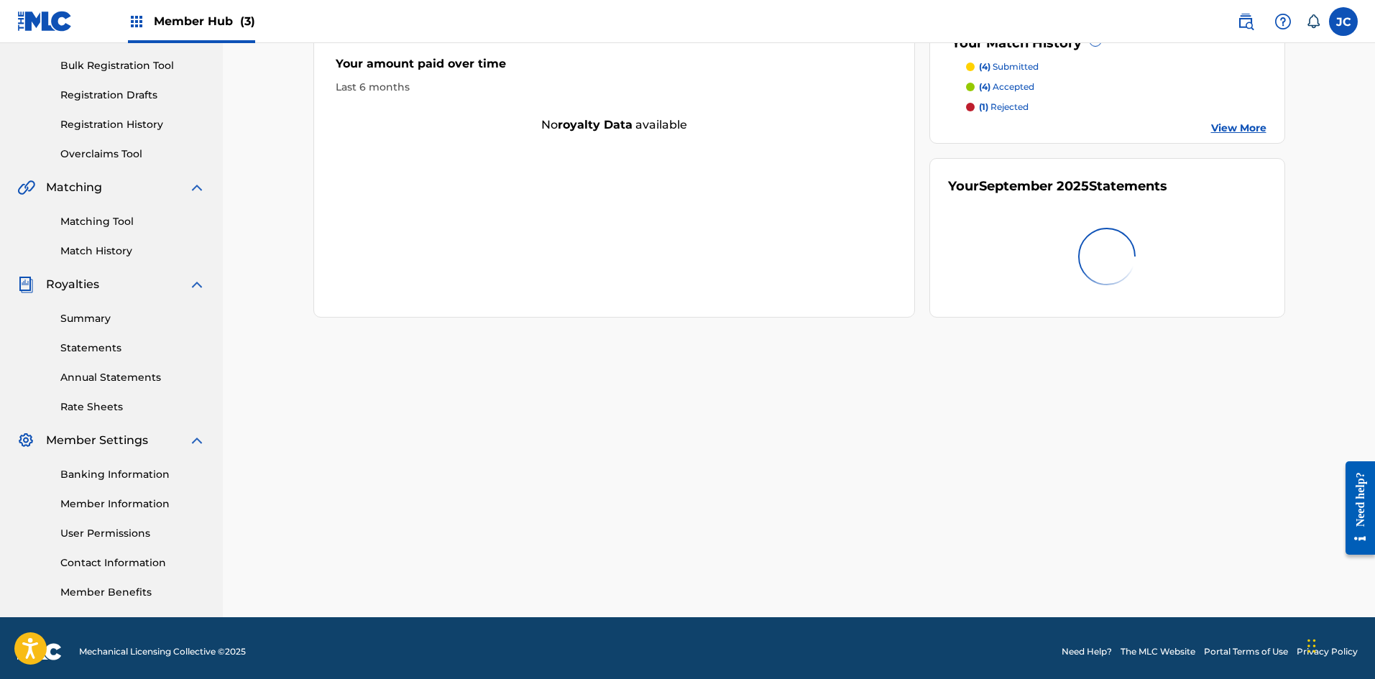
scroll to position [212, 0]
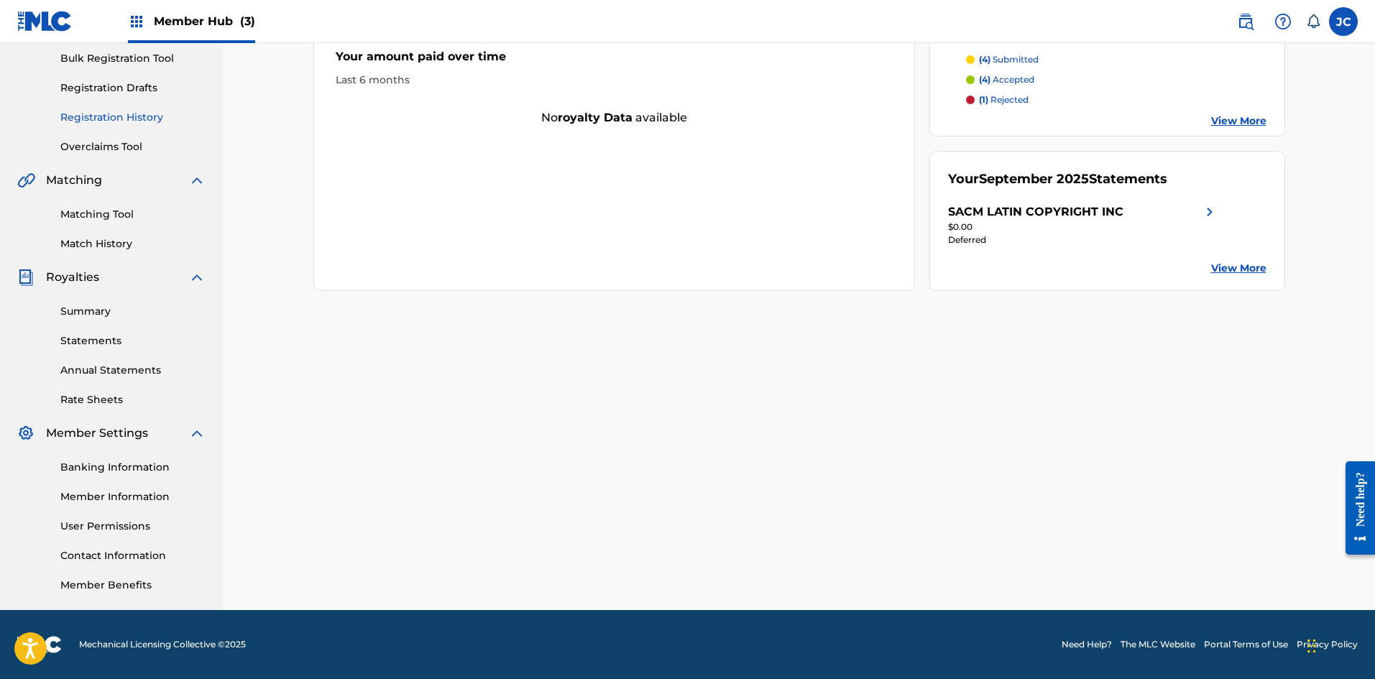
click at [148, 116] on link "Registration History" at bounding box center [132, 117] width 145 height 15
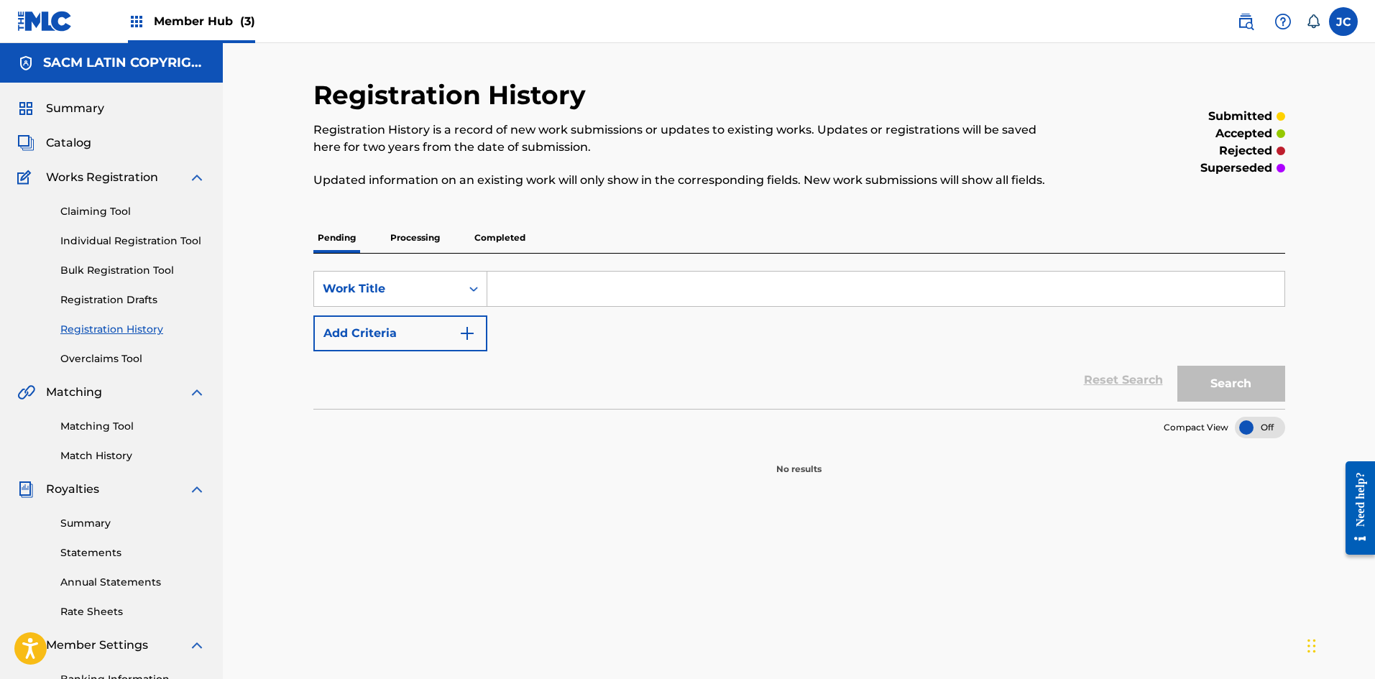
click at [412, 242] on p "Processing" at bounding box center [415, 238] width 58 height 30
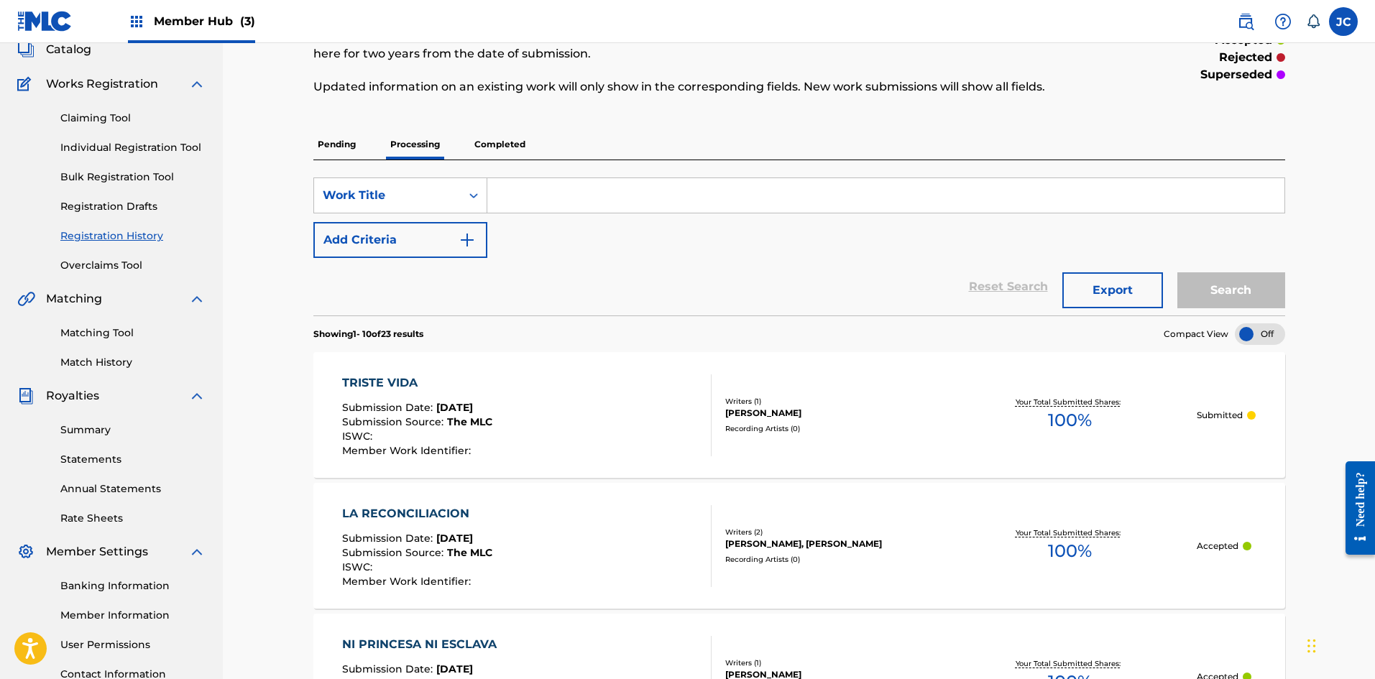
scroll to position [77, 0]
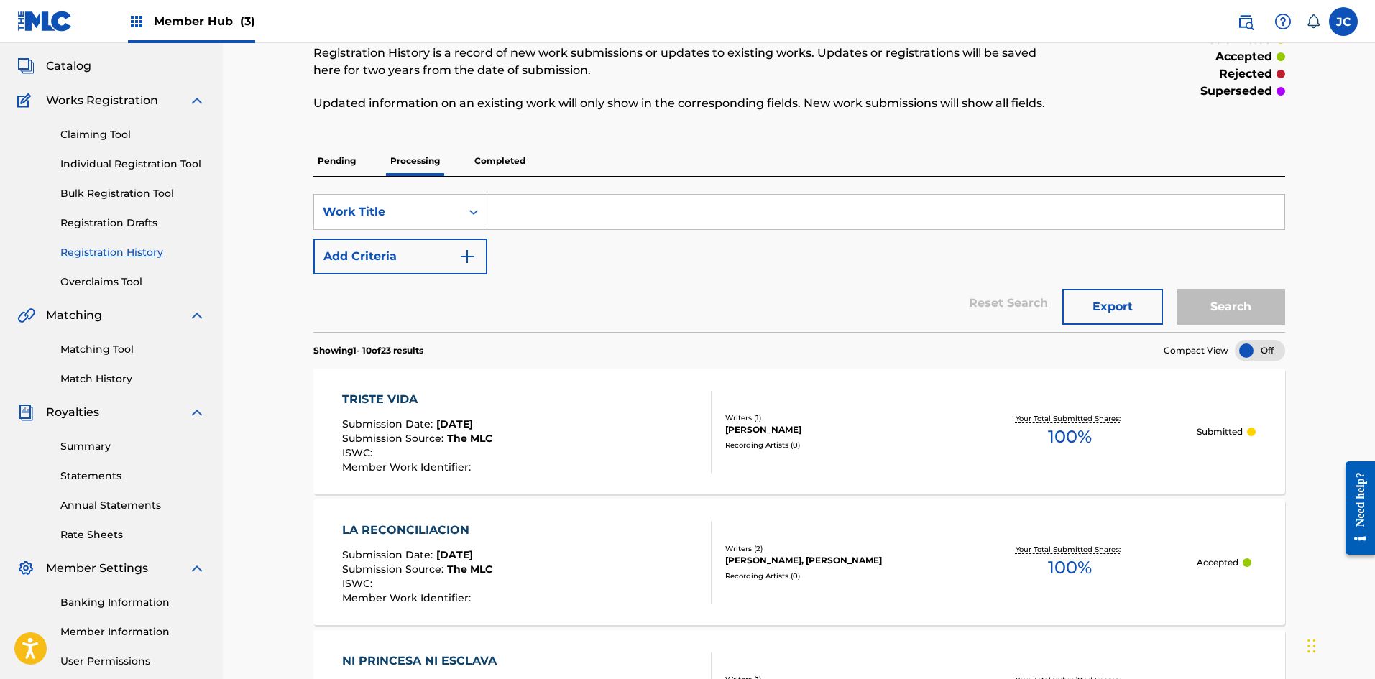
click at [26, 15] on img at bounding box center [44, 21] width 55 height 21
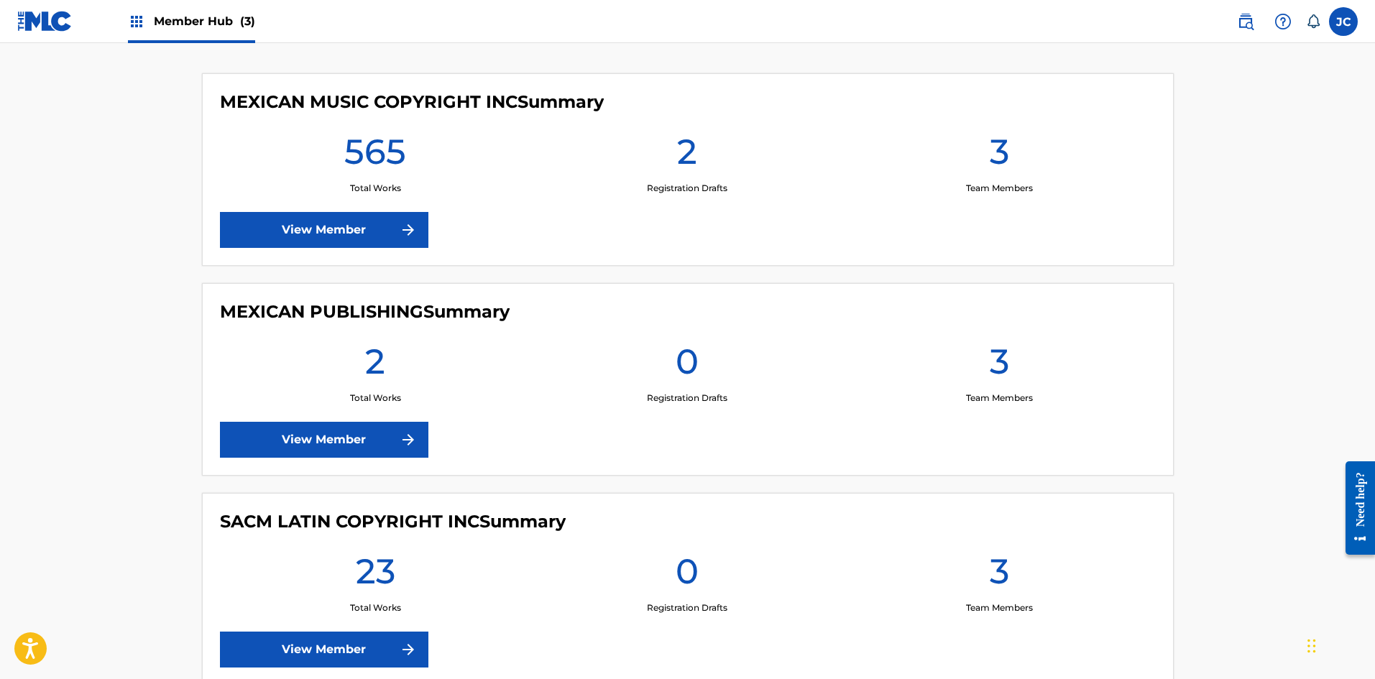
scroll to position [451, 0]
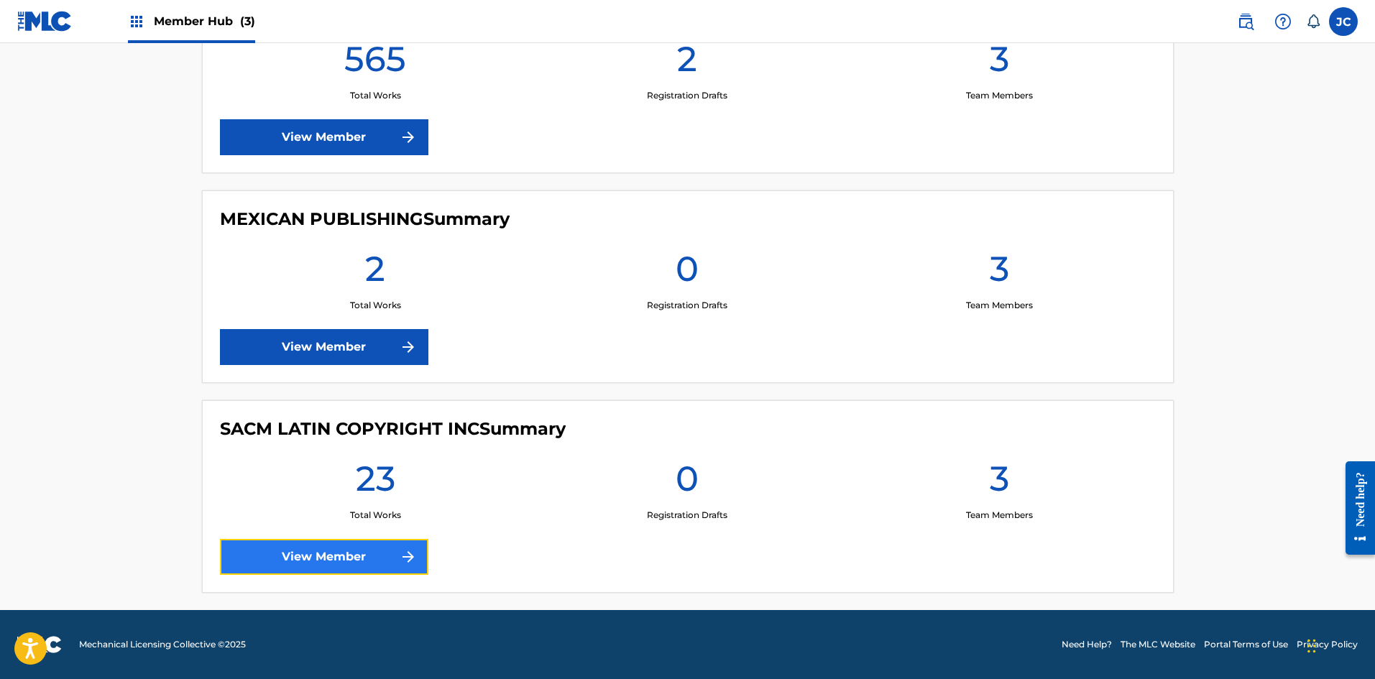
click at [340, 566] on link "View Member" at bounding box center [324, 557] width 208 height 36
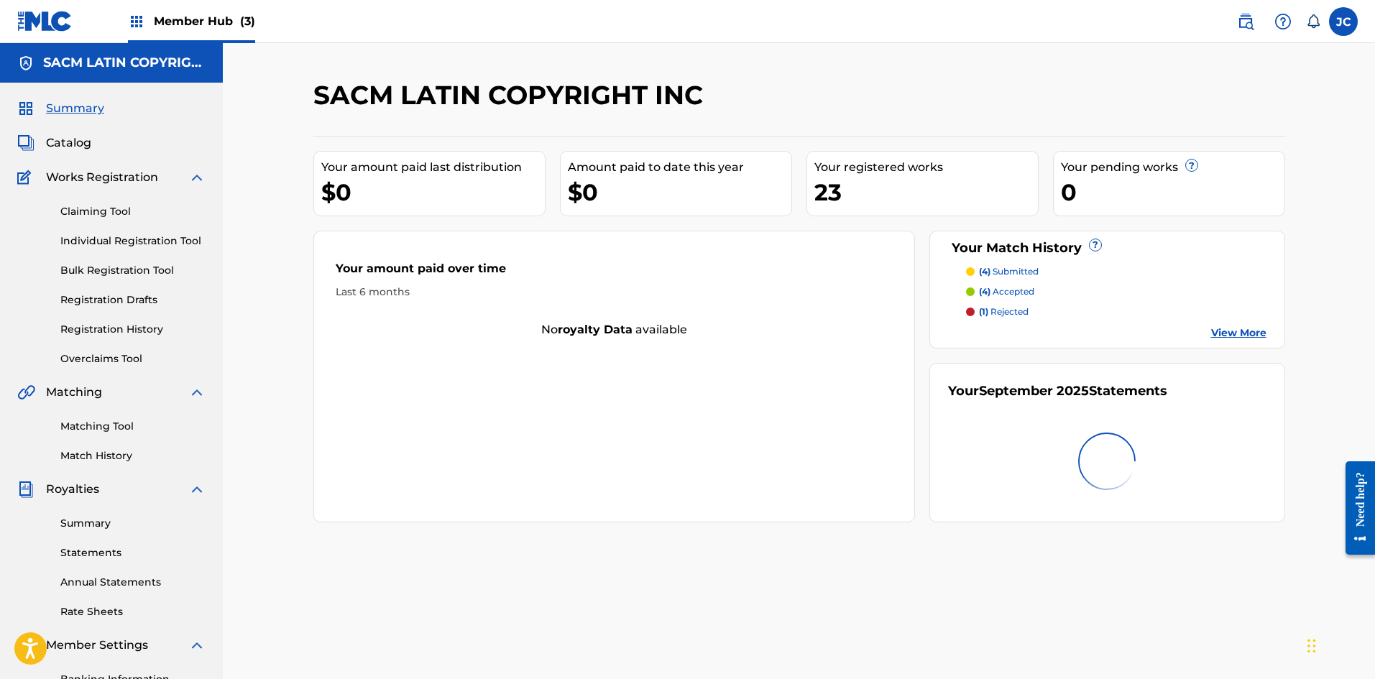
click at [97, 152] on div "Summary Catalog Works Registration Claiming Tool Individual Registration Tool B…" at bounding box center [111, 453] width 223 height 740
click at [79, 148] on span "Catalog" at bounding box center [68, 142] width 45 height 17
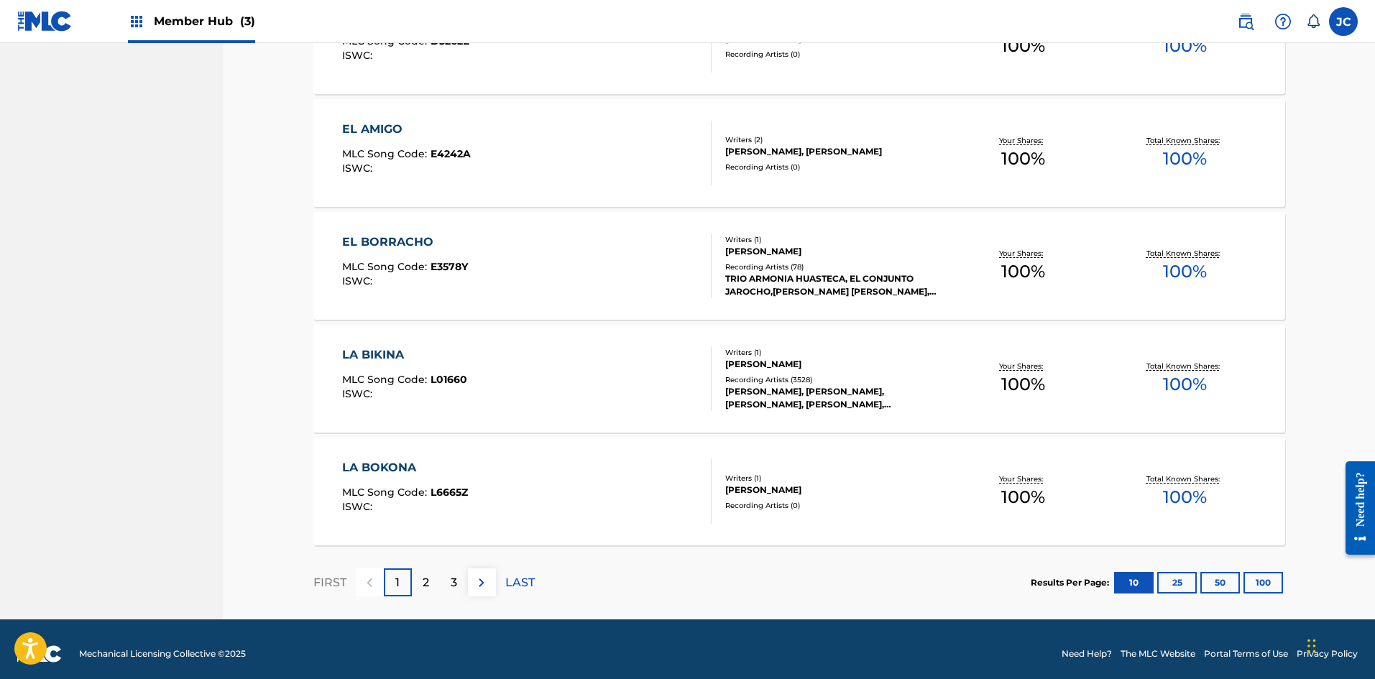
scroll to position [966, 0]
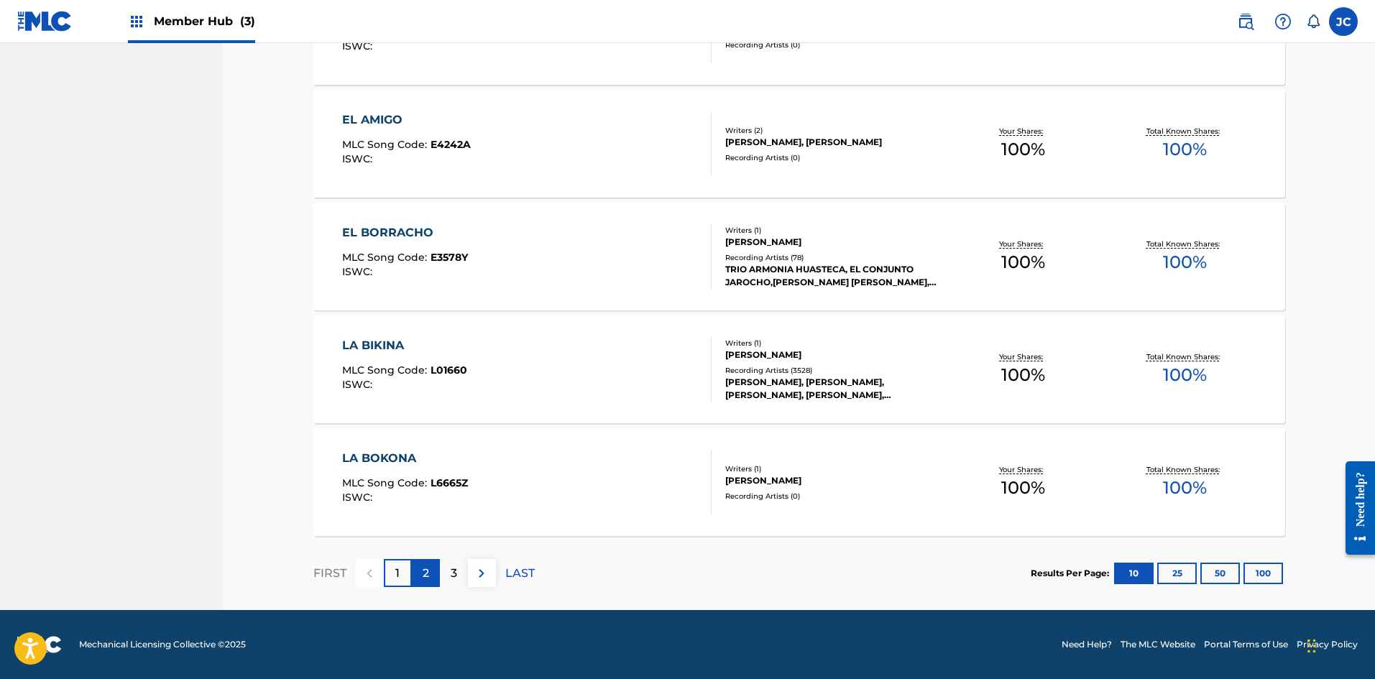
click at [428, 574] on p "2" at bounding box center [426, 573] width 6 height 17
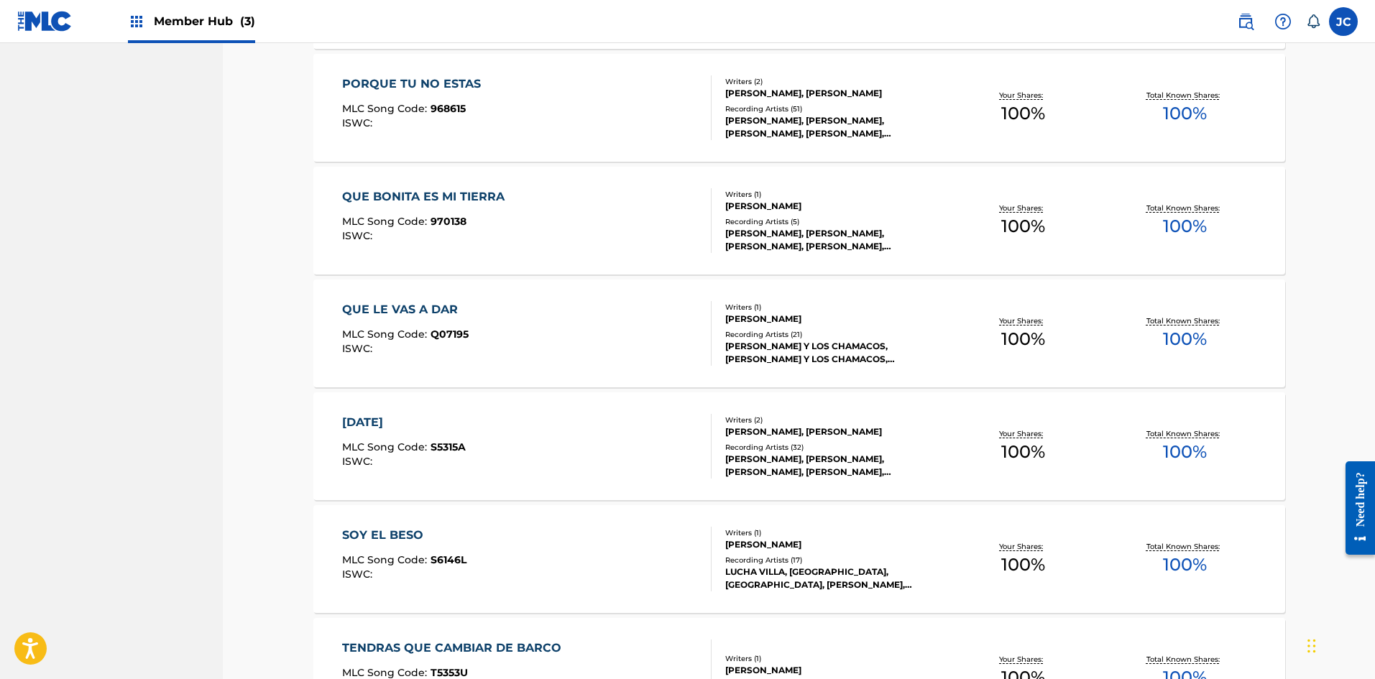
scroll to position [750, 0]
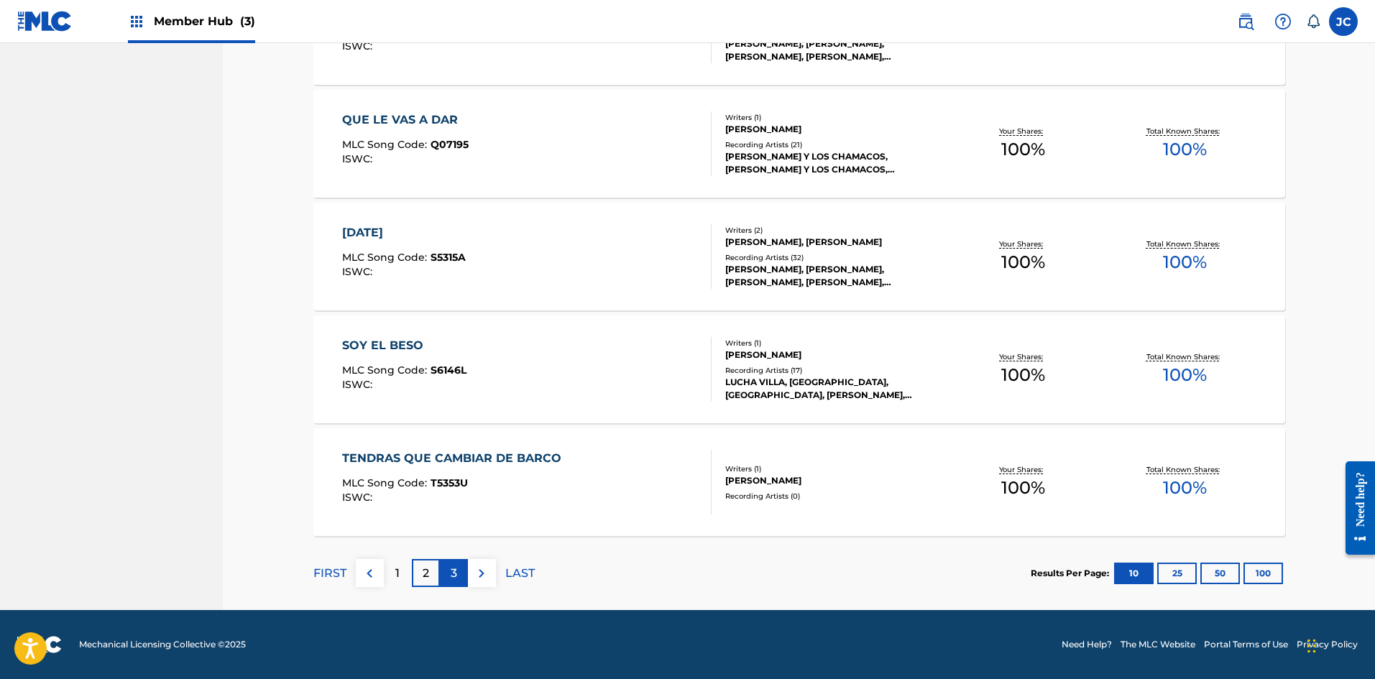
click at [449, 571] on div "3" at bounding box center [454, 573] width 28 height 28
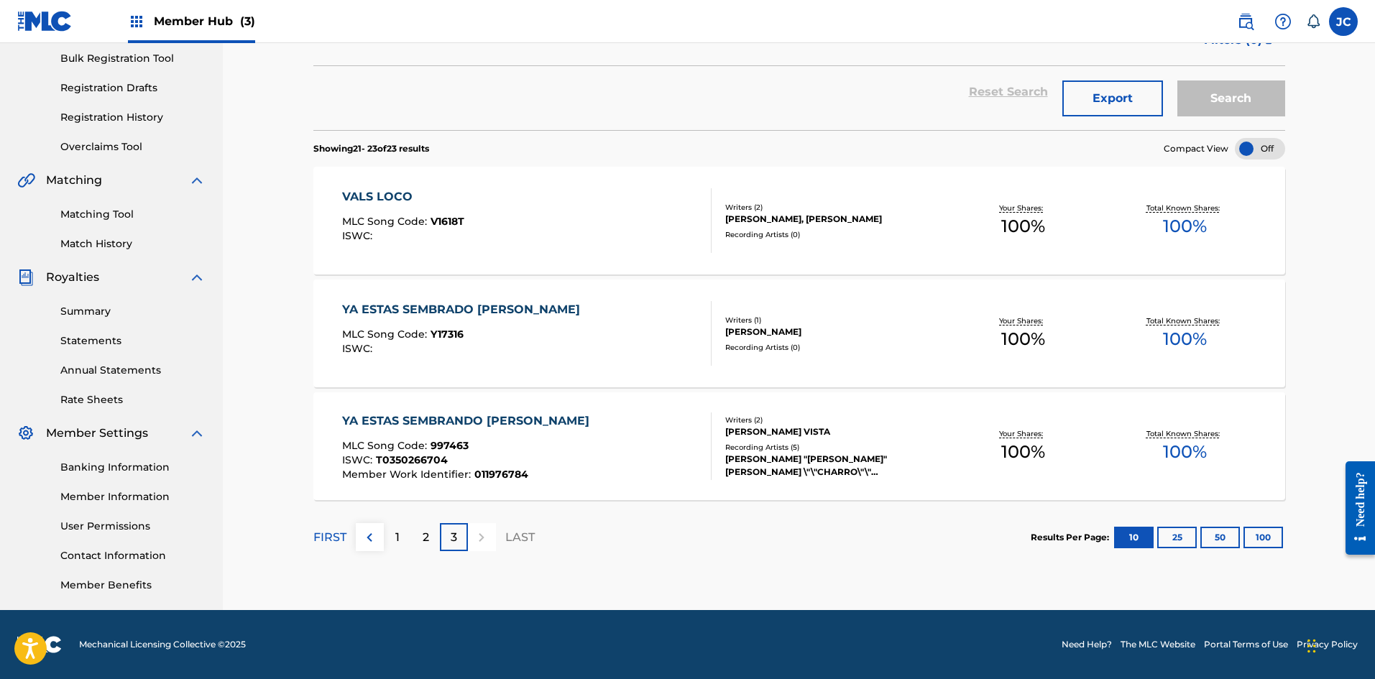
click at [376, 458] on span "T0350266704" at bounding box center [412, 460] width 72 height 13
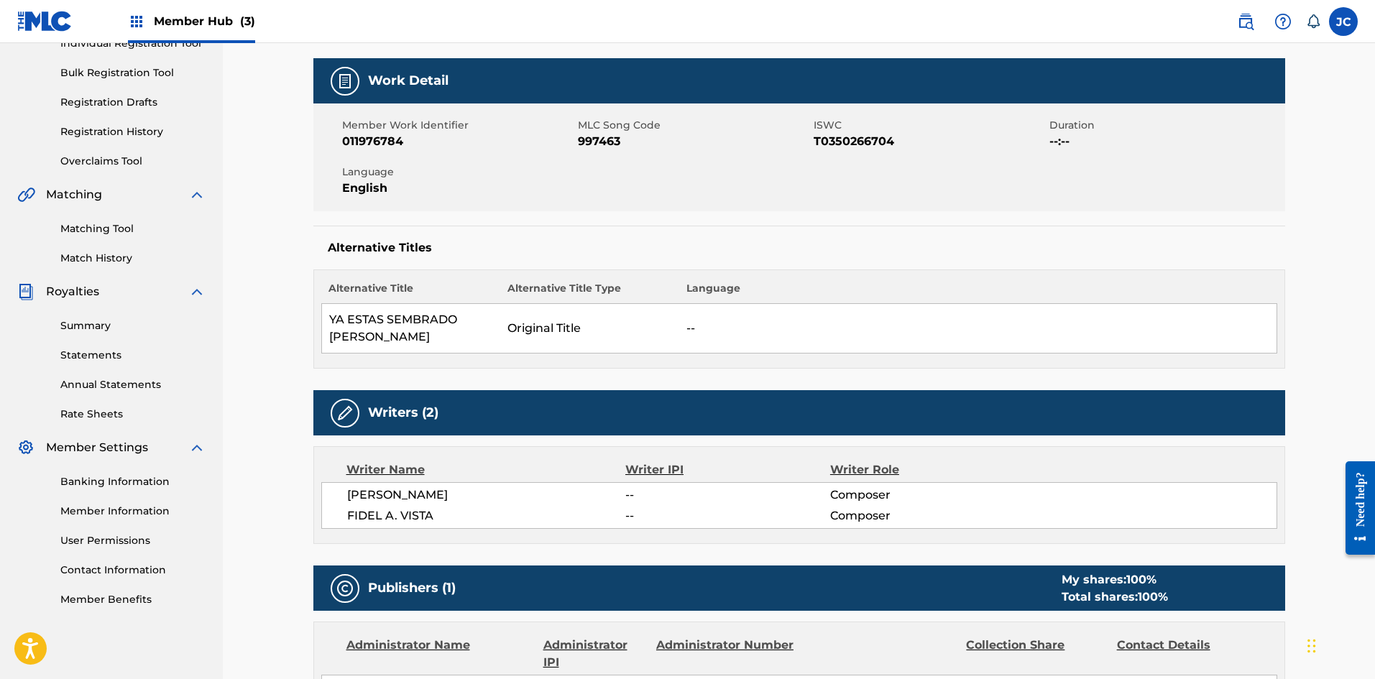
scroll to position [216, 0]
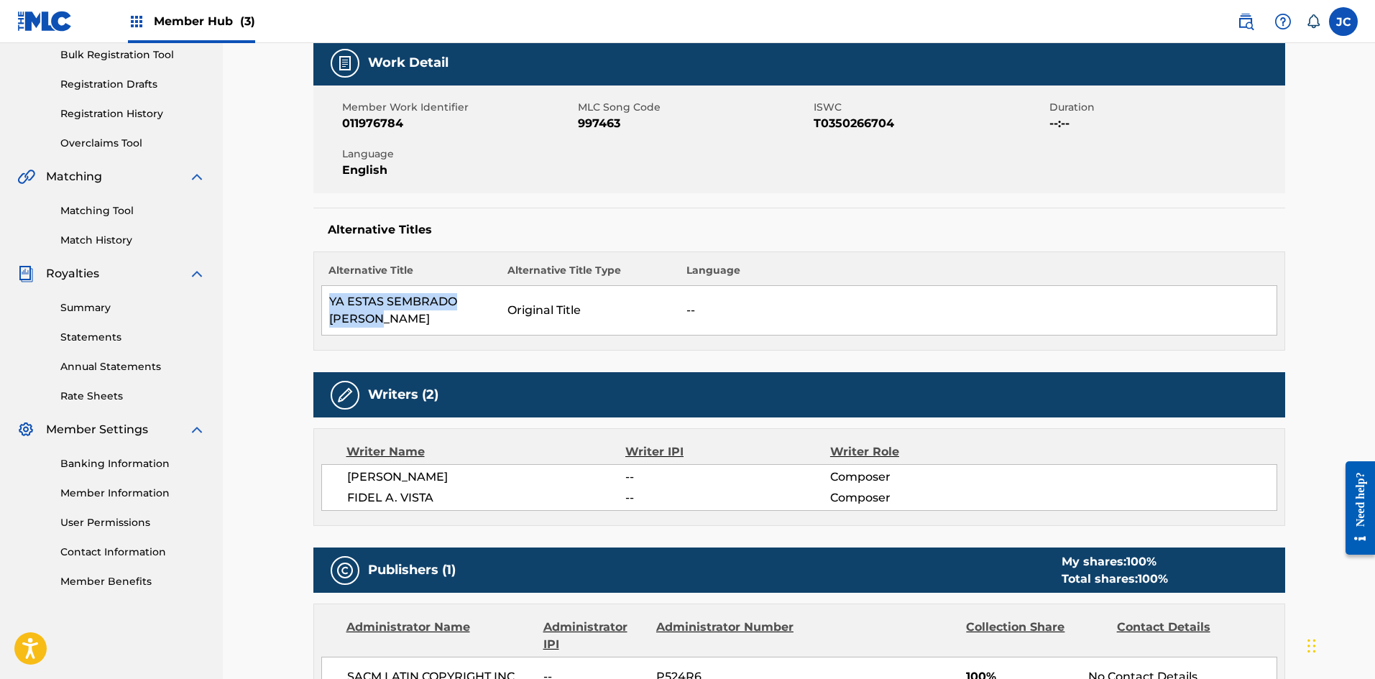
drag, startPoint x: 326, startPoint y: 297, endPoint x: 455, endPoint y: 328, distance: 133.0
click at [449, 328] on td "YA ESTAS SEMBRADO AGUSTIN" at bounding box center [410, 311] width 179 height 50
click at [519, 328] on td "Original Title" at bounding box center [589, 311] width 179 height 50
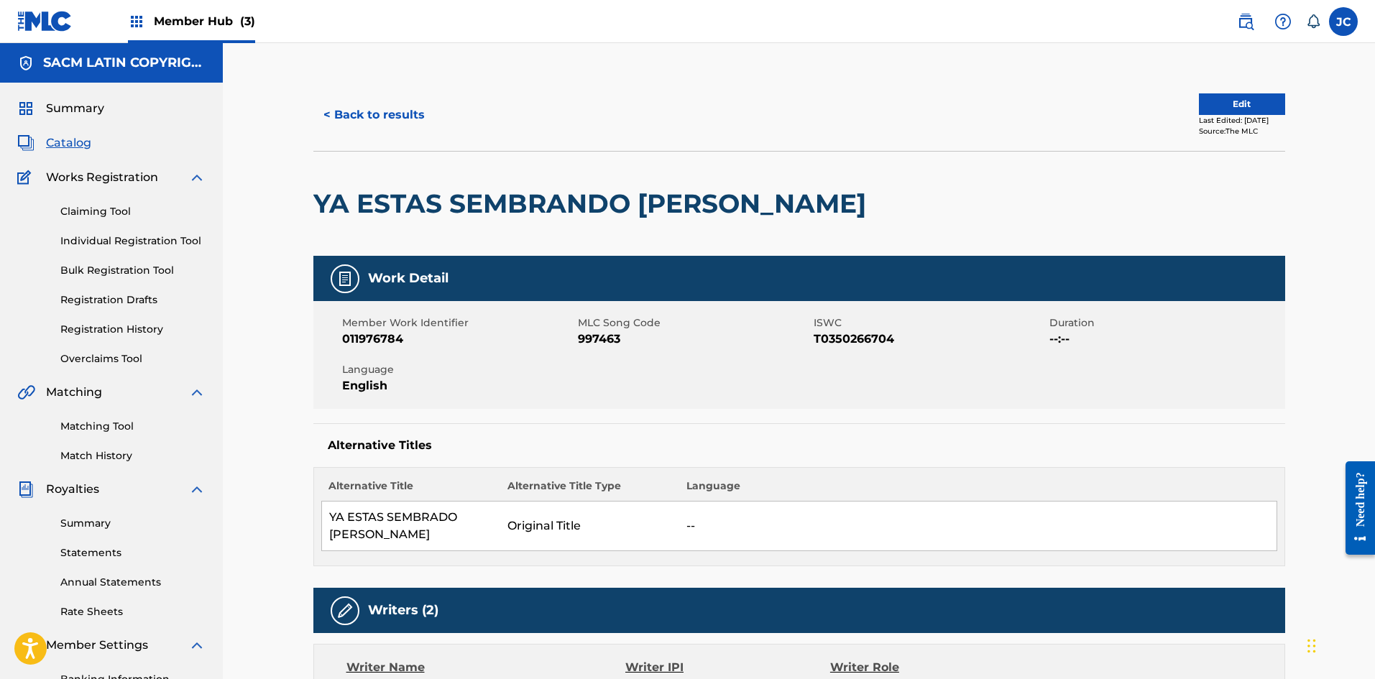
click at [55, 117] on div "Summary Catalog Works Registration Claiming Tool Individual Registration Tool B…" at bounding box center [111, 453] width 223 height 740
click at [37, 107] on link "Summary" at bounding box center [60, 108] width 87 height 17
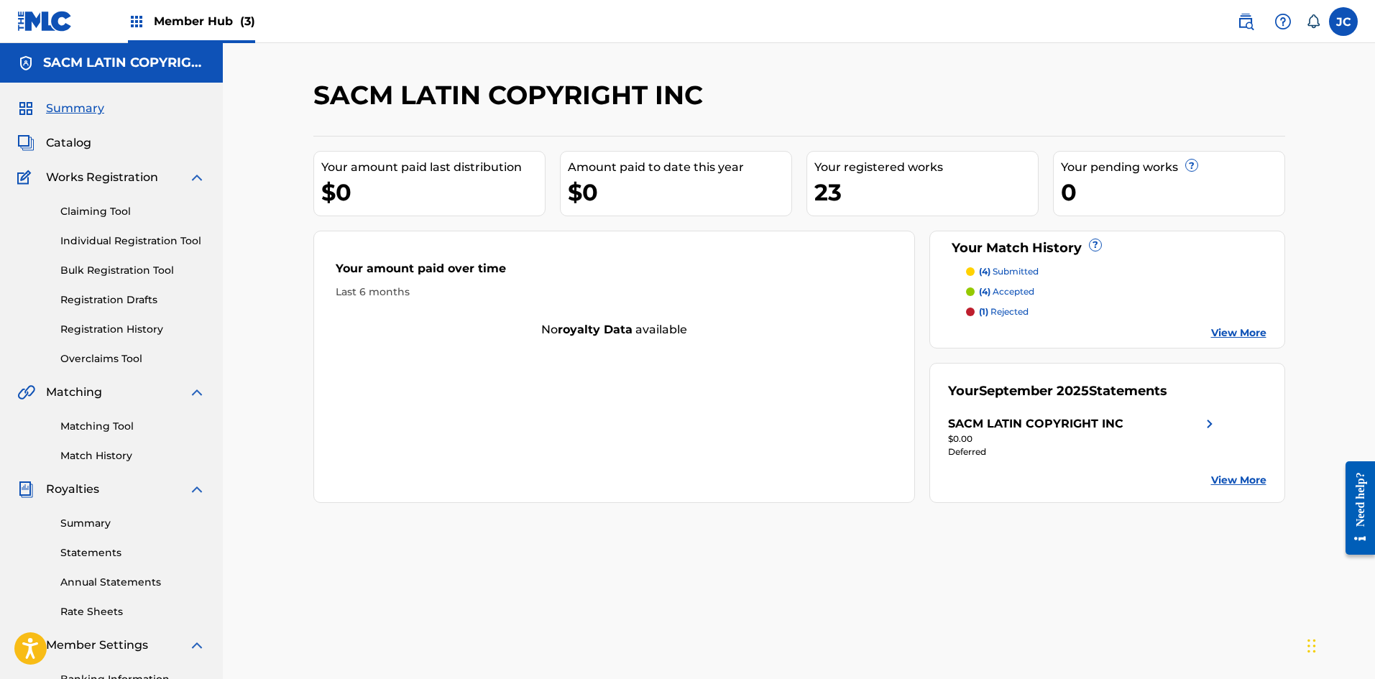
scroll to position [144, 0]
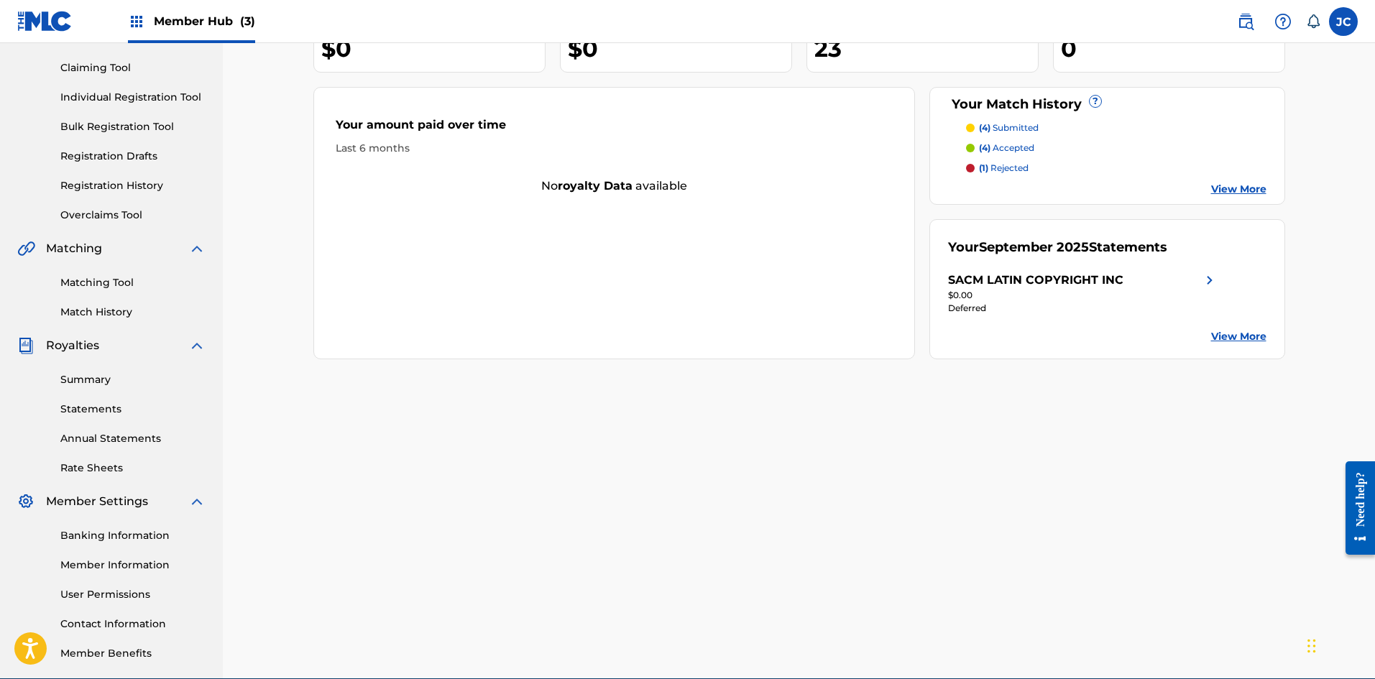
click at [600, 335] on link "View More" at bounding box center [1238, 336] width 55 height 15
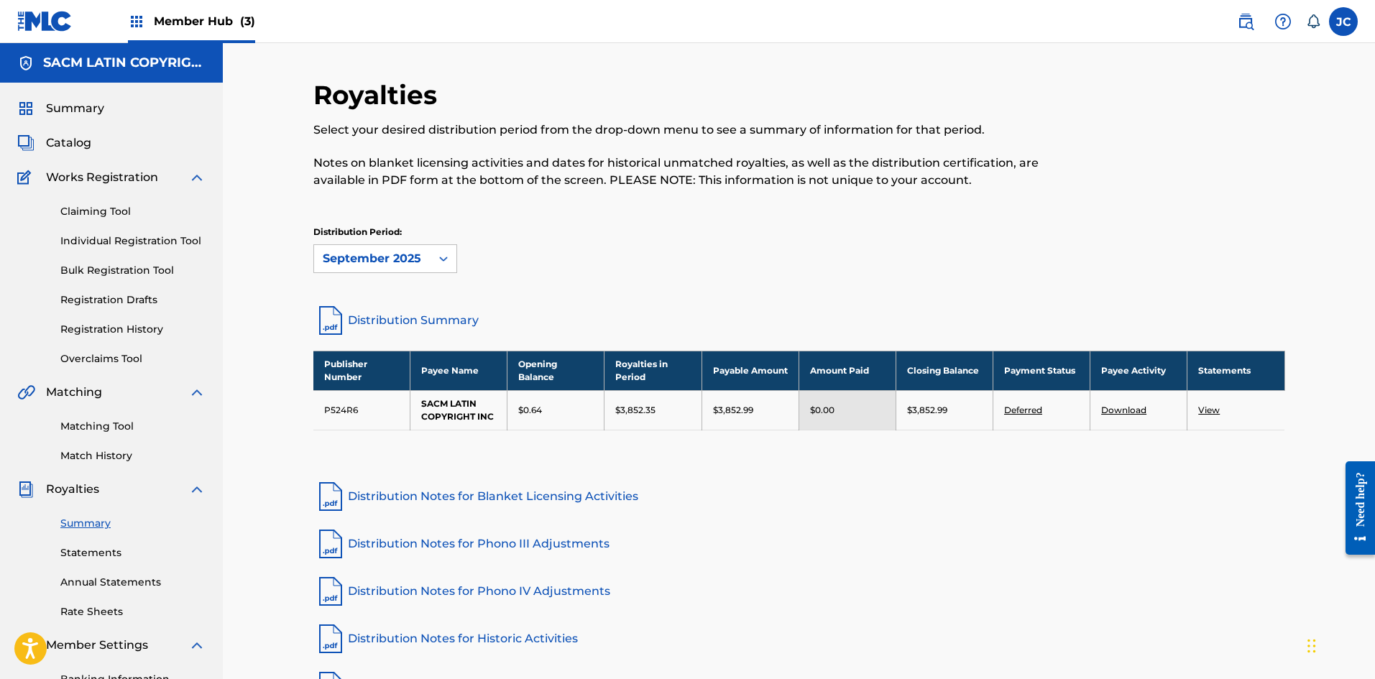
click at [600, 407] on link "Deferred" at bounding box center [1023, 410] width 38 height 11
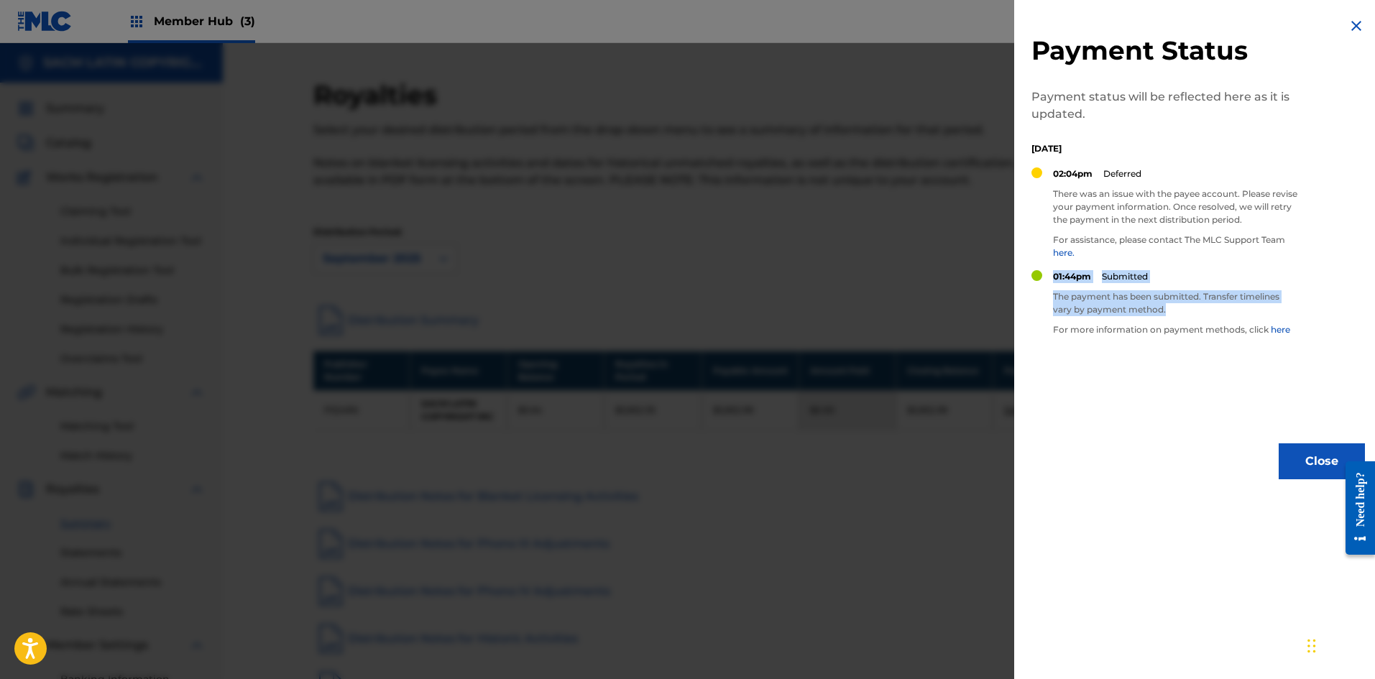
drag, startPoint x: 1052, startPoint y: 298, endPoint x: 1177, endPoint y: 305, distance: 125.3
click at [600, 305] on div "01:44pm Submitted The payment has been submitted. Transfer timelines vary by pa…" at bounding box center [1164, 308] width 266 height 77
click at [600, 305] on p "The payment has been submitted. Transfer timelines vary by payment method." at bounding box center [1175, 303] width 244 height 26
drag, startPoint x: 1057, startPoint y: 303, endPoint x: 1128, endPoint y: 305, distance: 70.5
click at [600, 305] on p "The payment has been submitted. Transfer timelines vary by payment method." at bounding box center [1175, 303] width 244 height 26
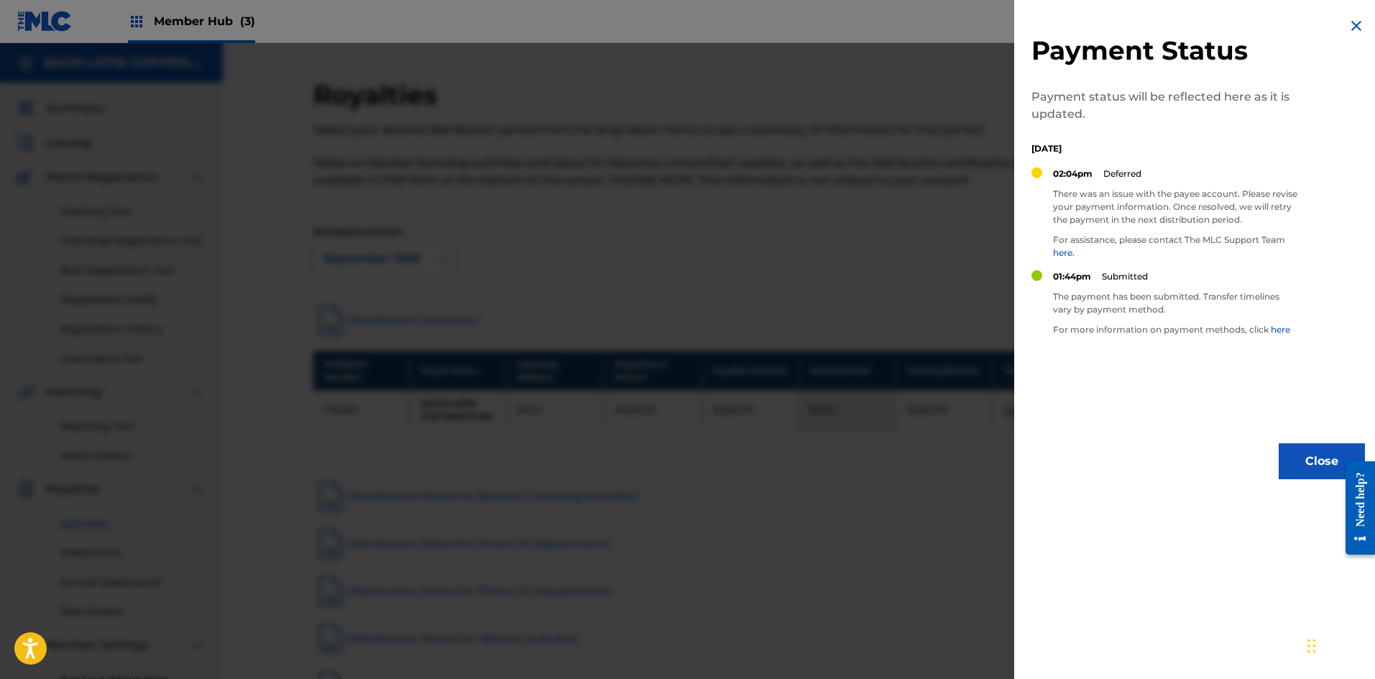
click at [600, 305] on p "The payment has been submitted. Transfer timelines vary by payment method." at bounding box center [1175, 303] width 244 height 26
click at [600, 26] on img at bounding box center [1356, 25] width 17 height 17
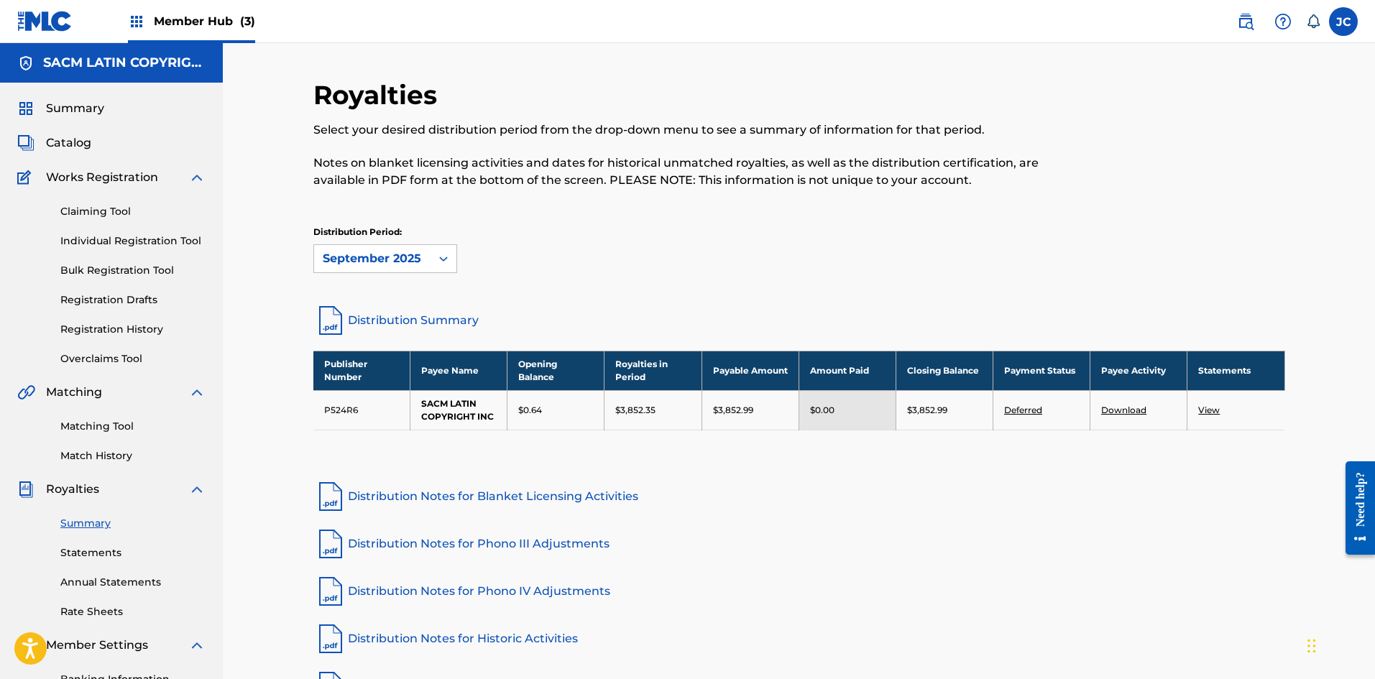
click at [600, 406] on link "Download" at bounding box center [1123, 410] width 45 height 11
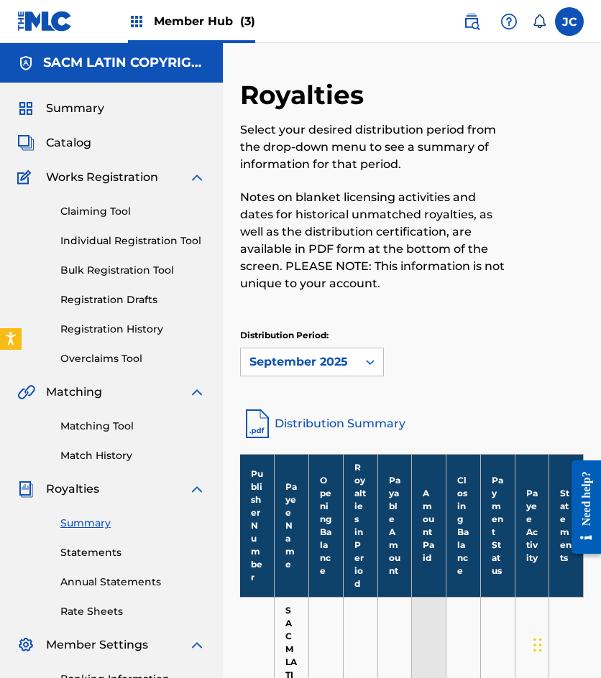
click at [75, 24] on div "Member Hub (3)" at bounding box center [136, 21] width 238 height 42
click at [32, 24] on img at bounding box center [44, 21] width 55 height 21
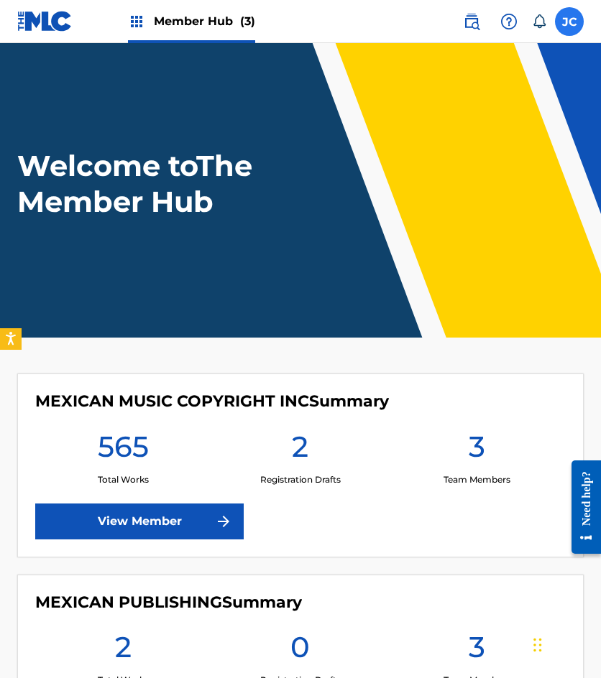
click at [570, 21] on label at bounding box center [569, 21] width 29 height 29
click at [569, 22] on input "JC Jesús Cervantes auxint01@sacm.org.mx Notification Preferences Profile Log out" at bounding box center [569, 22] width 0 height 0
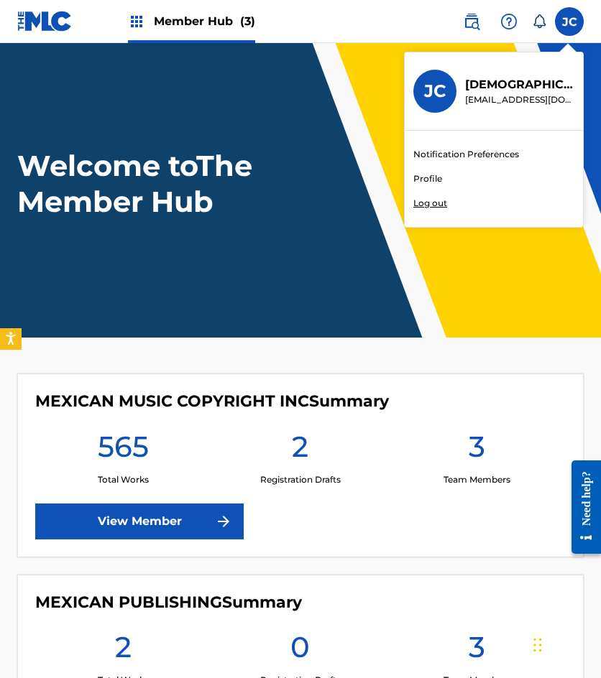
click at [426, 206] on p "Log out" at bounding box center [430, 203] width 34 height 13
click at [569, 22] on input "JC Jesús Cervantes auxint01@sacm.org.mx Notification Preferences Profile Log out" at bounding box center [569, 22] width 0 height 0
